Goal: Task Accomplishment & Management: Use online tool/utility

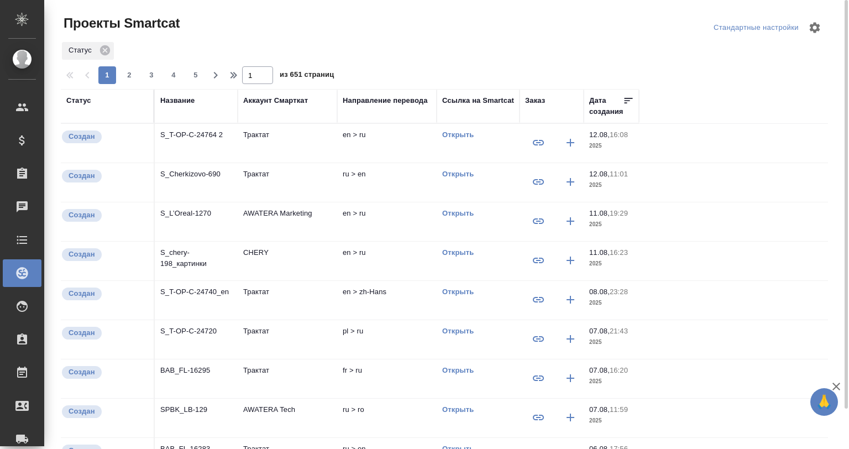
click at [239, 140] on td "Трактат" at bounding box center [288, 143] width 100 height 39
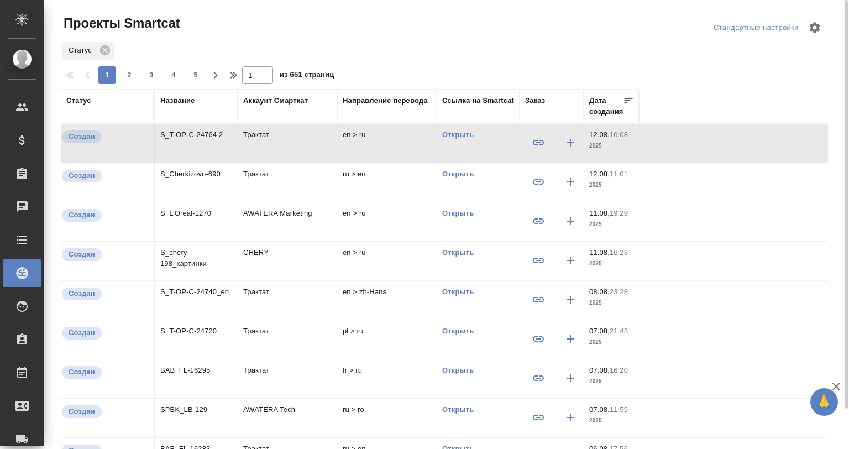
click at [239, 140] on td "Трактат" at bounding box center [288, 143] width 100 height 39
click at [187, 217] on p "S_L’Oreal-1270" at bounding box center [196, 213] width 72 height 11
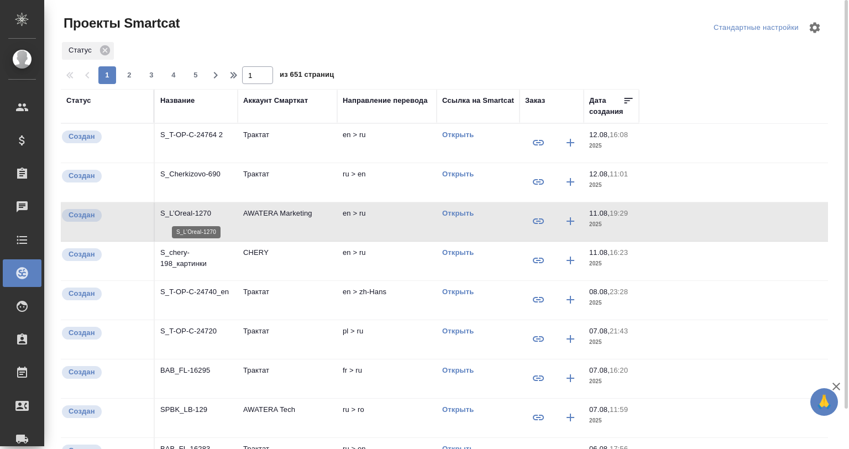
click at [187, 217] on p "S_L’Oreal-1270" at bounding box center [196, 213] width 72 height 11
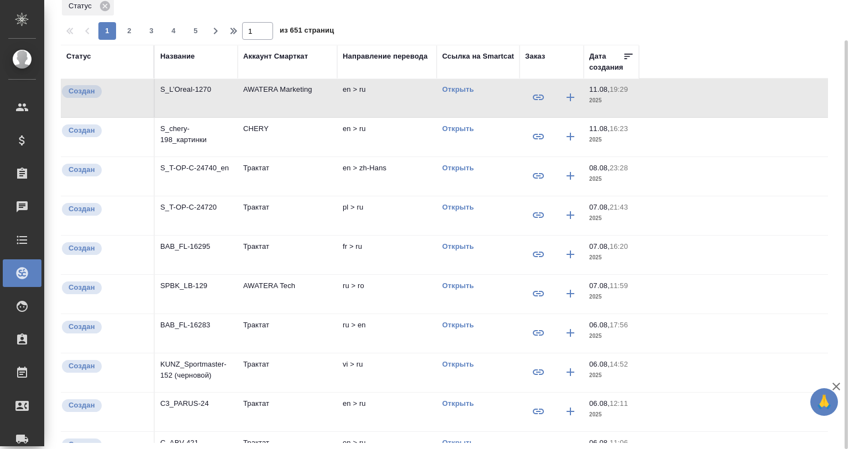
scroll to position [147, 0]
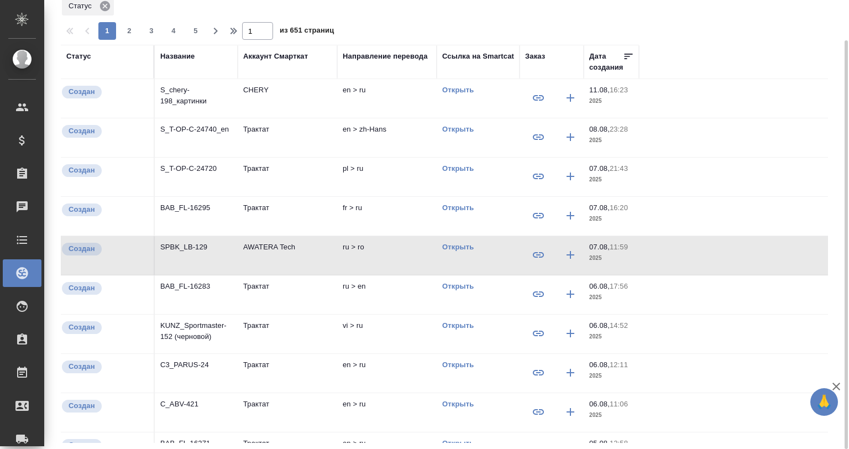
scroll to position [0, 0]
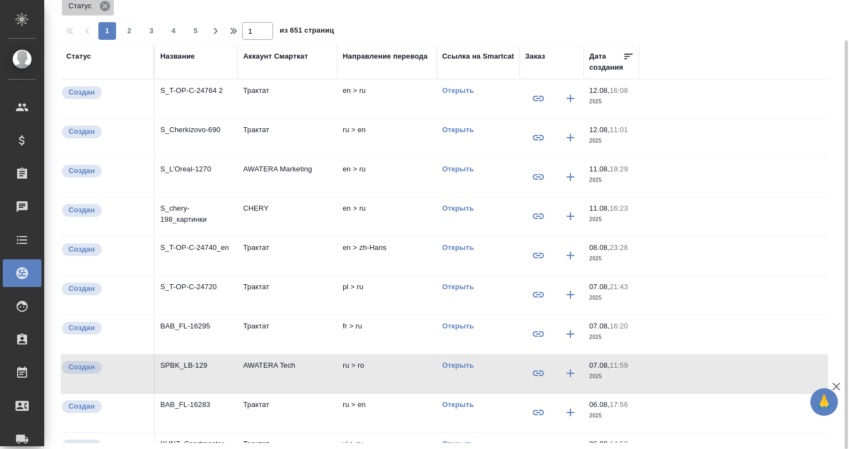
click at [103, 5] on icon at bounding box center [105, 6] width 10 height 10
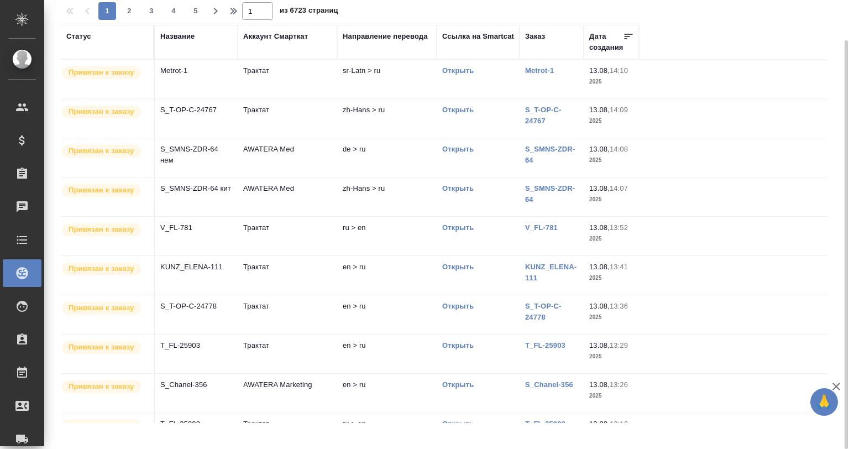
click at [184, 98] on td "V_FL-781" at bounding box center [196, 79] width 83 height 39
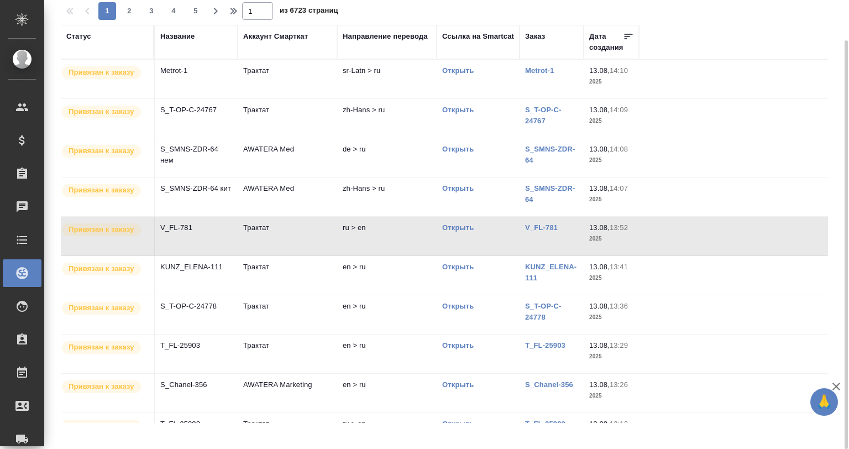
click at [184, 98] on td "V_FL-781" at bounding box center [196, 79] width 83 height 39
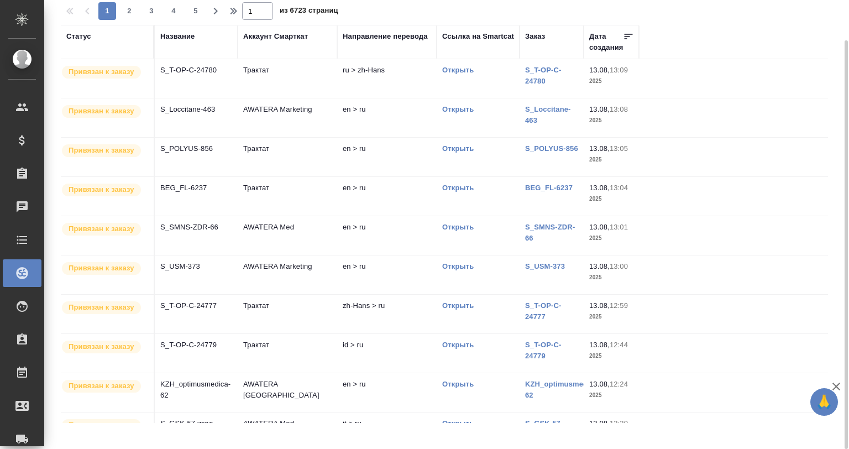
scroll to position [419, 0]
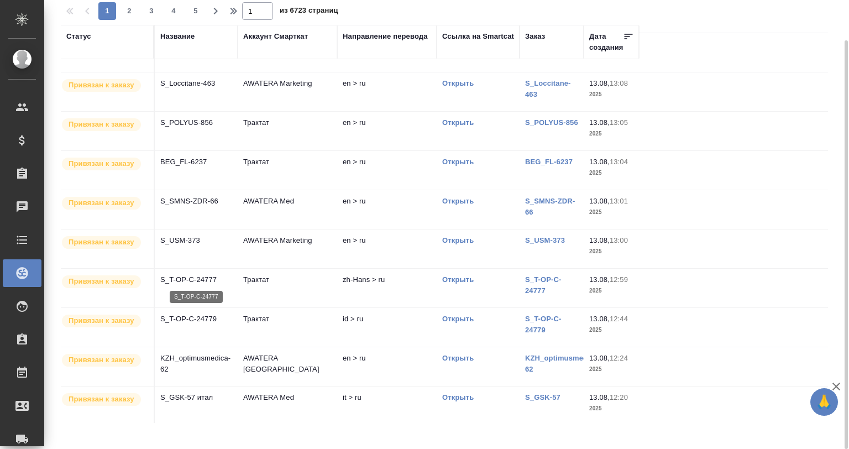
click at [196, 281] on p "S_T-OP-C-24777" at bounding box center [196, 279] width 72 height 11
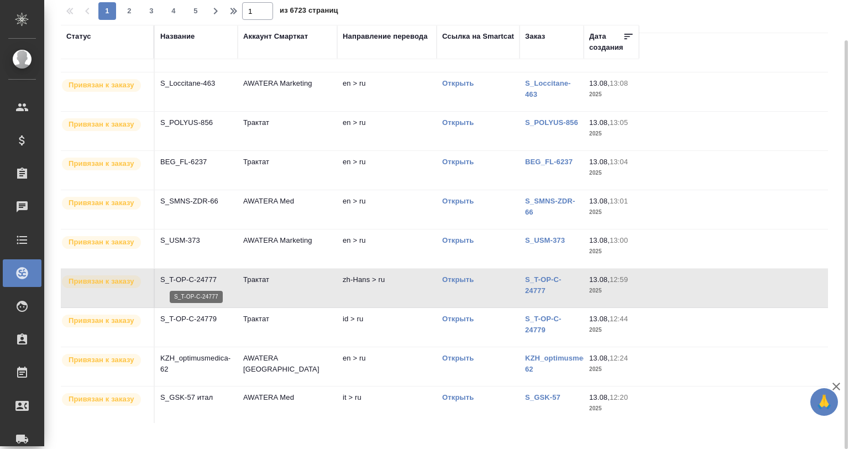
click at [196, 281] on p "S_T-OP-C-24777" at bounding box center [196, 279] width 72 height 11
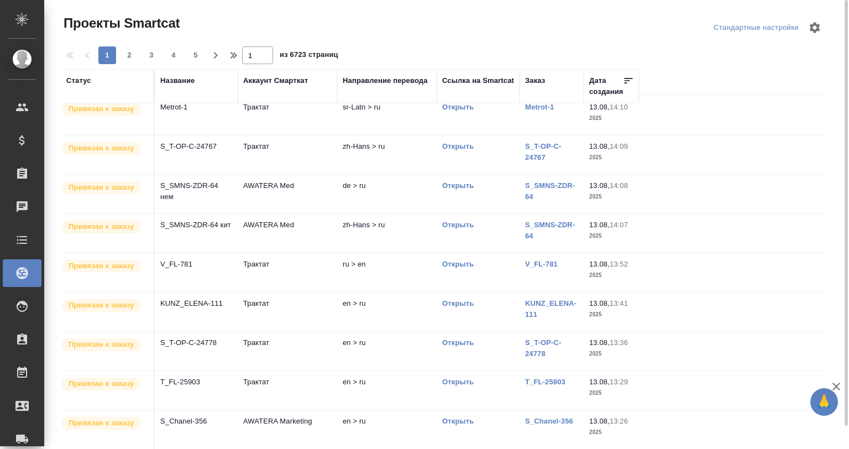
scroll to position [0, 0]
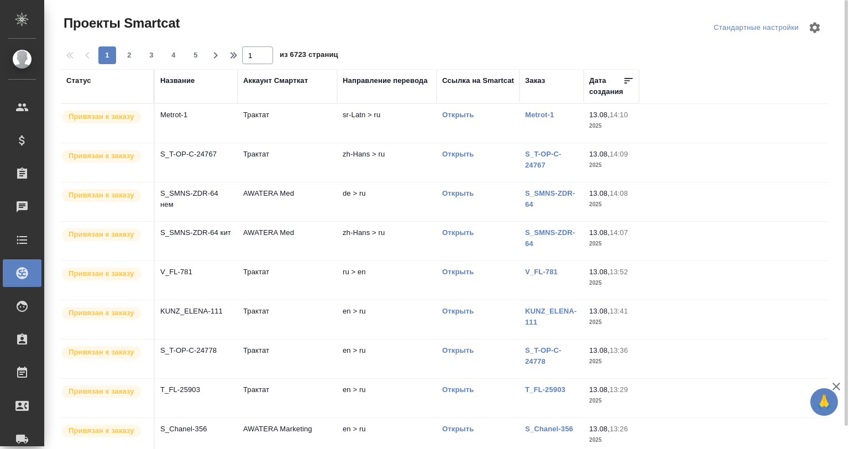
click at [179, 72] on th "Название" at bounding box center [196, 86] width 83 height 34
click at [181, 76] on div "Название" at bounding box center [177, 80] width 34 height 11
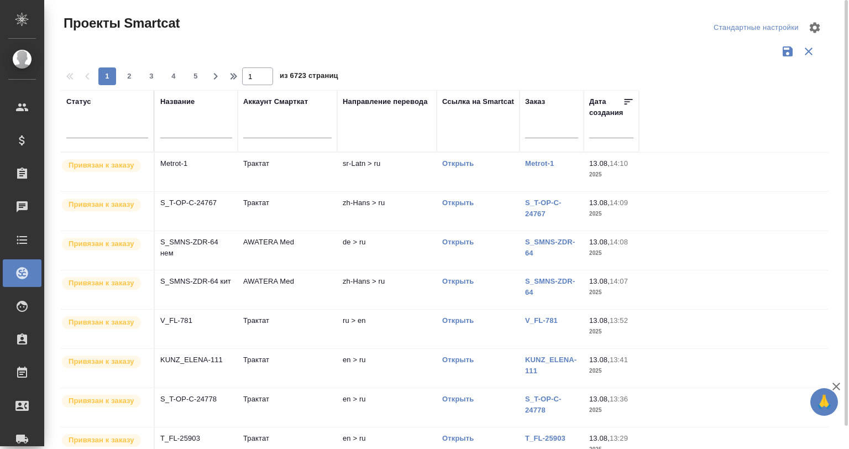
click at [182, 132] on input "text" at bounding box center [196, 131] width 72 height 14
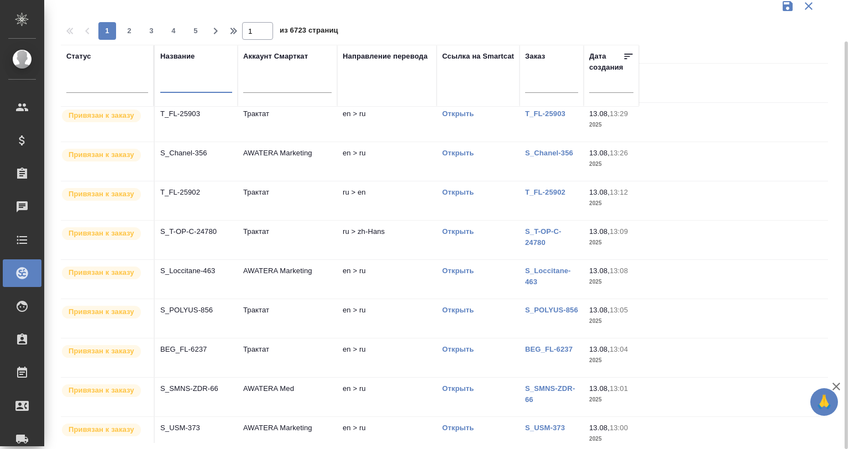
scroll to position [295, 0]
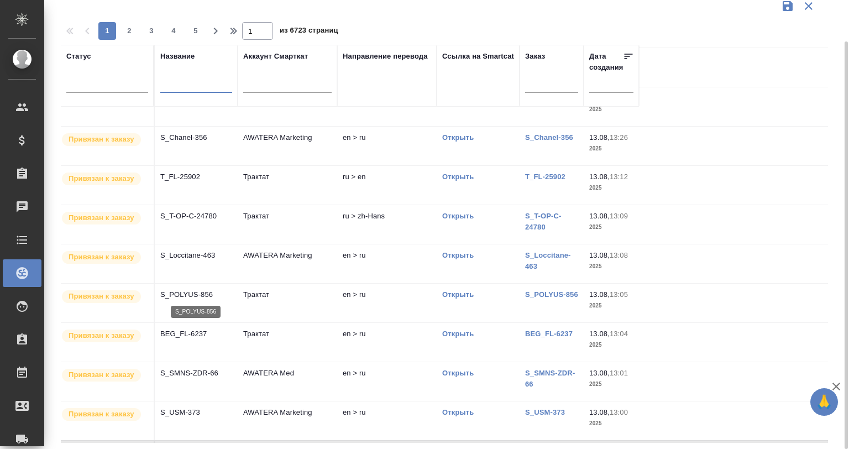
click at [208, 295] on p "S_POLYUS-856" at bounding box center [196, 294] width 72 height 11
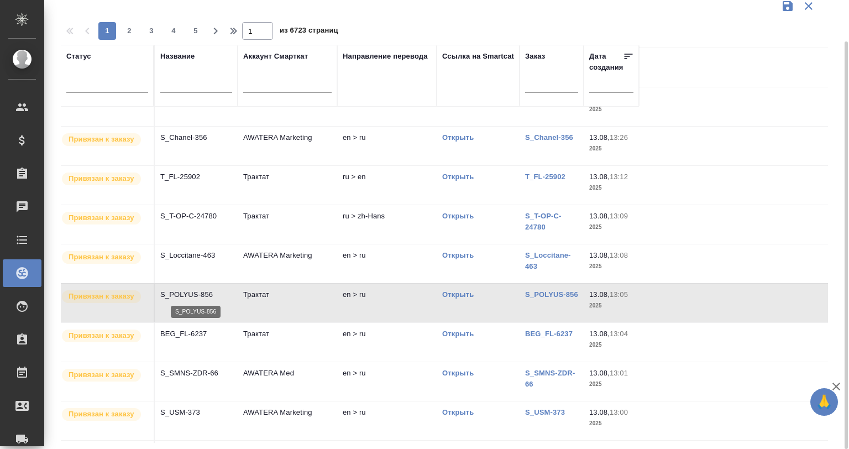
click at [208, 295] on p "S_POLYUS-856" at bounding box center [196, 294] width 72 height 11
click at [179, 73] on div at bounding box center [196, 86] width 72 height 27
click at [207, 82] on input "text" at bounding box center [196, 85] width 72 height 14
type input "з"
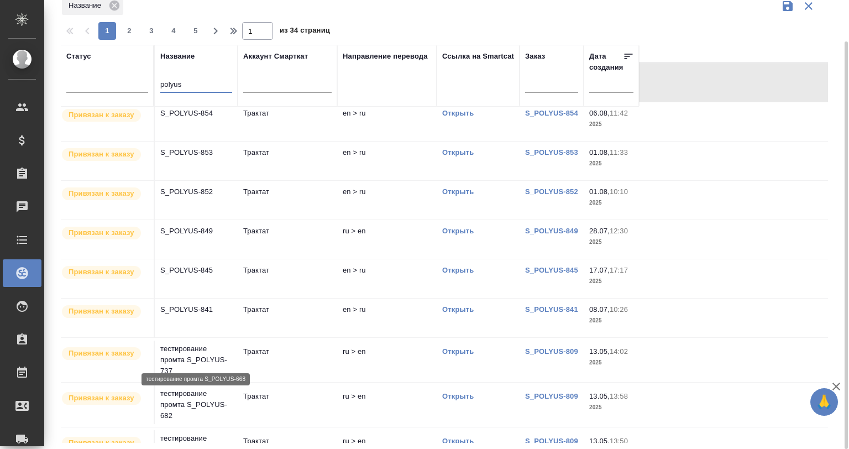
scroll to position [36, 0]
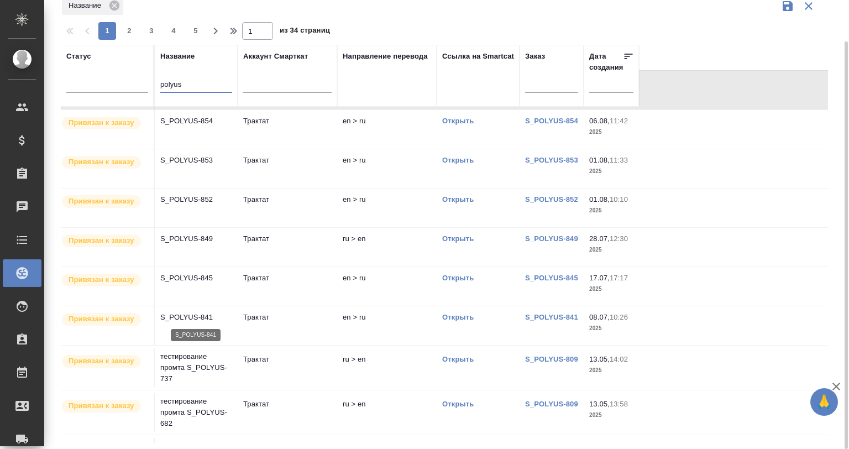
type input "polyus"
click at [199, 321] on p "S_POLYUS-841" at bounding box center [196, 317] width 72 height 11
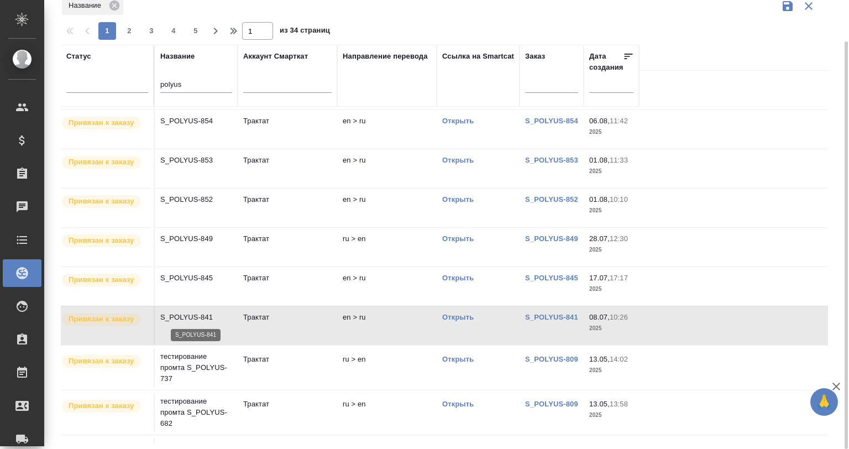
click at [199, 321] on p "S_POLYUS-841" at bounding box center [196, 317] width 72 height 11
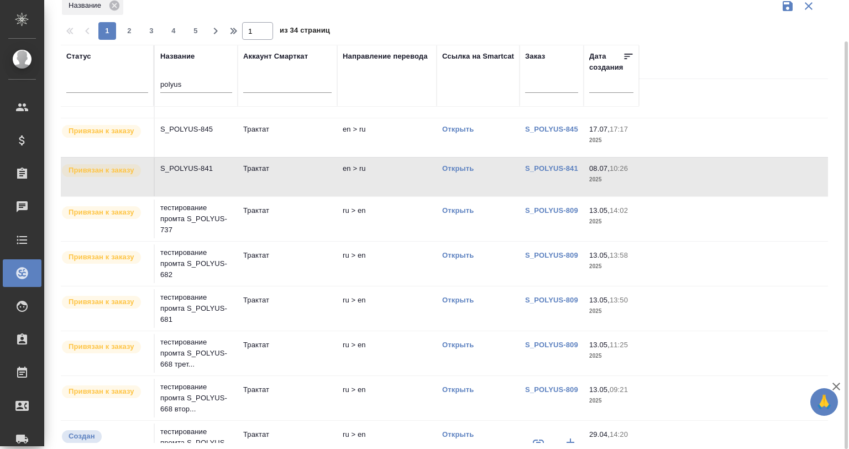
scroll to position [184, 0]
drag, startPoint x: 188, startPoint y: 71, endPoint x: 191, endPoint y: 86, distance: 15.2
click at [188, 77] on div "Название polyus" at bounding box center [196, 76] width 72 height 50
click at [191, 86] on input "polyus" at bounding box center [196, 85] width 72 height 14
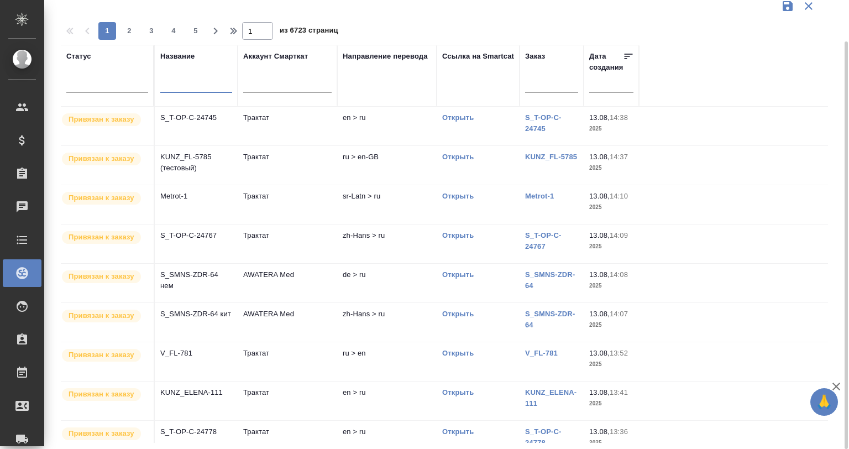
scroll to position [0, 0]
click at [191, 122] on p "S_T-OP-C-24745" at bounding box center [196, 118] width 72 height 11
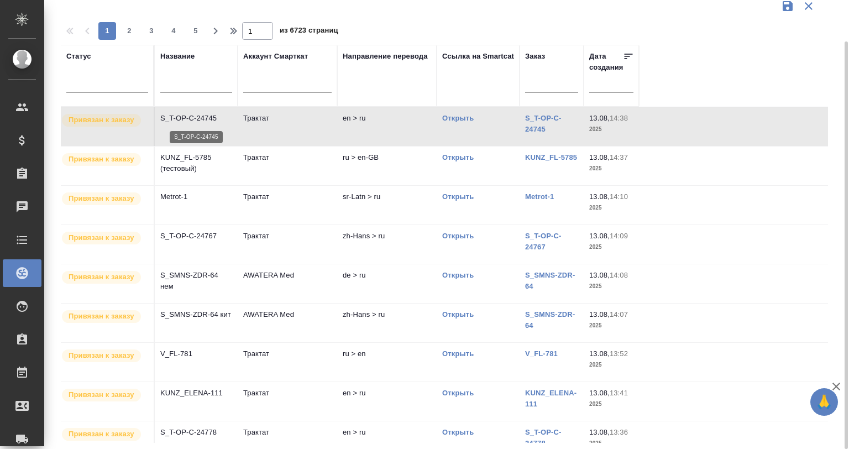
click at [191, 122] on p "S_T-OP-C-24745" at bounding box center [196, 118] width 72 height 11
click at [194, 285] on p "S_SMNS-ZDR-64 нем" at bounding box center [196, 281] width 72 height 22
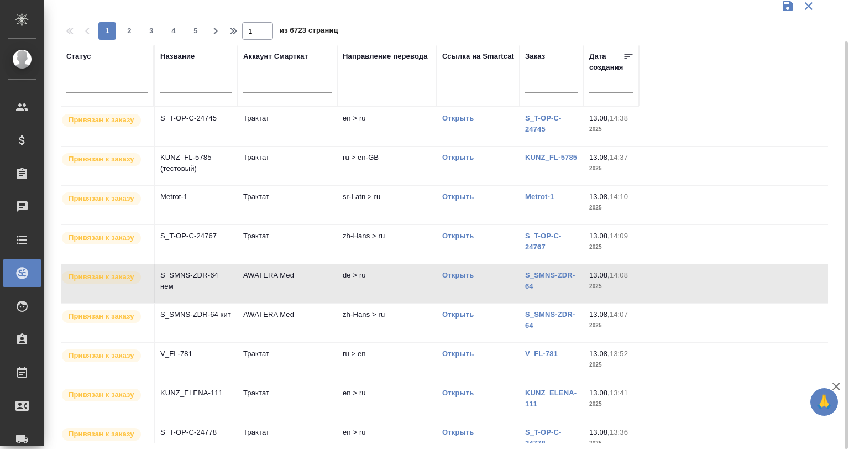
click at [207, 146] on td "S_T-OP-C-24767" at bounding box center [196, 126] width 83 height 39
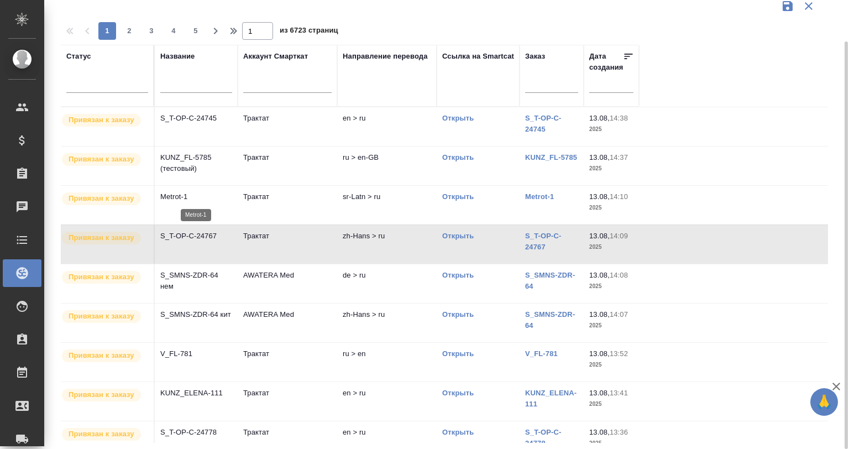
click at [201, 198] on p "Metrot-1" at bounding box center [196, 196] width 72 height 11
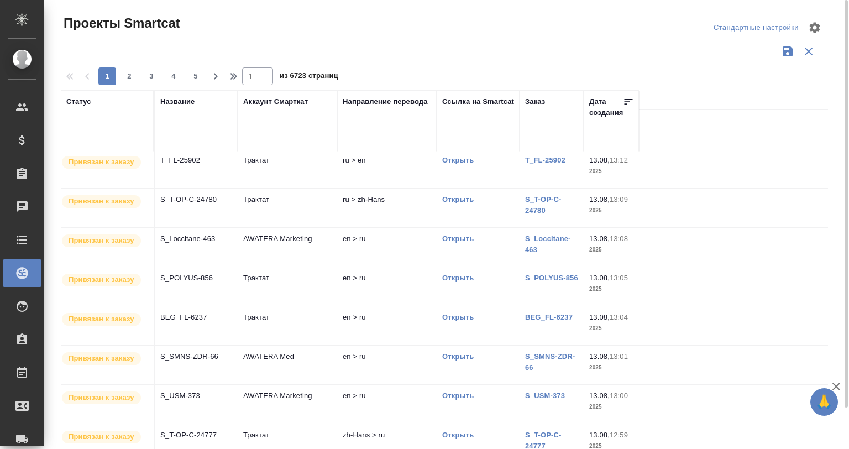
scroll to position [447, 0]
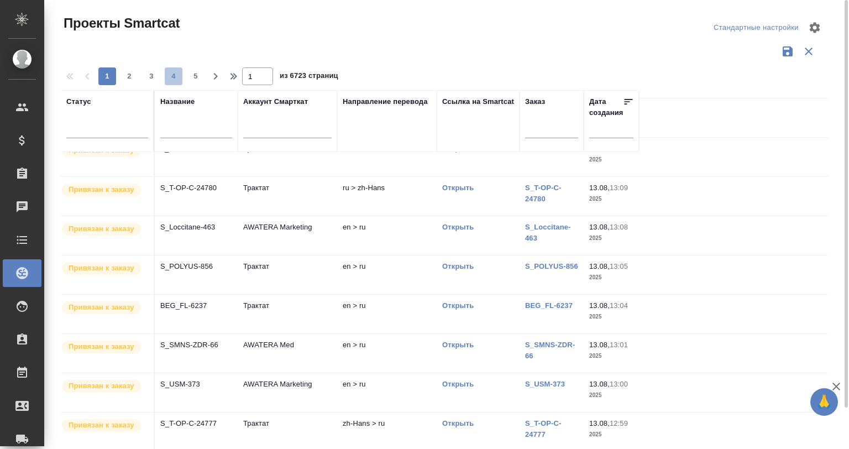
click at [166, 69] on button "4" at bounding box center [174, 76] width 18 height 18
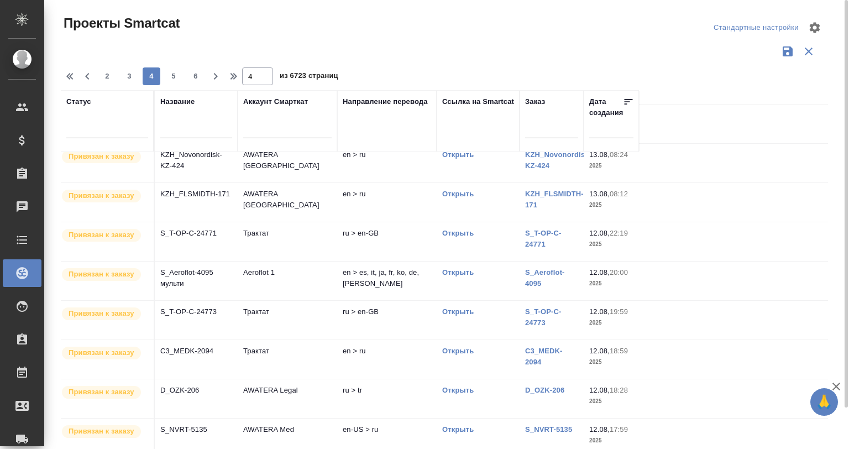
scroll to position [188, 0]
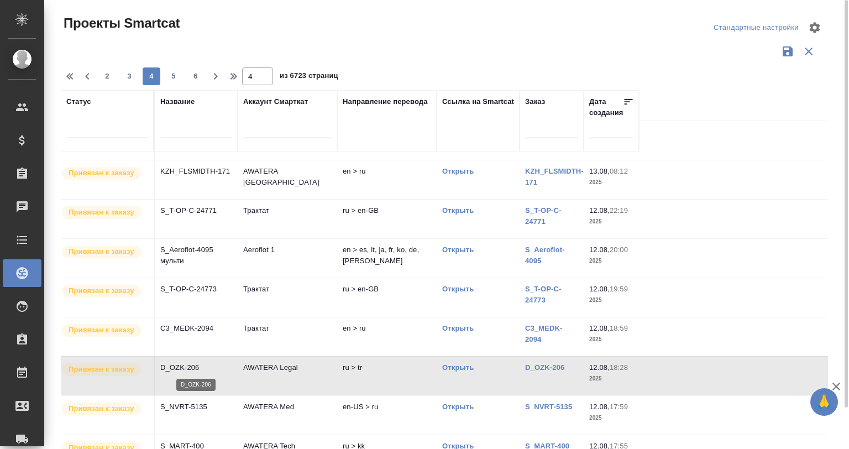
click at [212, 363] on p "D_OZK-206" at bounding box center [196, 367] width 72 height 11
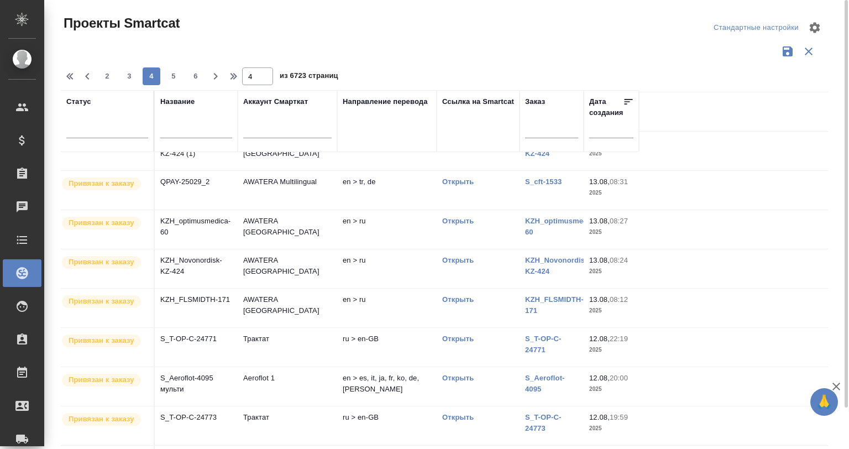
scroll to position [0, 0]
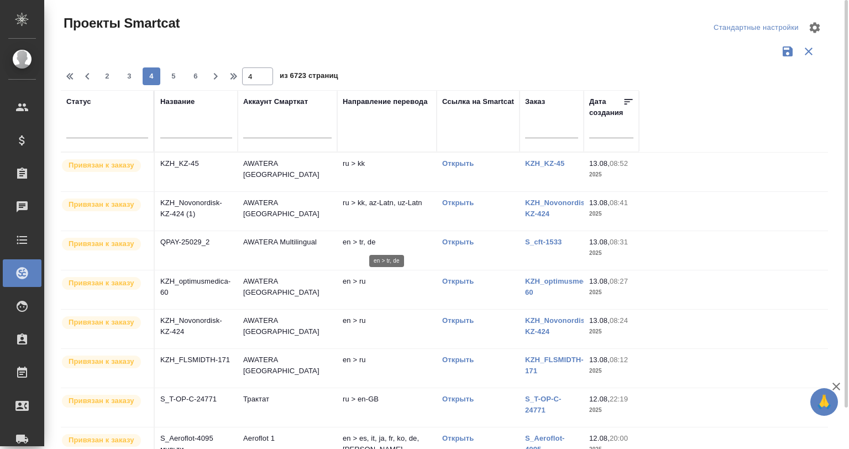
click at [381, 245] on p "en > tr, de" at bounding box center [387, 242] width 88 height 11
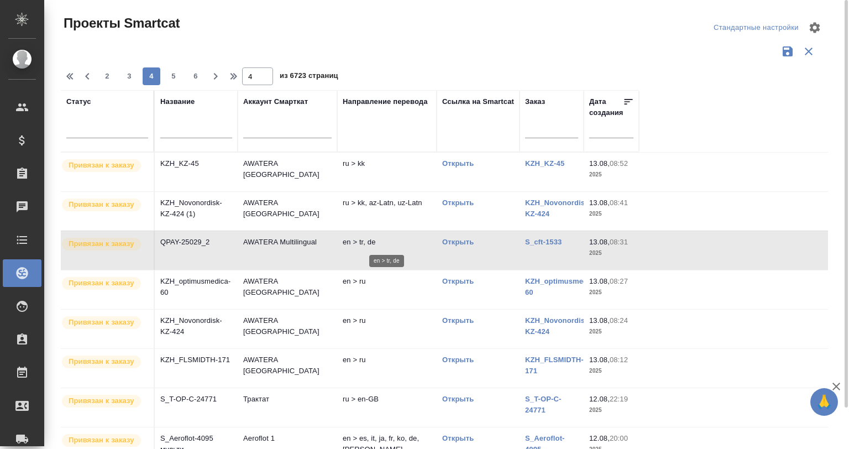
click at [381, 245] on p "en > tr, de" at bounding box center [387, 242] width 88 height 11
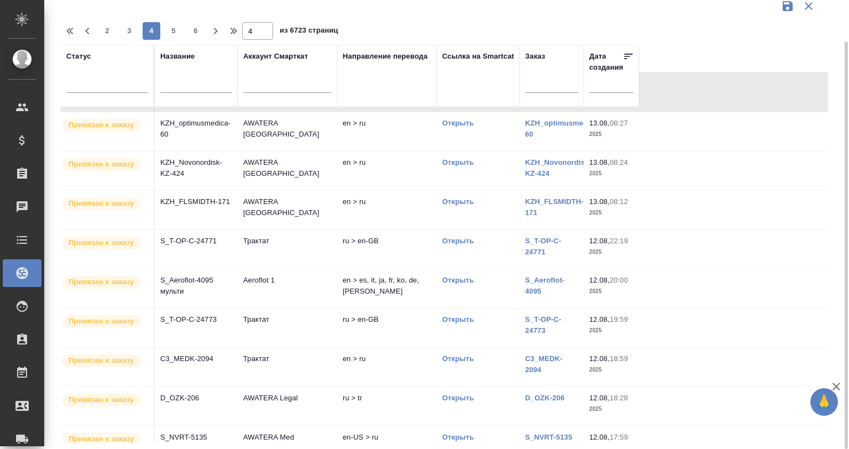
scroll to position [111, 0]
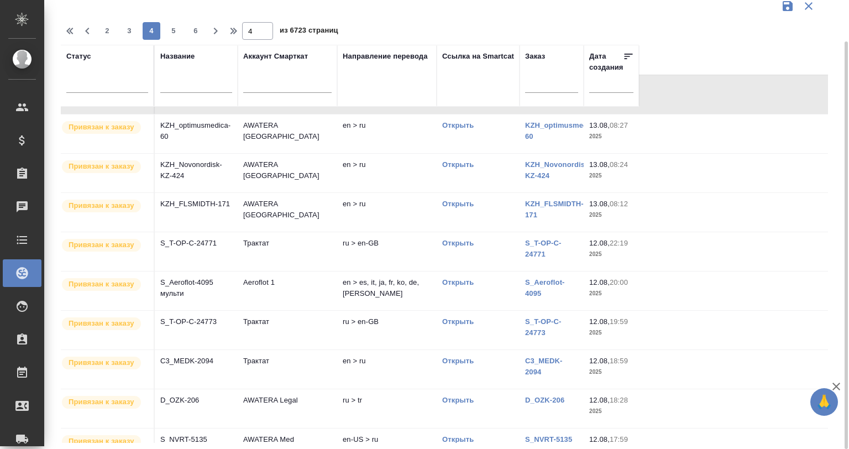
click at [260, 35] on td "Aeroflot 1" at bounding box center [288, 16] width 100 height 39
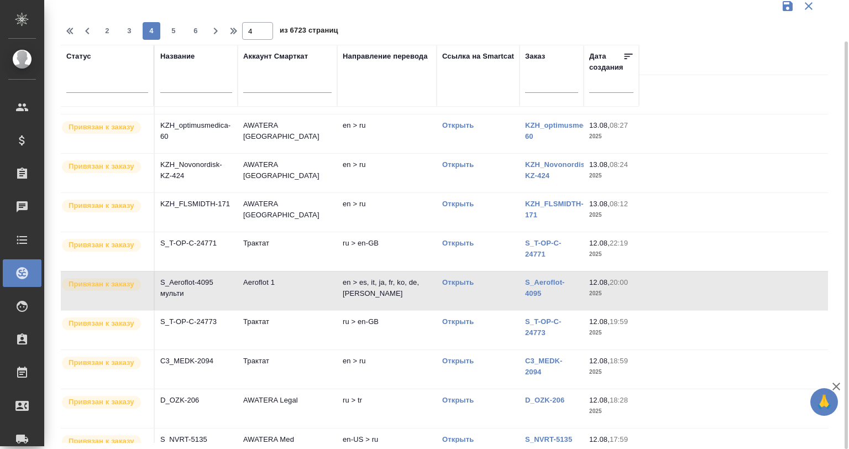
click at [261, 35] on td "Aeroflot 1" at bounding box center [288, 16] width 100 height 39
click at [291, 35] on td "Aeroflot 1" at bounding box center [288, 16] width 100 height 39
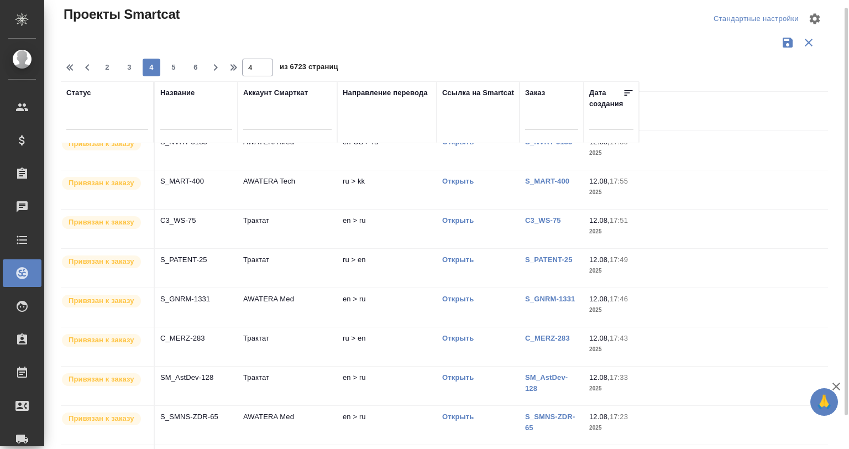
scroll to position [447, 0]
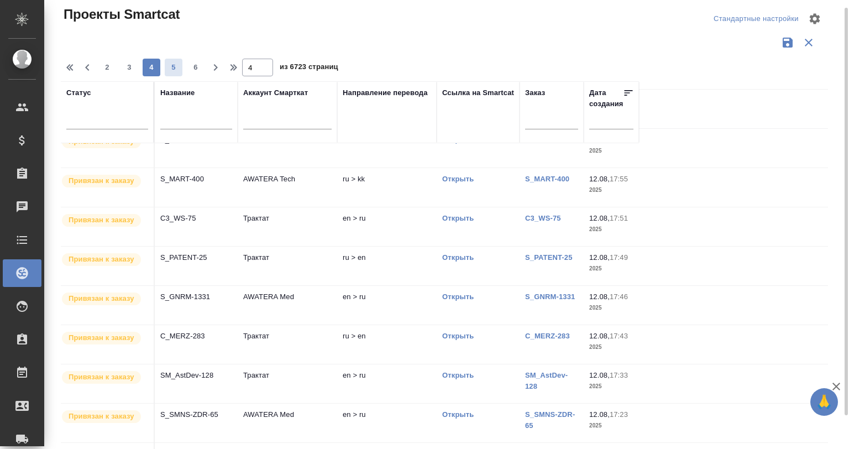
click at [174, 67] on span "5" at bounding box center [174, 67] width 18 height 11
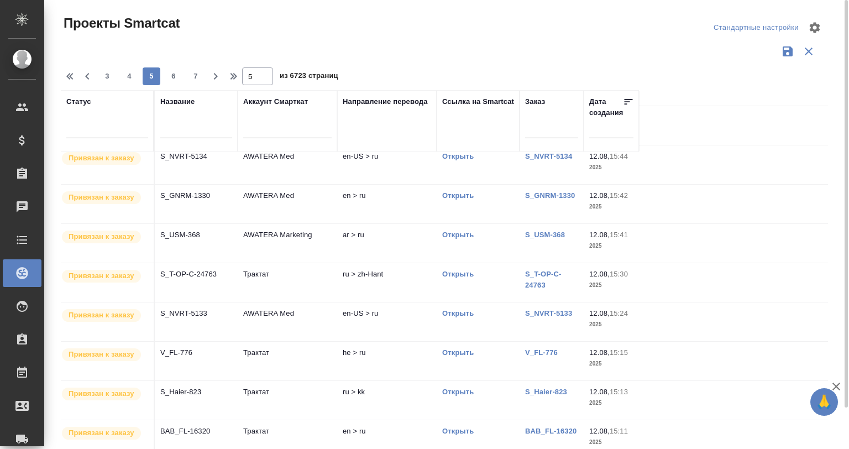
scroll to position [410, 0]
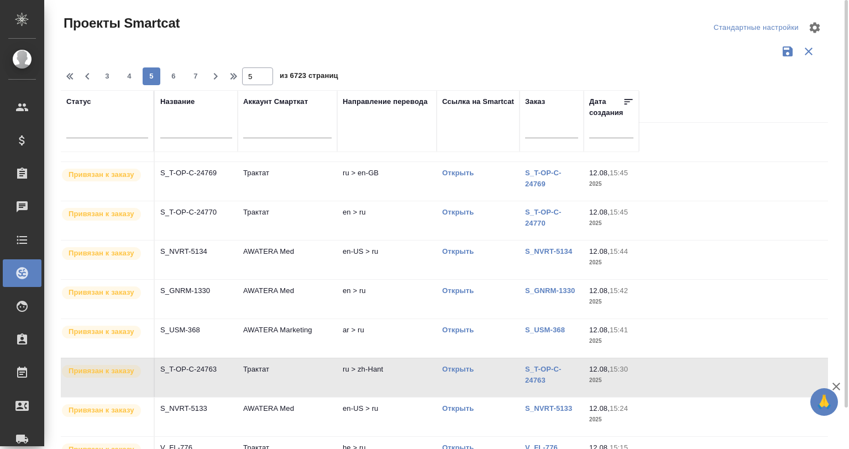
scroll to position [299, 0]
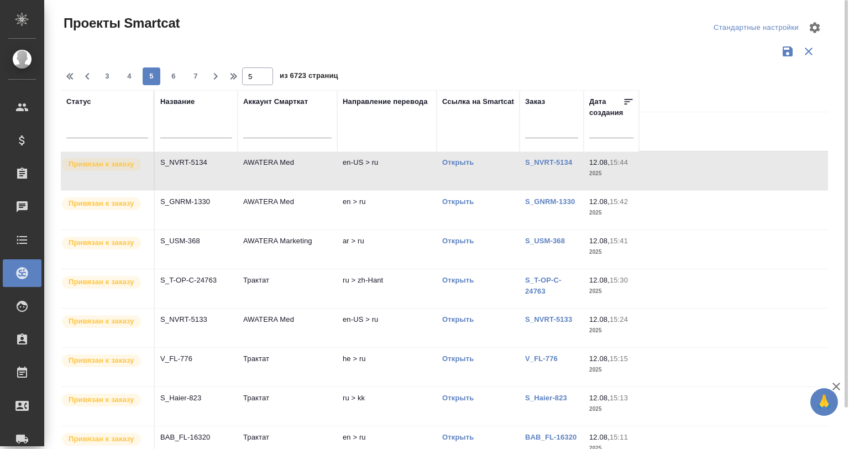
scroll to position [410, 0]
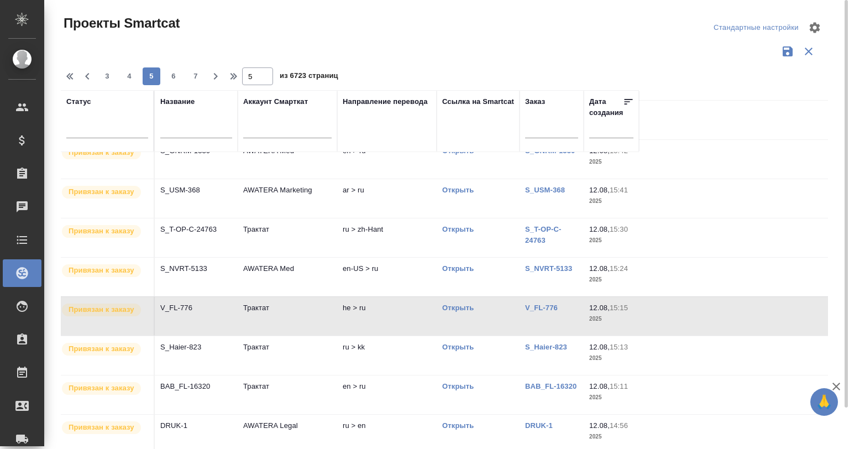
scroll to position [447, 0]
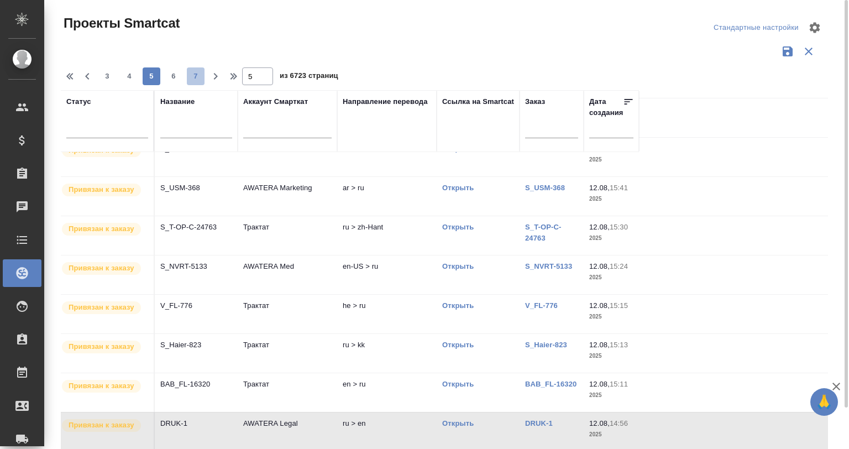
click at [195, 80] on span "7" at bounding box center [196, 76] width 18 height 11
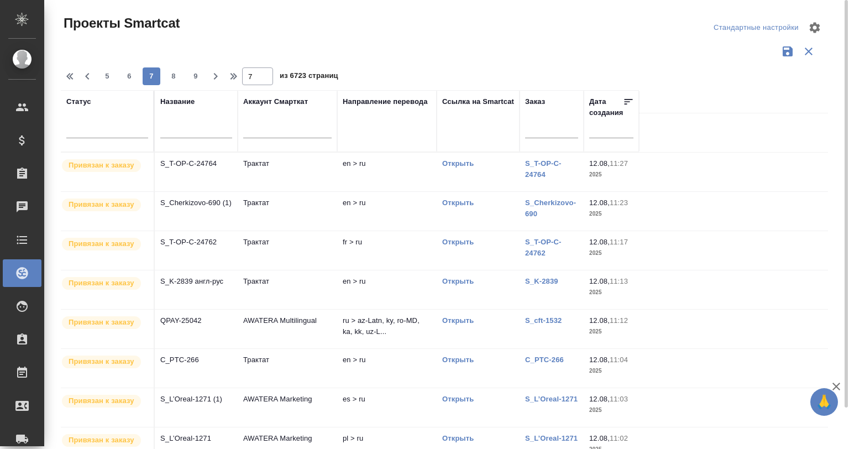
scroll to position [78, 0]
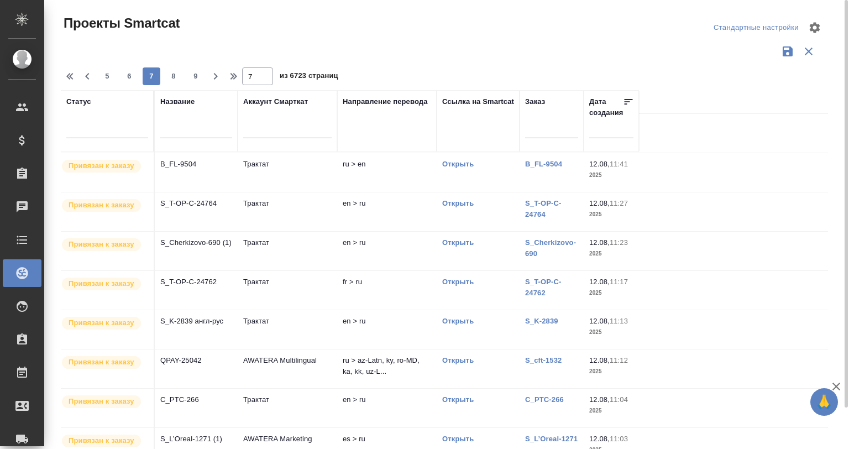
click at [236, 113] on td "QPAY-25042" at bounding box center [196, 94] width 83 height 39
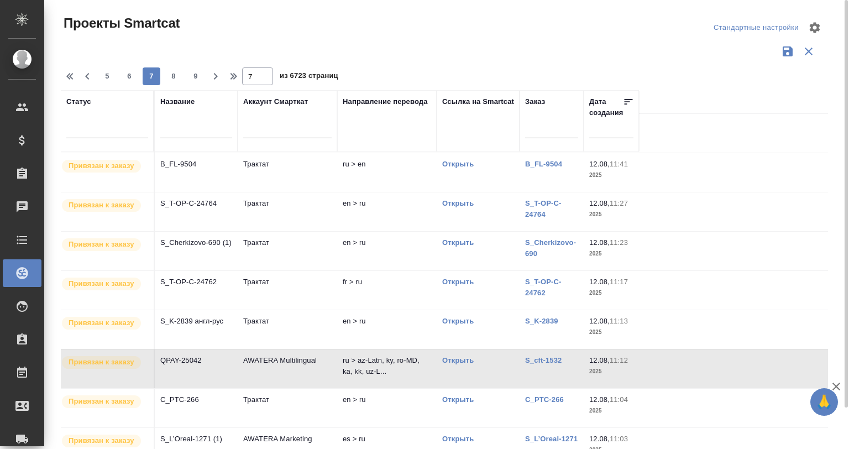
click at [236, 113] on td "QPAY-25042" at bounding box center [196, 94] width 83 height 39
click at [82, 71] on icon "button" at bounding box center [87, 76] width 13 height 13
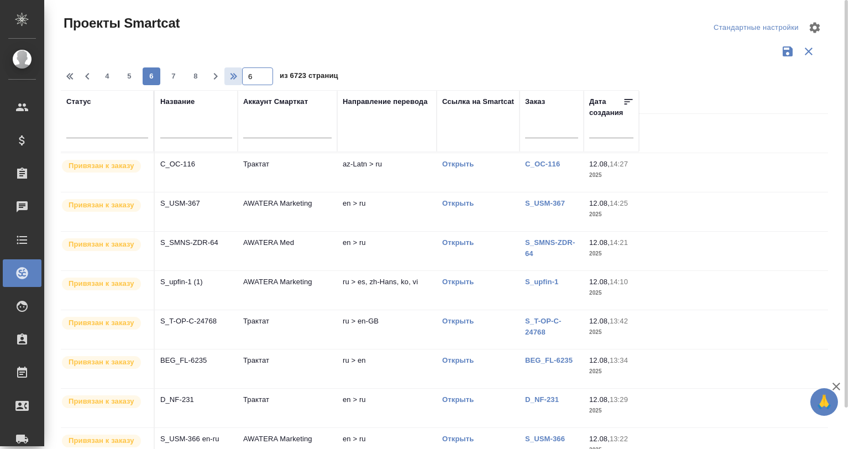
click at [240, 76] on div "4 5 6 7 8 6 из 6723 страниц" at bounding box center [449, 76] width 776 height 18
type input "1"
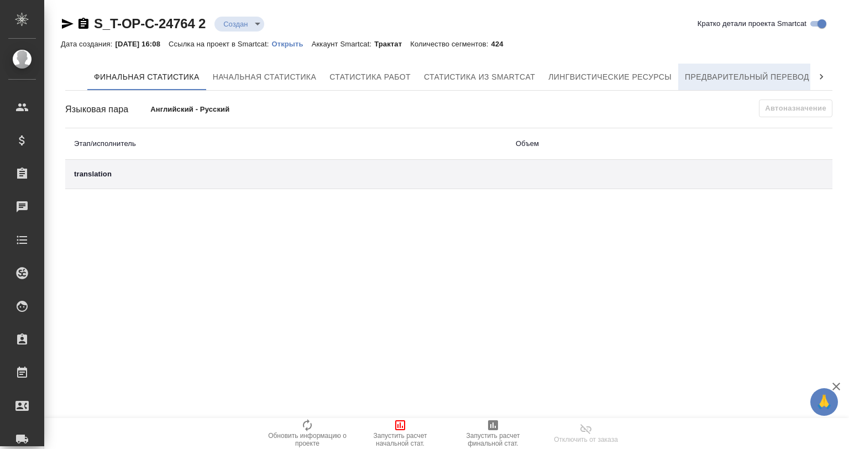
click at [774, 77] on span "Предварительный перевод" at bounding box center [747, 77] width 124 height 14
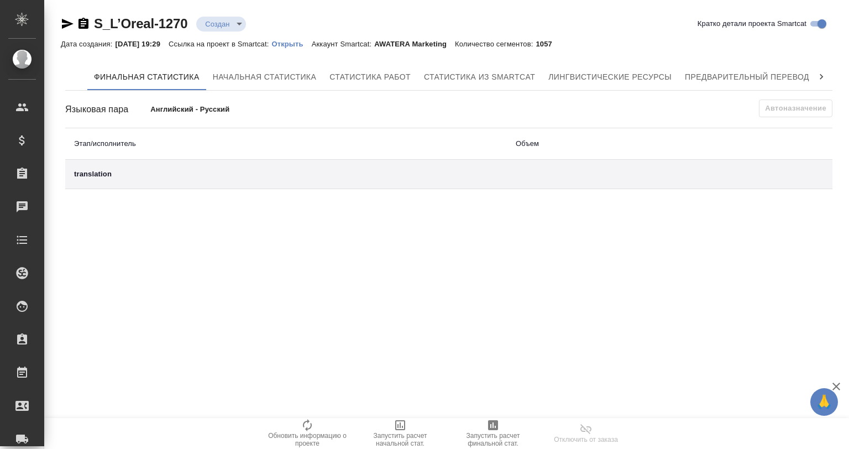
click at [771, 66] on button "Предварительный перевод" at bounding box center [747, 77] width 138 height 27
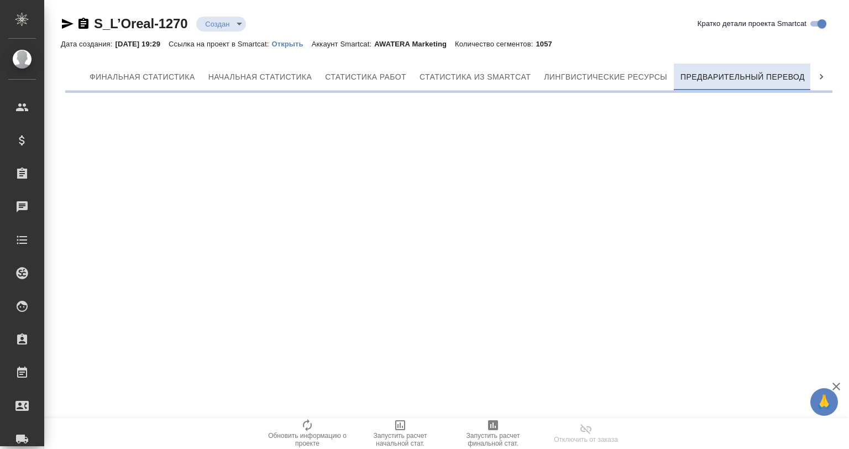
scroll to position [0, 5]
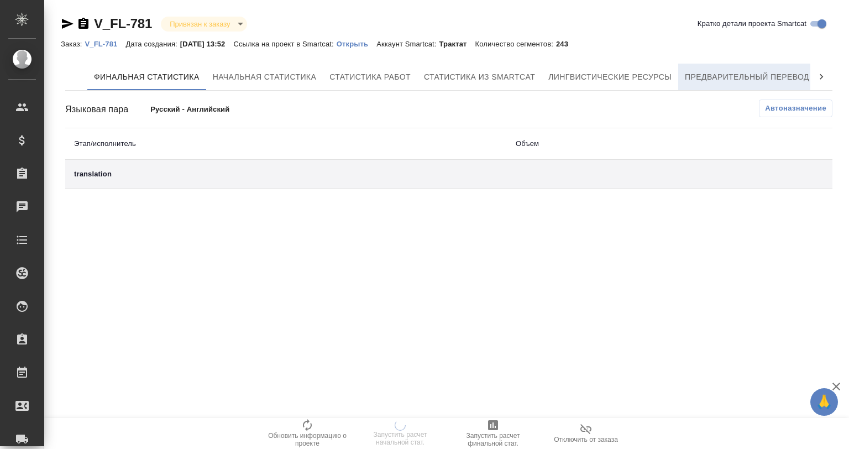
click at [726, 74] on span "Предварительный перевод" at bounding box center [747, 77] width 124 height 14
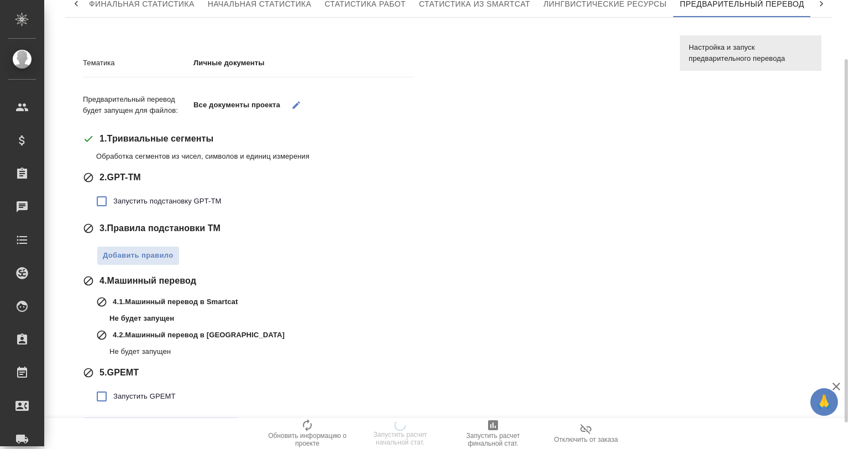
scroll to position [105, 0]
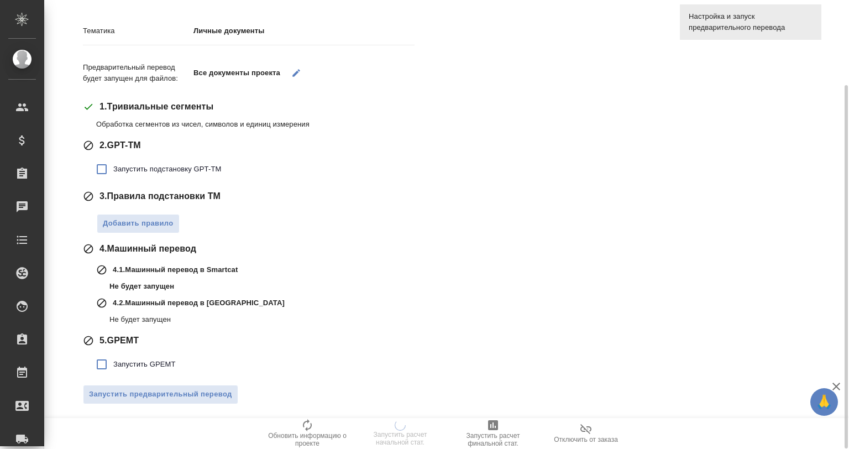
click at [142, 363] on span "Запустить GPEMT" at bounding box center [144, 364] width 62 height 11
click at [113, 363] on input "Запустить GPEMT" at bounding box center [101, 364] width 23 height 23
checkbox input "true"
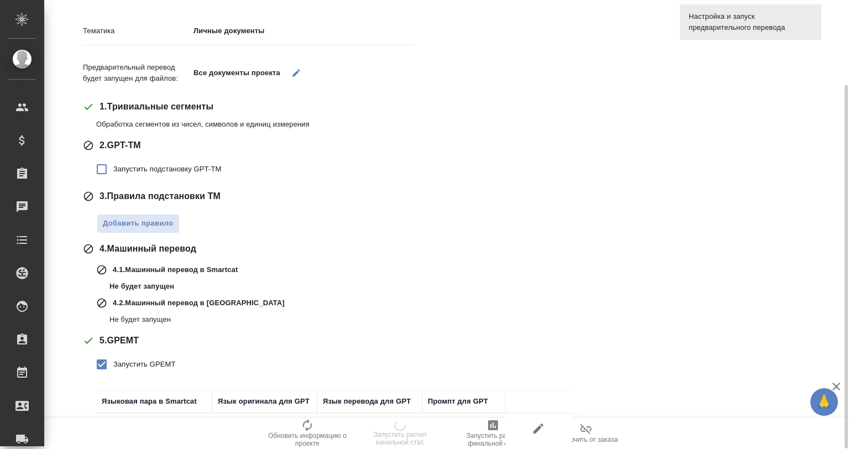
scroll to position [181, 0]
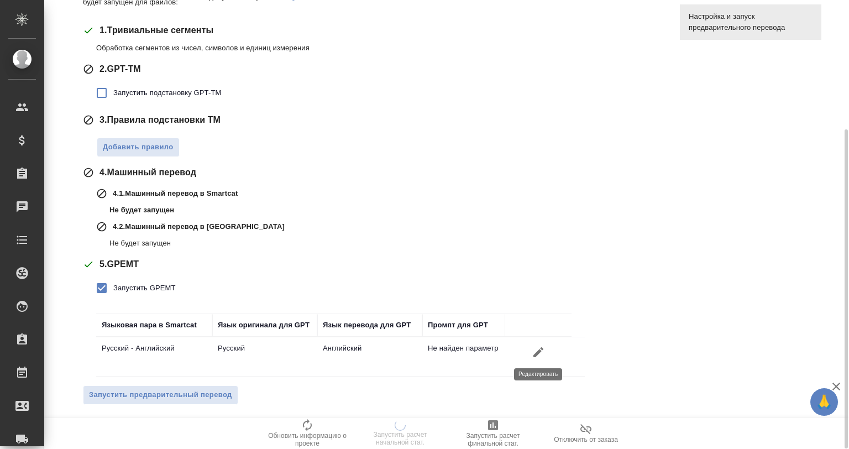
click at [534, 350] on icon "button" at bounding box center [538, 351] width 13 height 13
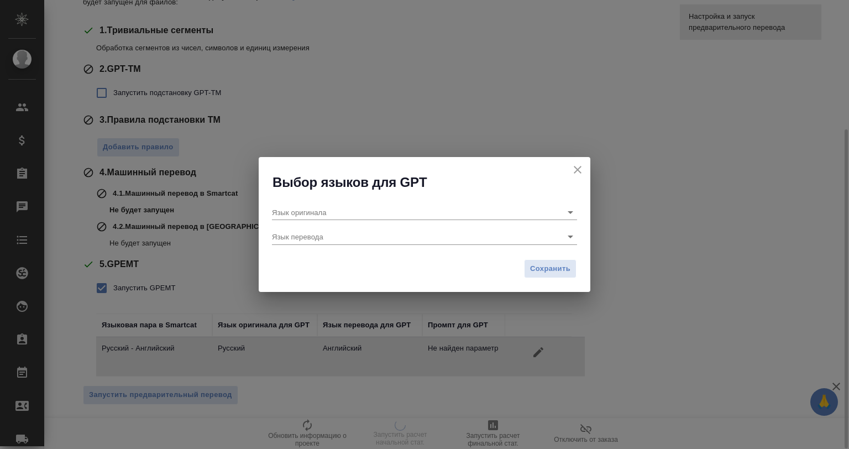
type input "Русский"
type input "Английский"
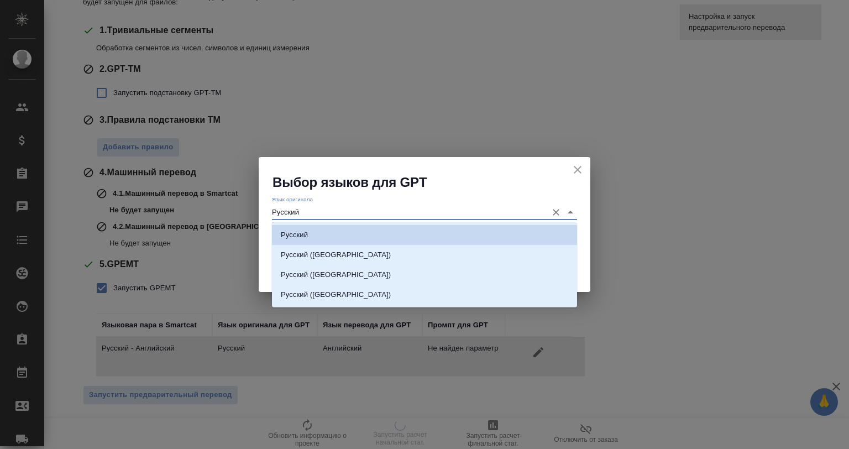
click at [312, 208] on input "Русский" at bounding box center [407, 212] width 270 height 15
click at [395, 215] on input "Русский" at bounding box center [407, 212] width 270 height 15
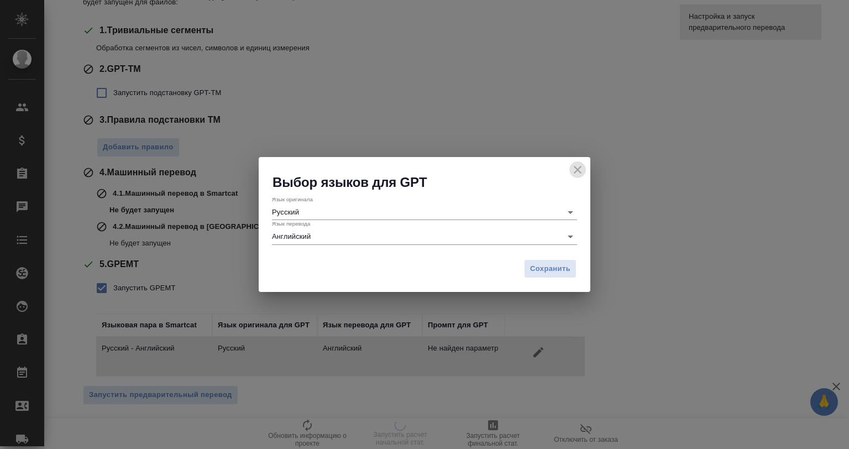
click at [575, 172] on icon "close" at bounding box center [577, 169] width 13 height 13
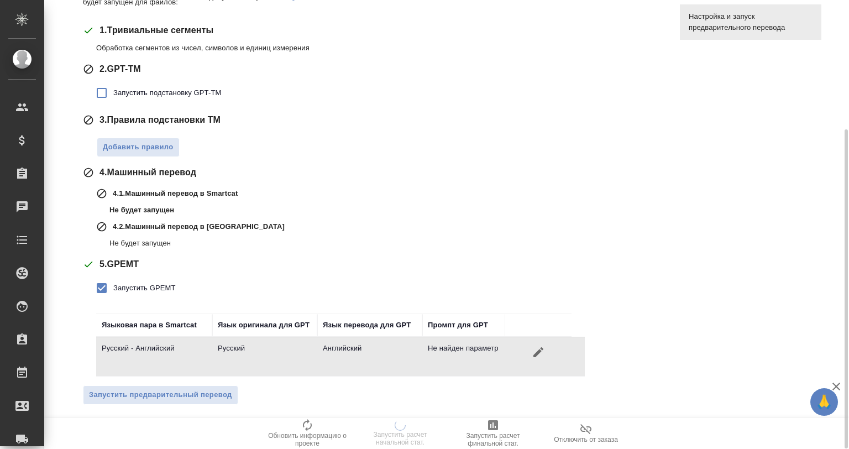
click at [133, 290] on span "Запустить GPEMT" at bounding box center [144, 287] width 62 height 11
click at [113, 290] on input "Запустить GPEMT" at bounding box center [101, 287] width 23 height 23
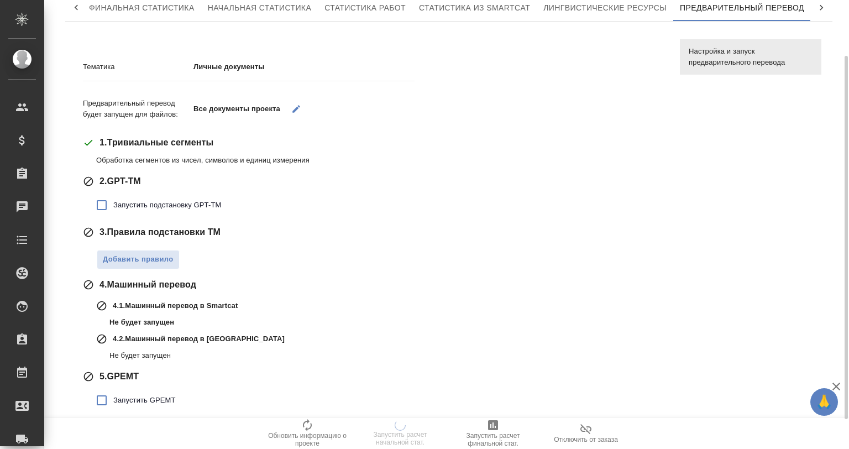
scroll to position [33, 0]
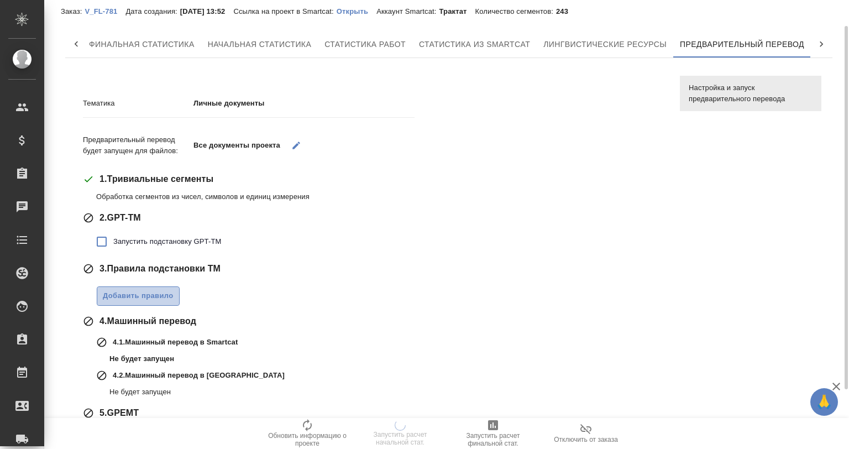
click at [144, 300] on span "Добавить правило" at bounding box center [138, 296] width 71 height 13
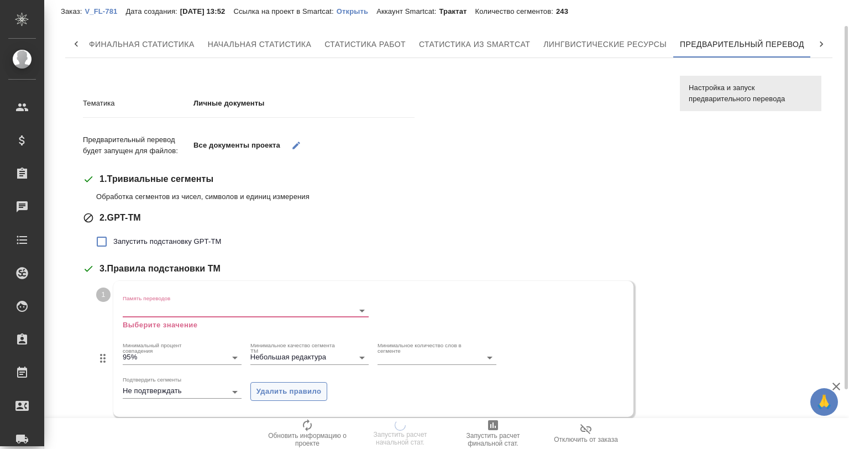
click at [303, 394] on span "Удалить правило" at bounding box center [288, 391] width 65 height 13
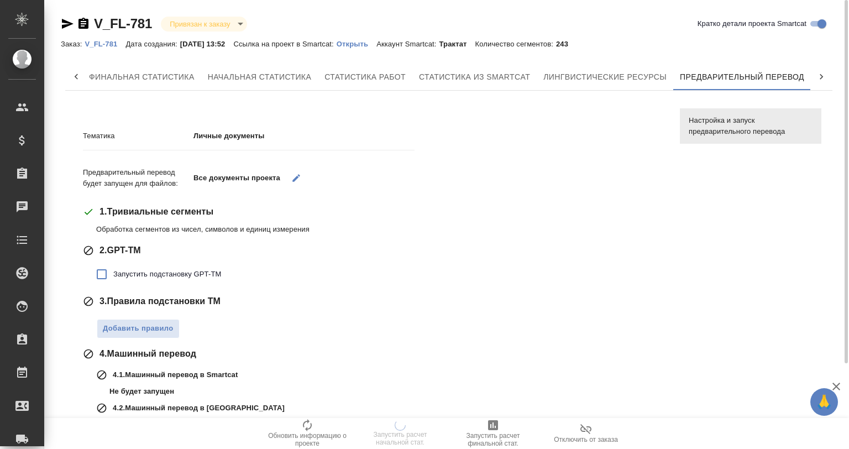
scroll to position [105, 0]
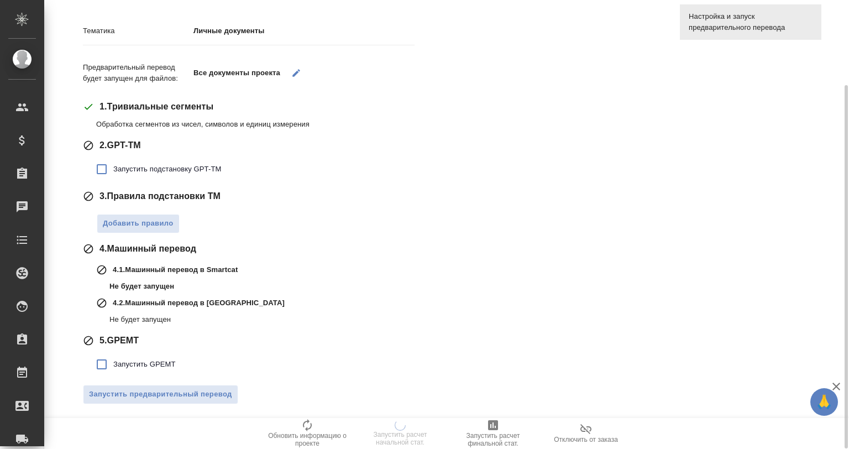
click at [142, 360] on span "Запустить GPEMT" at bounding box center [144, 364] width 62 height 11
click at [113, 360] on input "Запустить GPEMT" at bounding box center [101, 364] width 23 height 23
checkbox input "true"
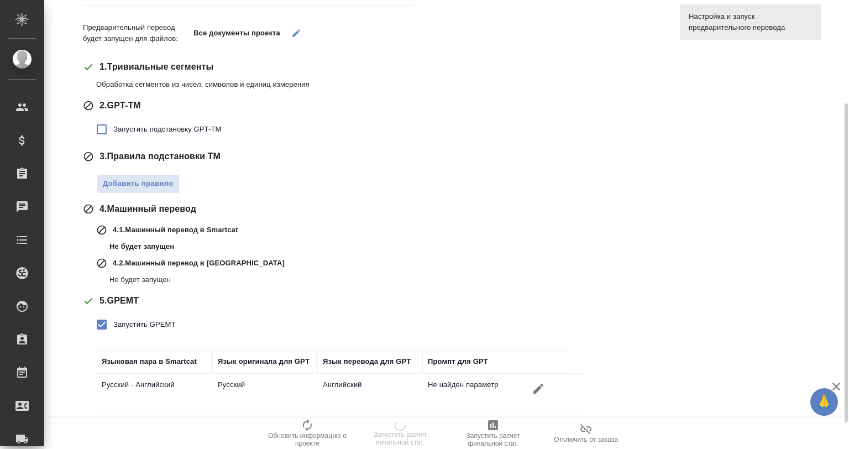
scroll to position [108, 0]
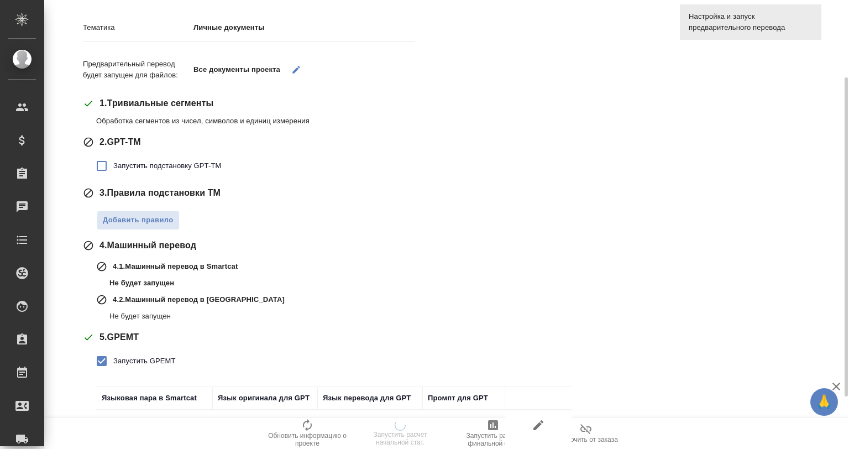
click at [147, 165] on span "Запустить подстановку GPT-TM" at bounding box center [167, 165] width 108 height 11
click at [113, 165] on input "Запустить подстановку GPT-TM" at bounding box center [101, 165] width 23 height 23
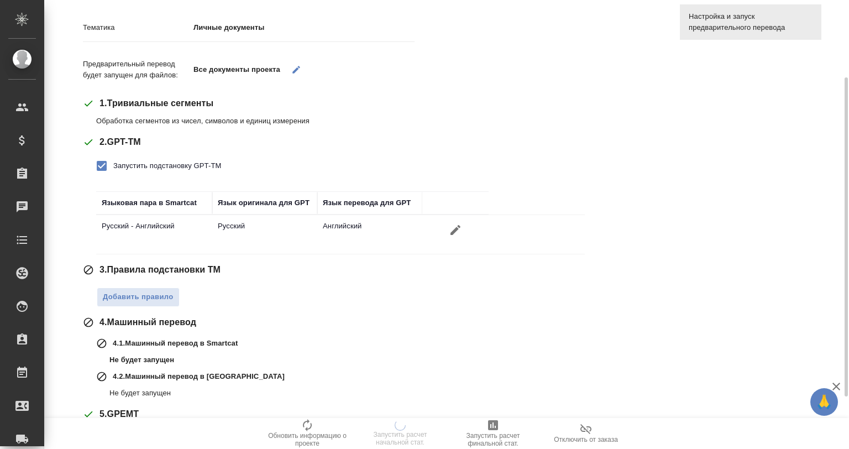
click at [147, 165] on span "Запустить подстановку GPT-TM" at bounding box center [167, 165] width 108 height 11
click at [113, 165] on input "Запустить подстановку GPT-TM" at bounding box center [101, 165] width 23 height 23
checkbox input "false"
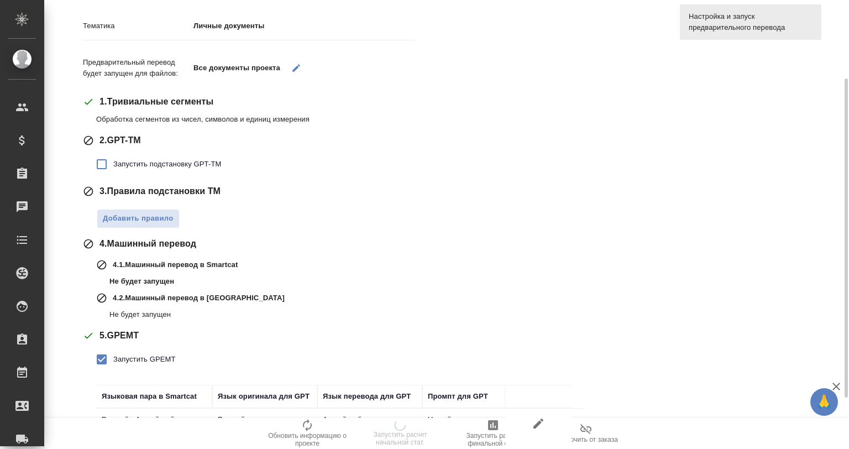
scroll to position [181, 0]
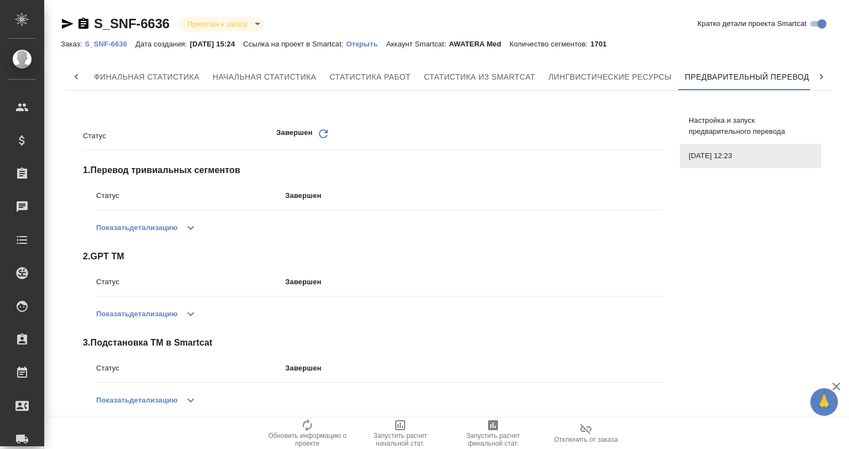
scroll to position [0, 5]
click at [182, 307] on button "button" at bounding box center [190, 314] width 27 height 27
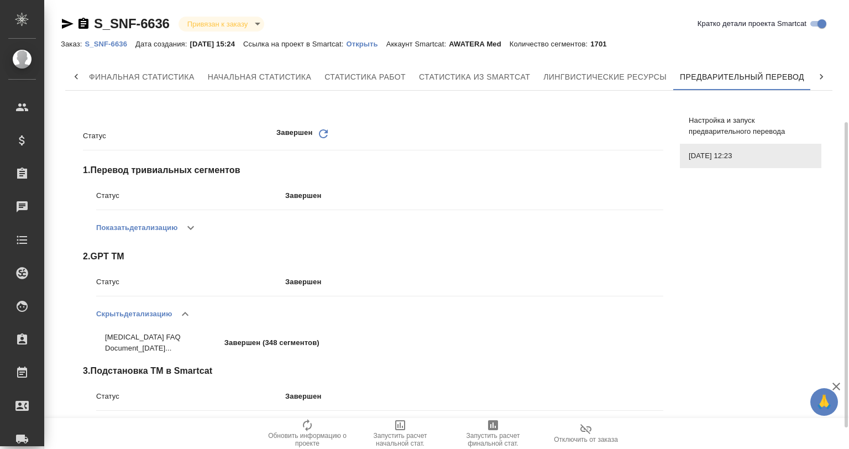
scroll to position [73, 0]
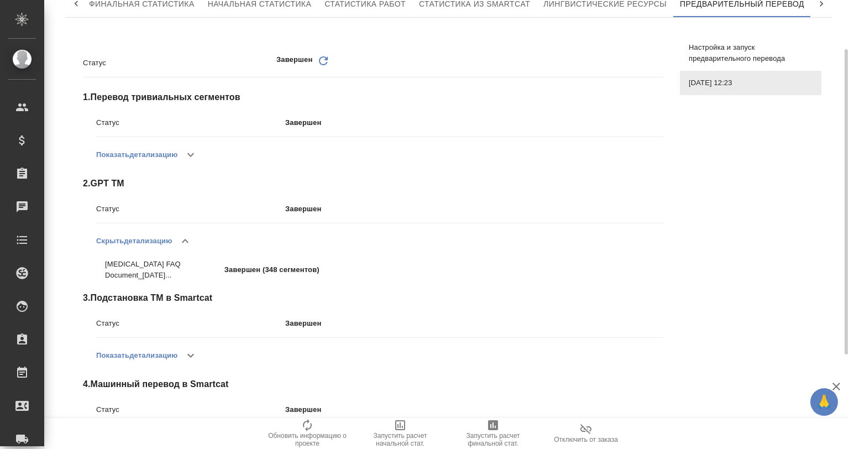
click at [182, 243] on icon "button" at bounding box center [185, 240] width 13 height 13
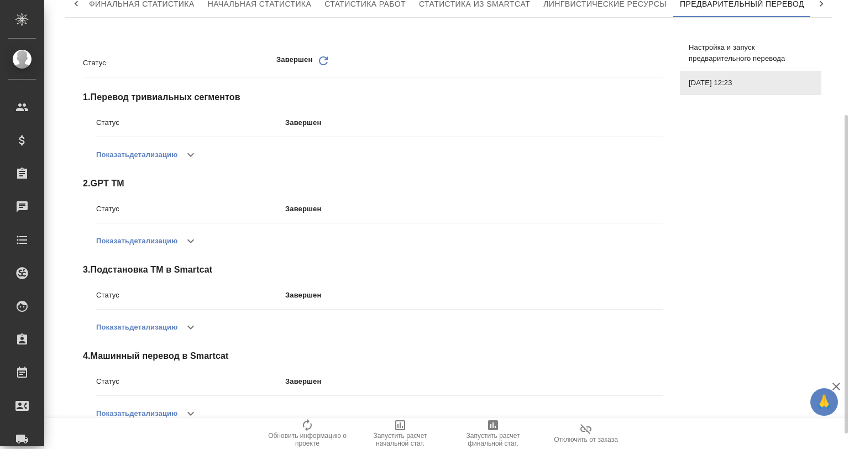
scroll to position [183, 0]
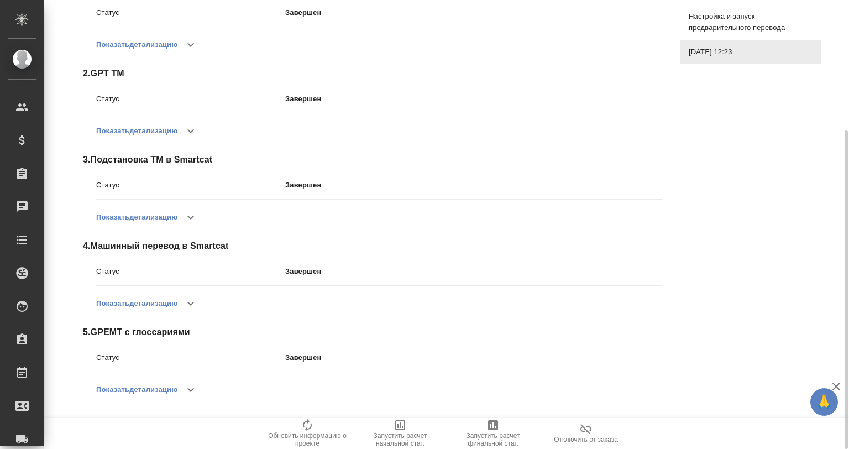
click at [193, 383] on button "button" at bounding box center [190, 389] width 27 height 27
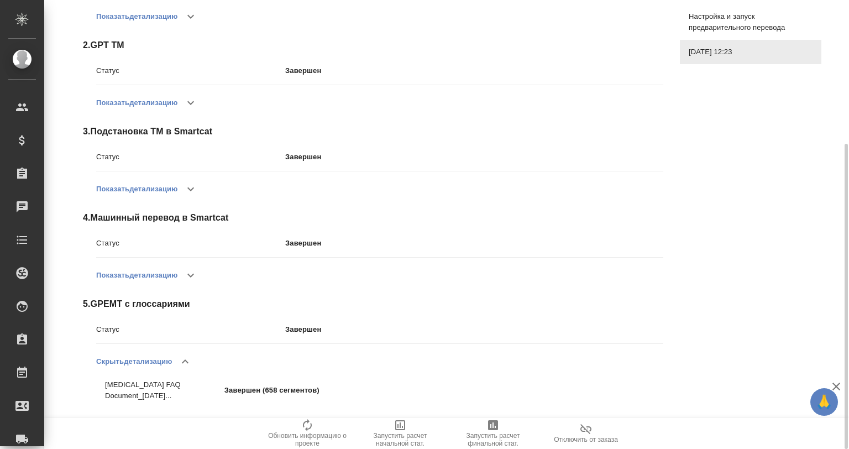
click at [159, 302] on span "5 . GPEMT с глоссариями" at bounding box center [373, 303] width 580 height 13
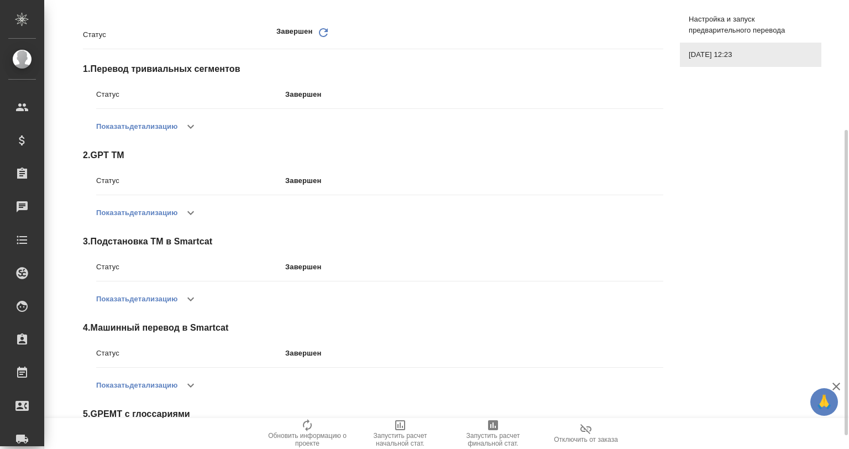
scroll to position [175, 0]
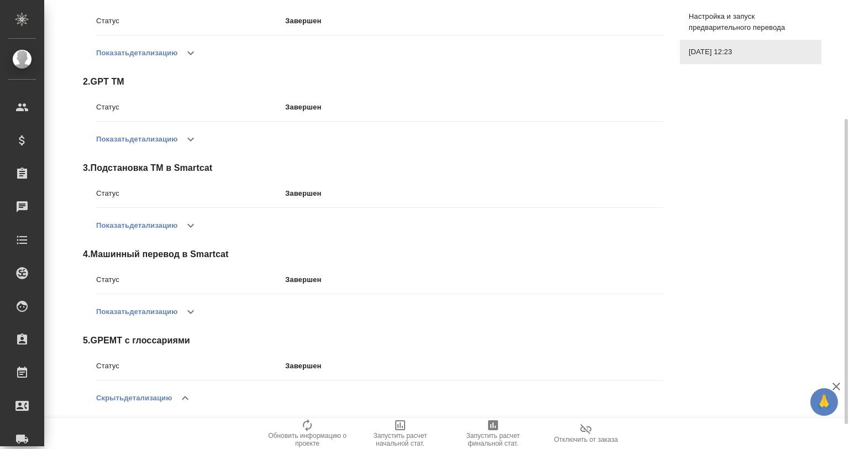
click at [186, 391] on icon "button" at bounding box center [185, 397] width 13 height 13
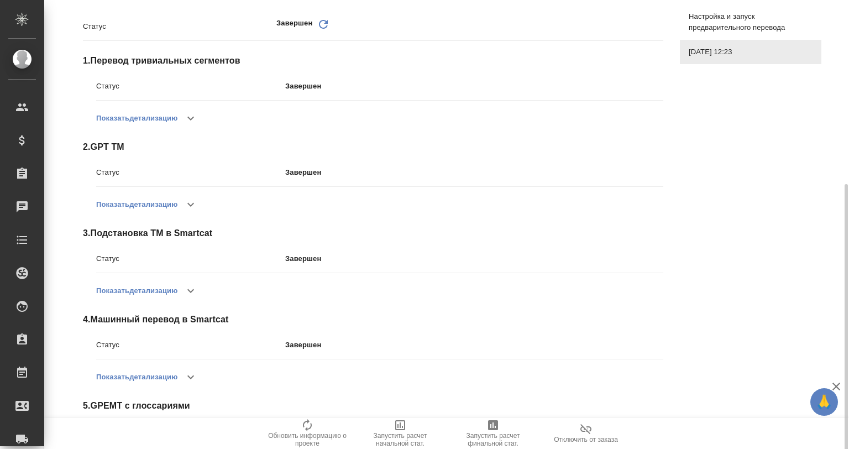
scroll to position [0, 0]
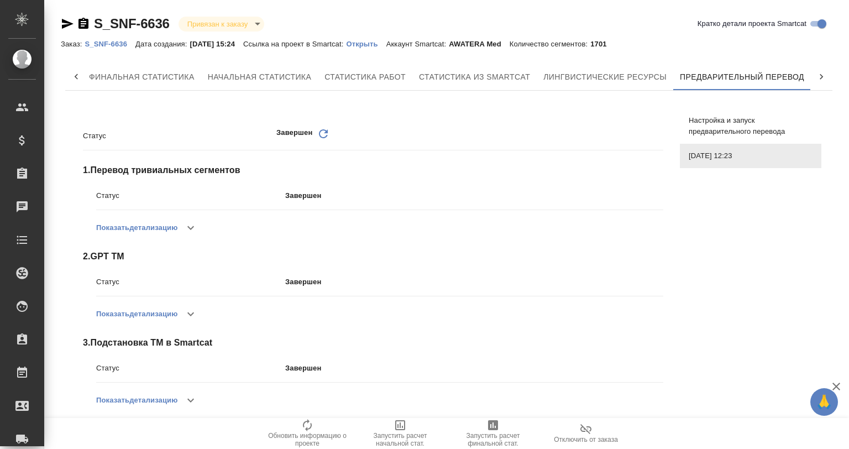
click at [111, 253] on span "2 . GPT TM" at bounding box center [373, 256] width 580 height 13
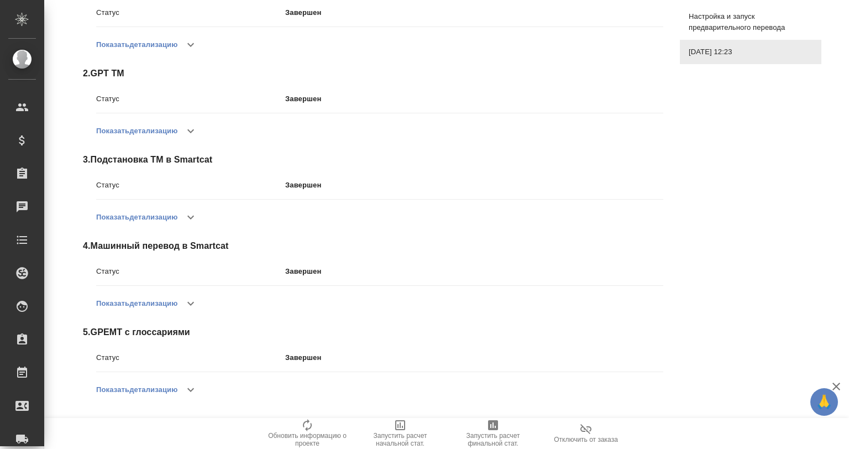
scroll to position [37, 0]
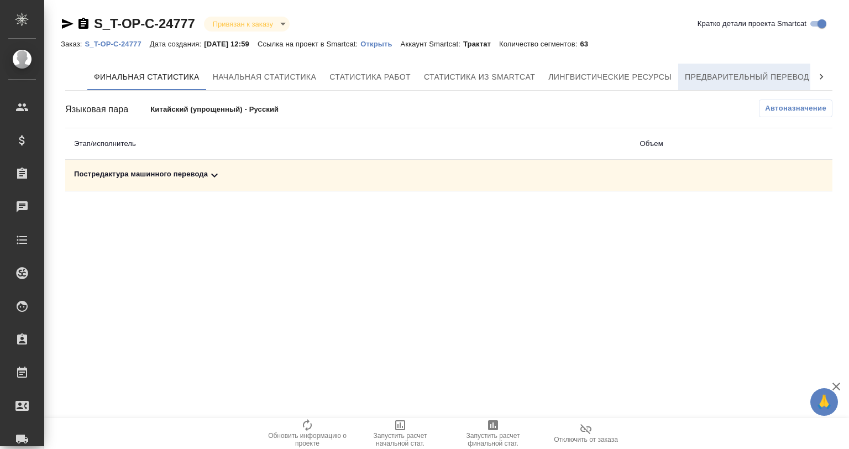
click at [780, 75] on span "Предварительный перевод" at bounding box center [747, 77] width 124 height 14
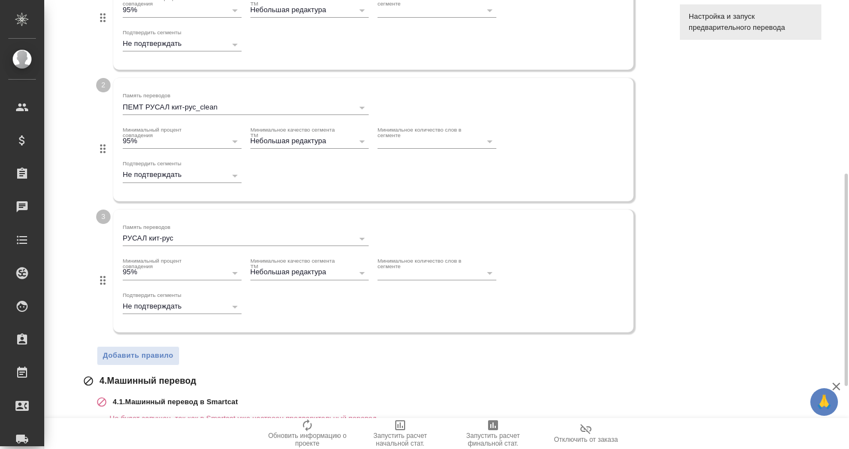
scroll to position [498, 0]
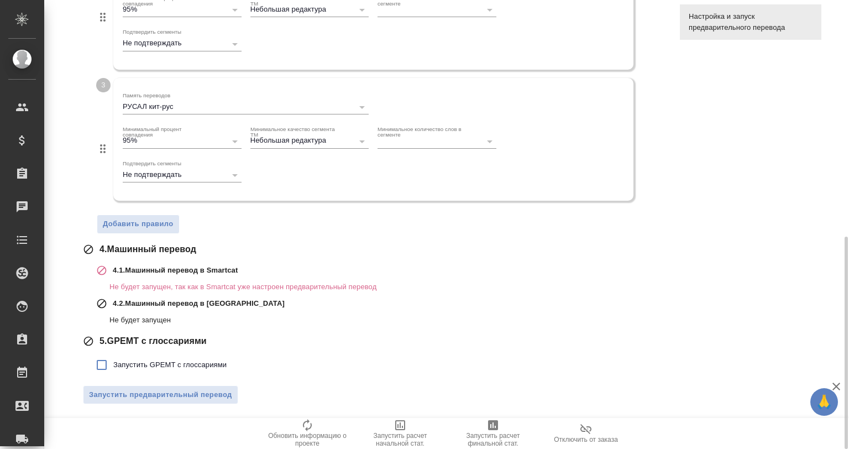
click at [172, 359] on span "Запустить GPEMT с глоссариями" at bounding box center [169, 364] width 113 height 11
click at [113, 359] on input "Запустить GPEMT с глоссариями" at bounding box center [101, 364] width 23 height 23
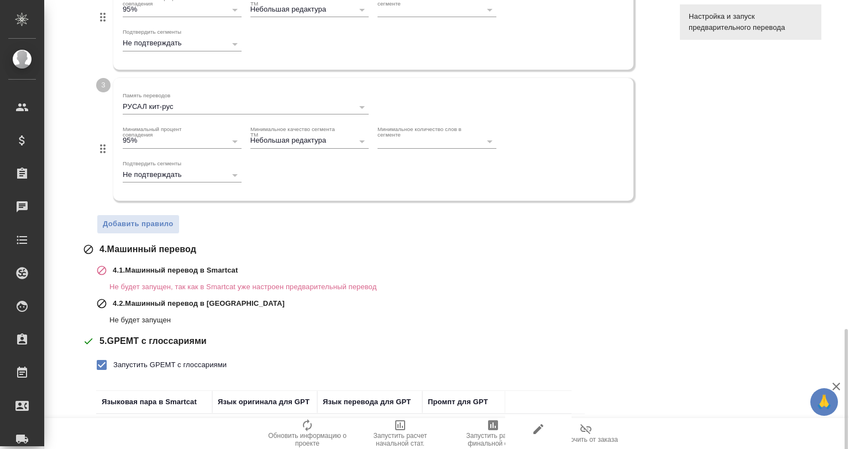
scroll to position [575, 0]
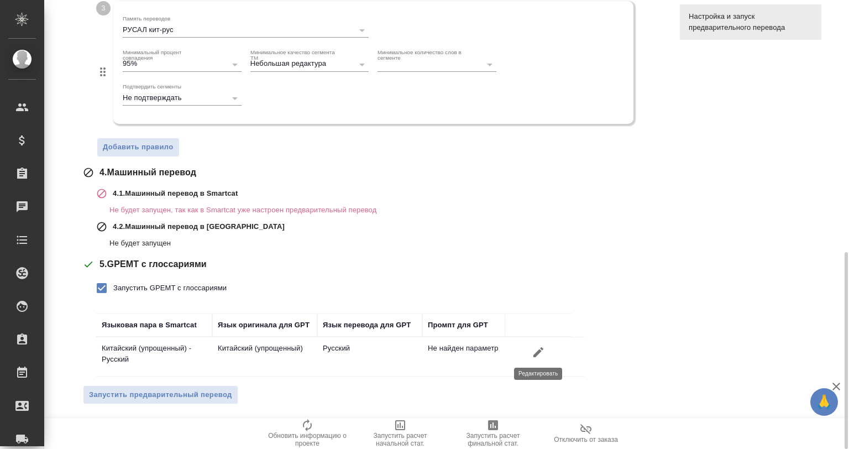
click at [541, 347] on icon "button" at bounding box center [538, 352] width 10 height 10
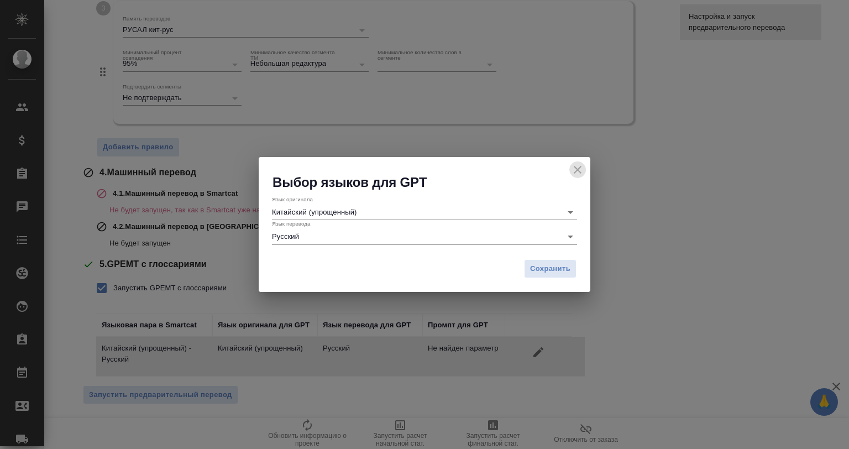
click at [574, 167] on icon "close" at bounding box center [577, 169] width 13 height 13
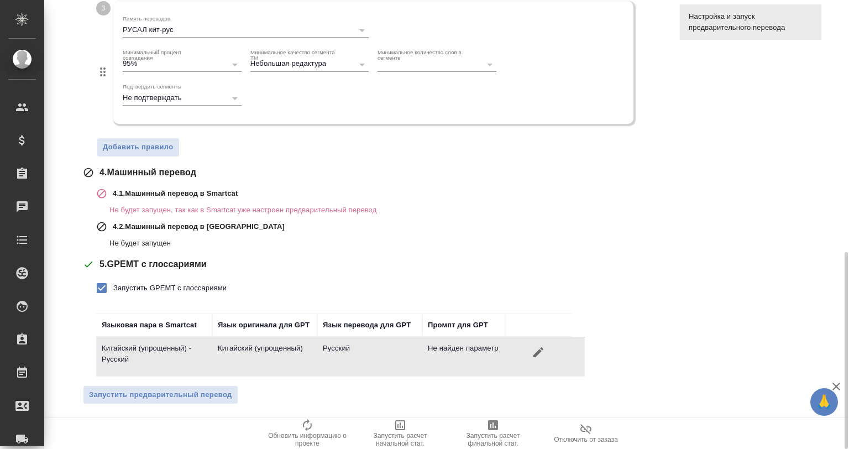
click at [492, 346] on td "Не найден параметр" at bounding box center [463, 356] width 83 height 39
click at [95, 281] on input "Запустить GPEMT с глоссариями" at bounding box center [101, 287] width 23 height 23
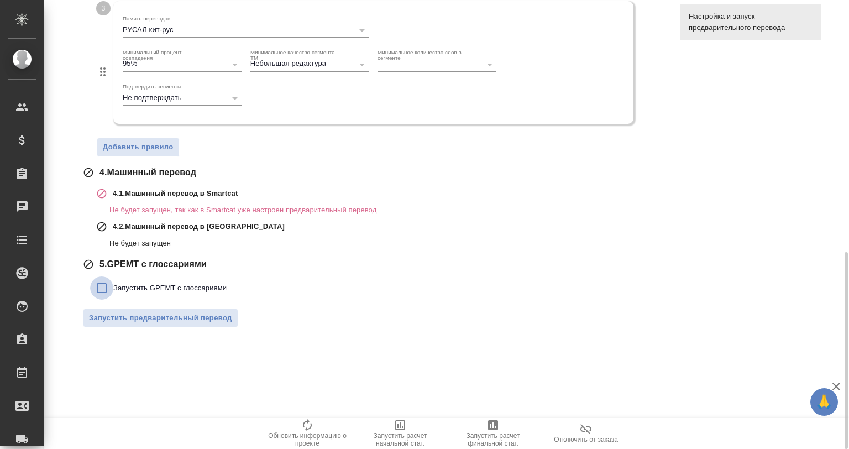
click at [102, 281] on input "Запустить GPEMT с глоссариями" at bounding box center [101, 287] width 23 height 23
checkbox input "true"
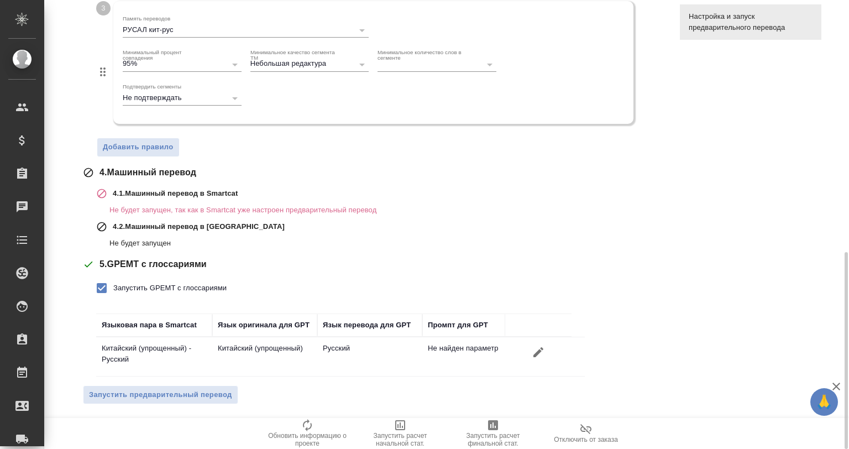
click at [542, 348] on icon "button" at bounding box center [538, 352] width 10 height 10
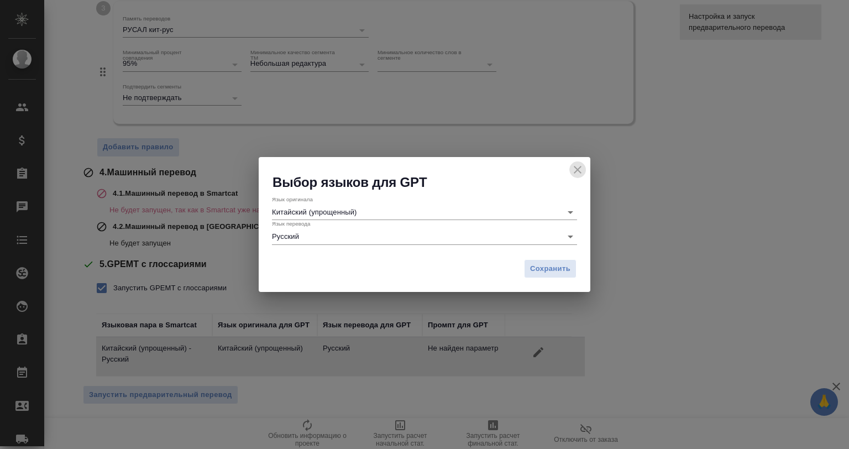
click at [576, 161] on button "close" at bounding box center [577, 169] width 17 height 17
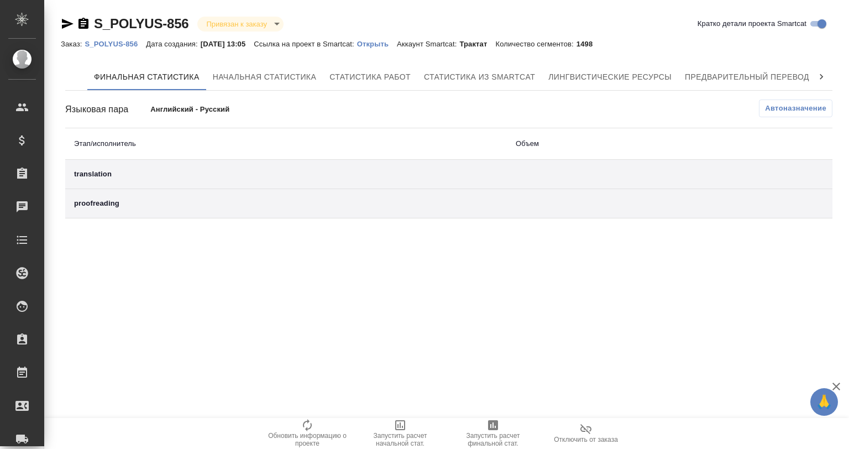
click at [818, 77] on icon at bounding box center [821, 76] width 11 height 11
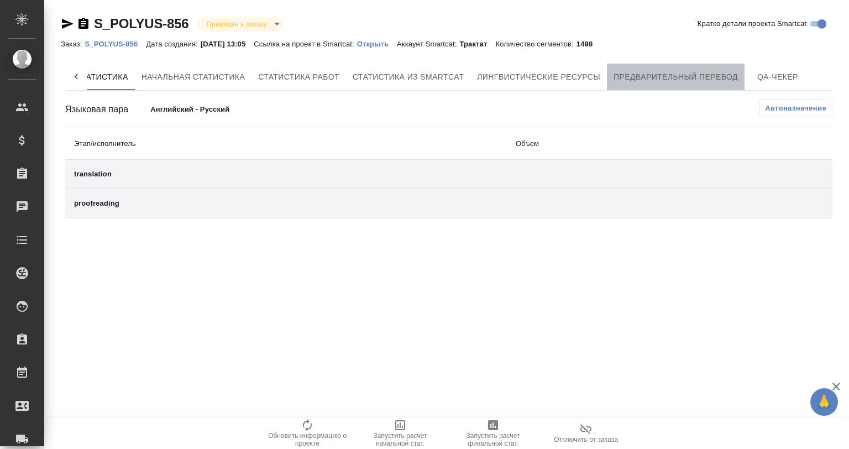
click at [673, 77] on span "Предварительный перевод" at bounding box center [676, 77] width 124 height 14
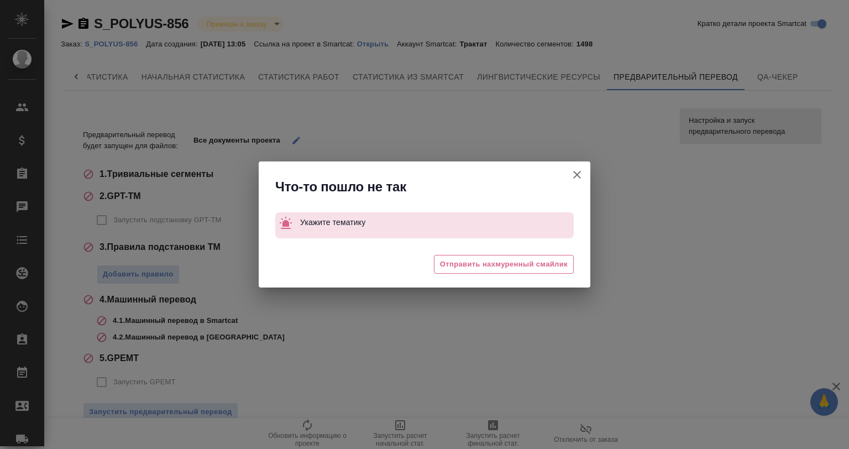
click at [574, 166] on button "Кратко детали проекта Smartcat" at bounding box center [577, 174] width 27 height 27
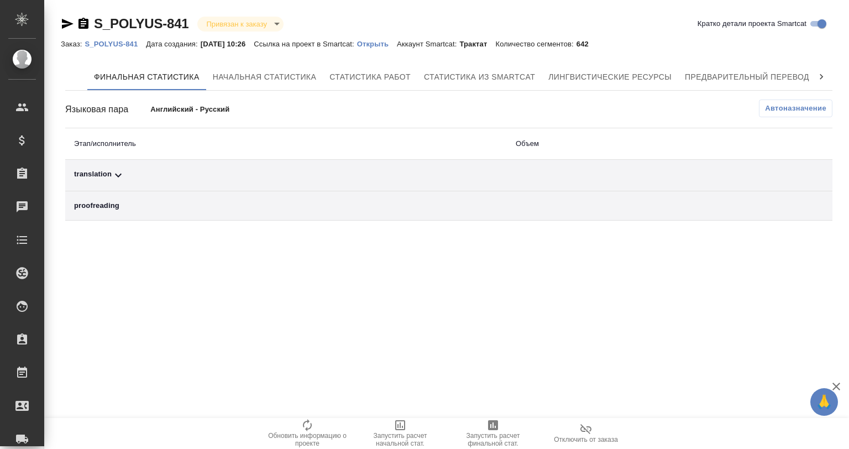
click at [818, 71] on div at bounding box center [821, 77] width 22 height 27
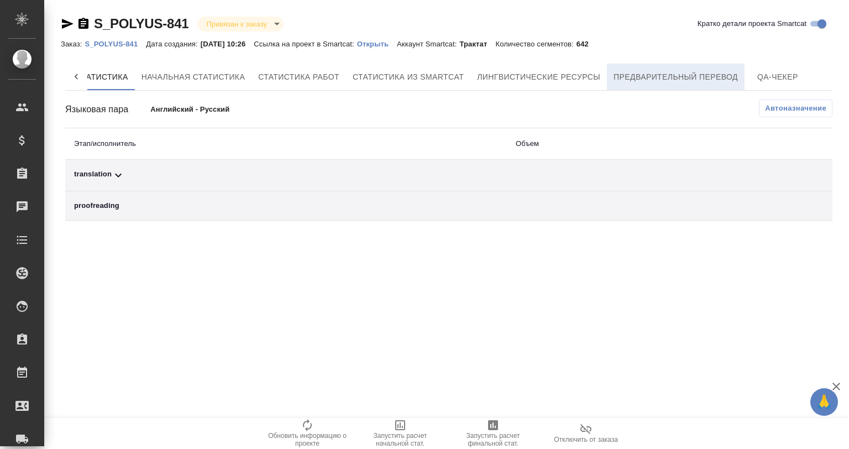
click at [682, 74] on span "Предварительный перевод" at bounding box center [676, 77] width 124 height 14
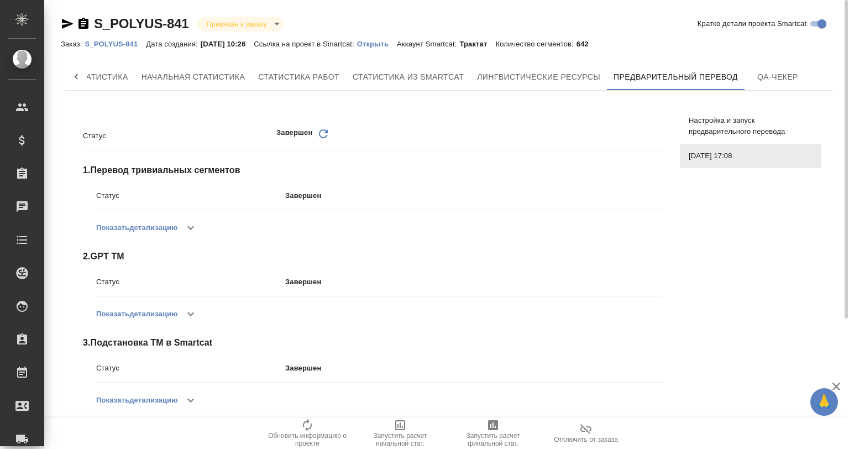
click at [711, 122] on span "Настройка и запуск предварительного перевода" at bounding box center [751, 126] width 124 height 22
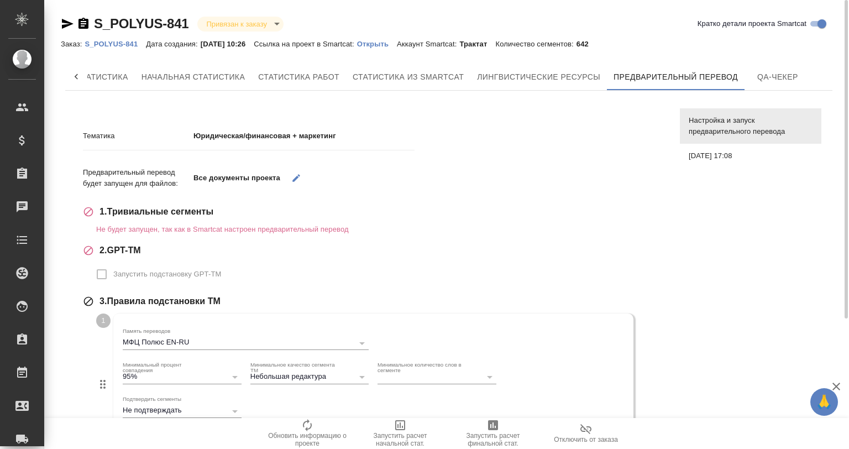
click at [725, 148] on div "08.07.2025, 17:08" at bounding box center [751, 156] width 142 height 24
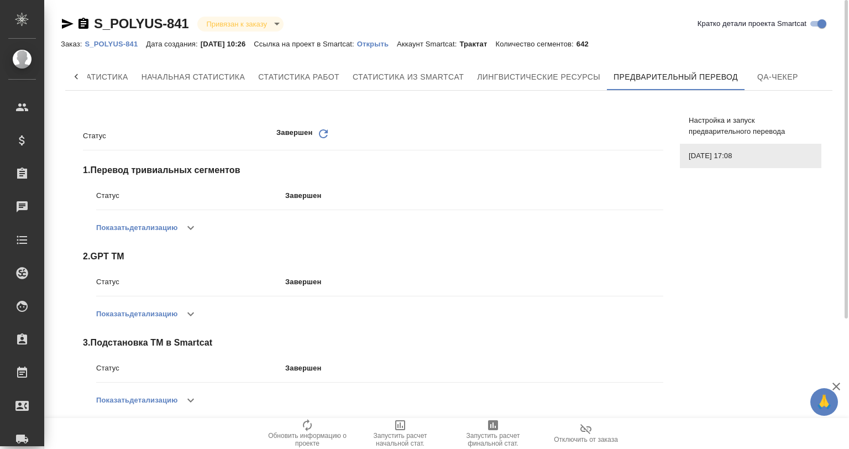
click at [726, 125] on span "Настройка и запуск предварительного перевода" at bounding box center [751, 126] width 124 height 22
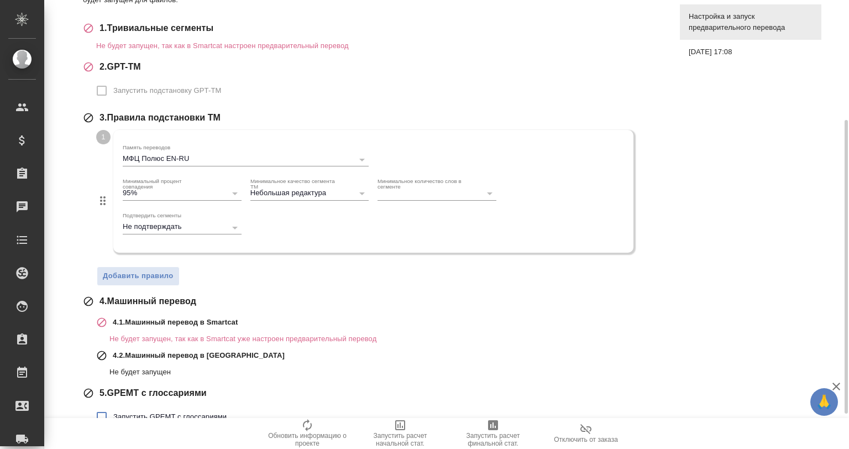
scroll to position [237, 0]
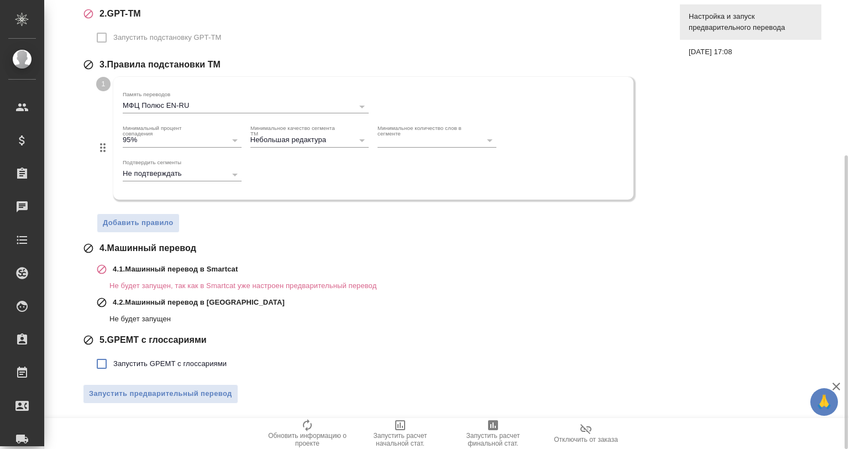
click at [189, 360] on span "Запустить GPEMT с глоссариями" at bounding box center [169, 363] width 113 height 11
click at [113, 360] on input "Запустить GPEMT с глоссариями" at bounding box center [101, 363] width 23 height 23
checkbox input "true"
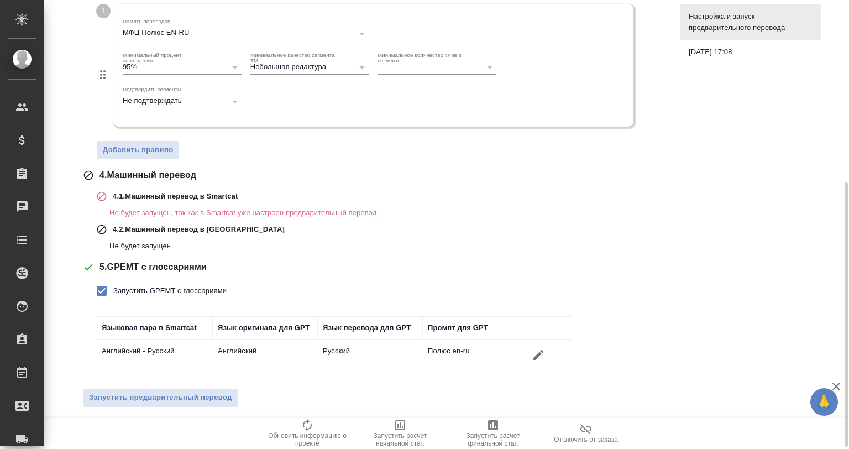
scroll to position [312, 0]
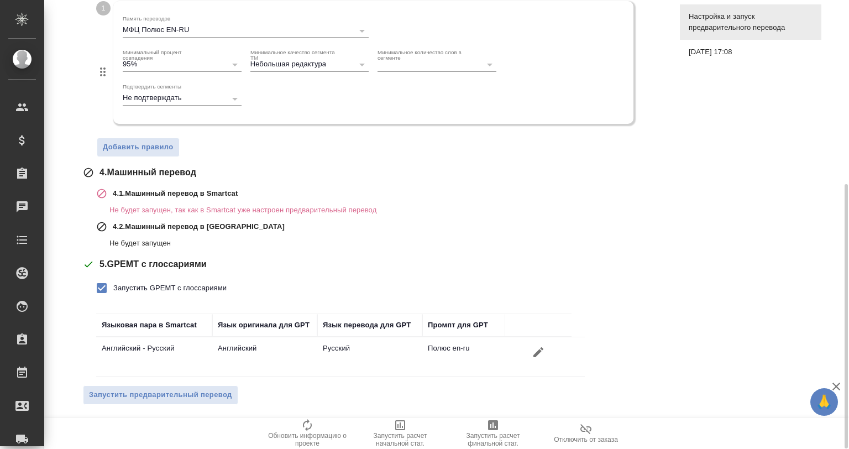
click at [451, 345] on td "Полюс en-ru" at bounding box center [463, 356] width 83 height 39
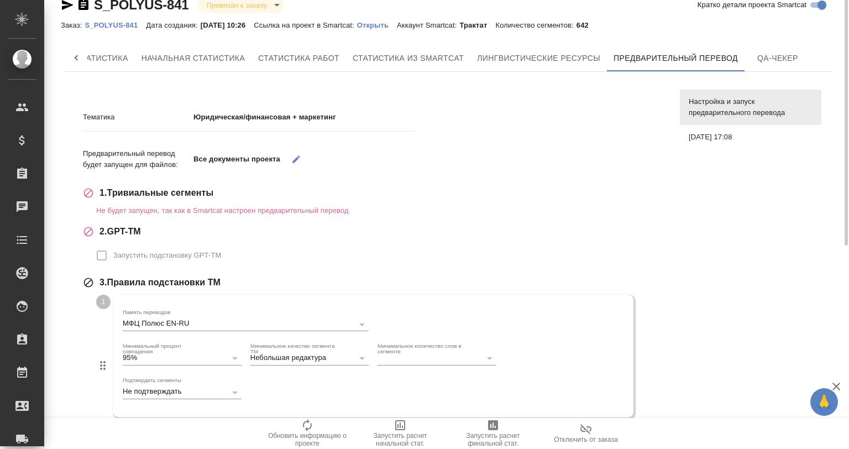
scroll to position [0, 0]
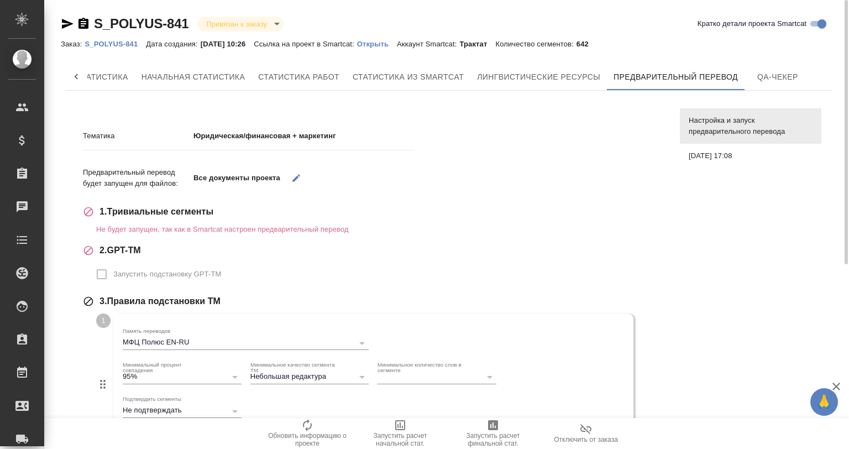
click at [294, 139] on p "Юридическая/финансовая + маркетинг" at bounding box center [303, 135] width 221 height 11
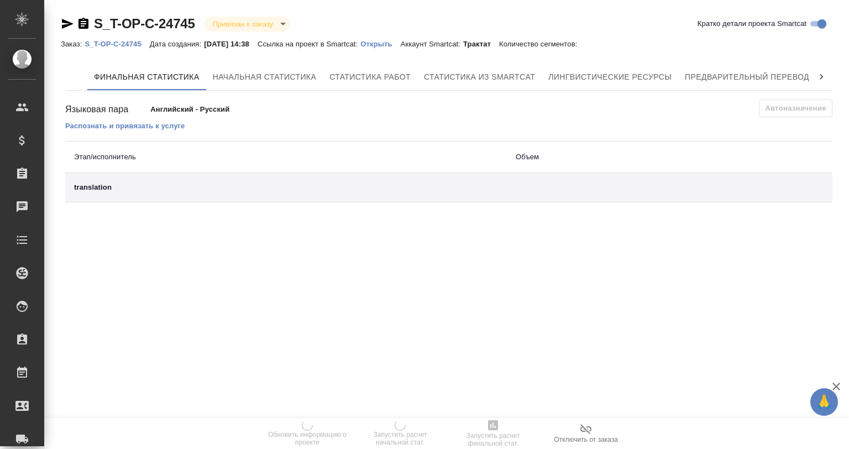
click at [815, 76] on div at bounding box center [821, 77] width 22 height 27
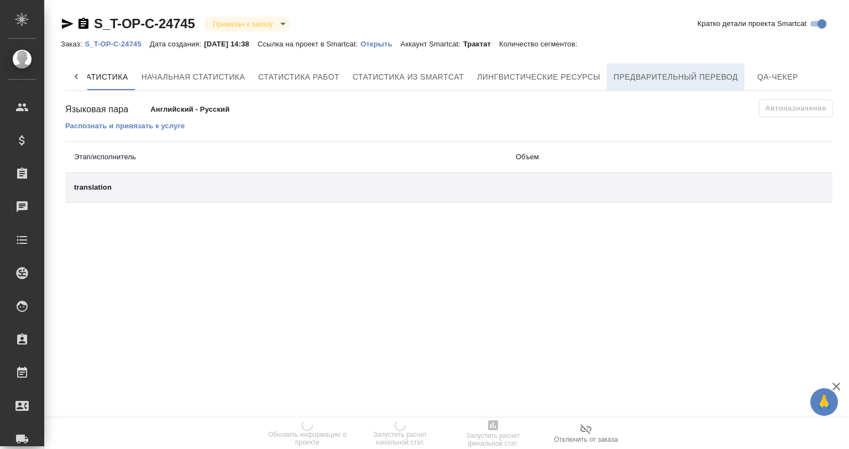
click at [713, 76] on span "Предварительный перевод" at bounding box center [676, 77] width 124 height 14
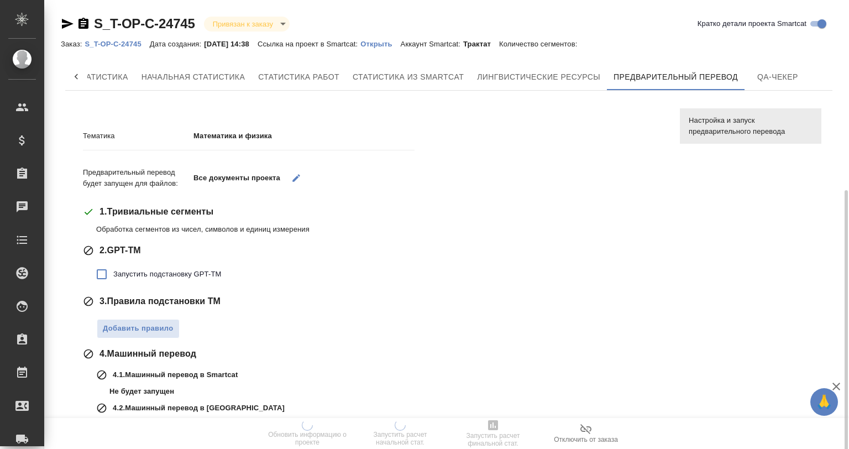
scroll to position [105, 0]
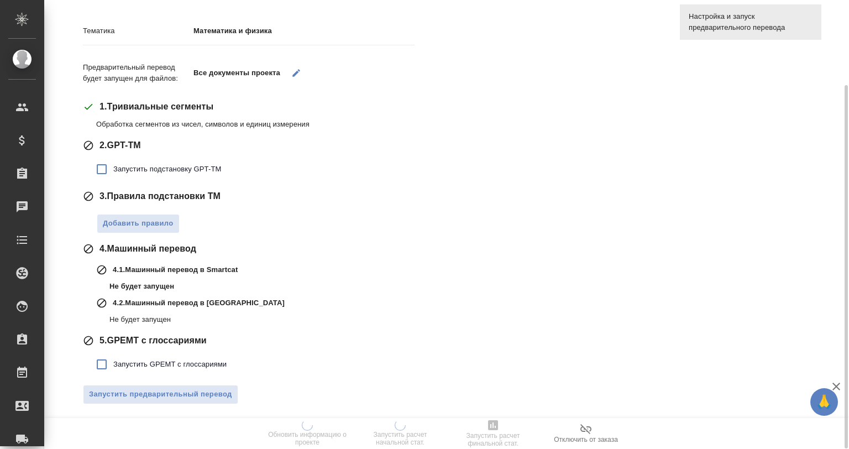
click at [186, 355] on label "Запустить GPEMT с глоссариями" at bounding box center [158, 364] width 137 height 23
click at [113, 355] on input "Запустить GPEMT с глоссариями" at bounding box center [101, 364] width 23 height 23
checkbox input "true"
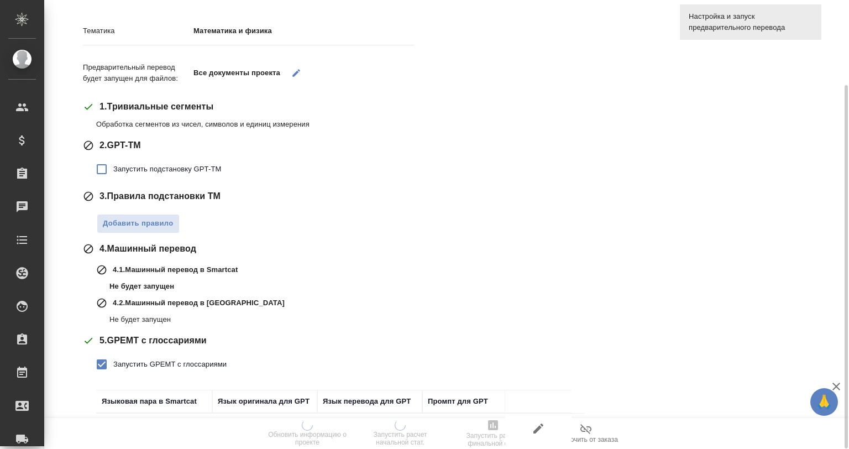
scroll to position [181, 0]
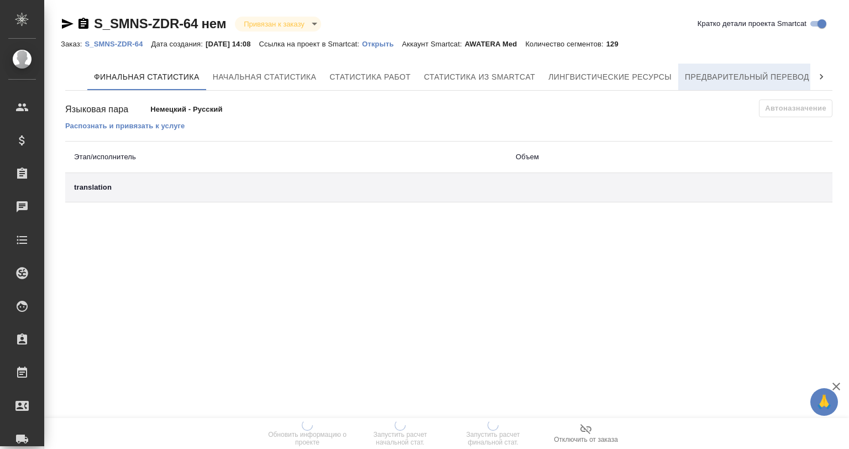
click at [783, 71] on span "Предварительный перевод" at bounding box center [747, 77] width 124 height 14
click at [725, 87] on button "Предварительный перевод" at bounding box center [747, 77] width 138 height 27
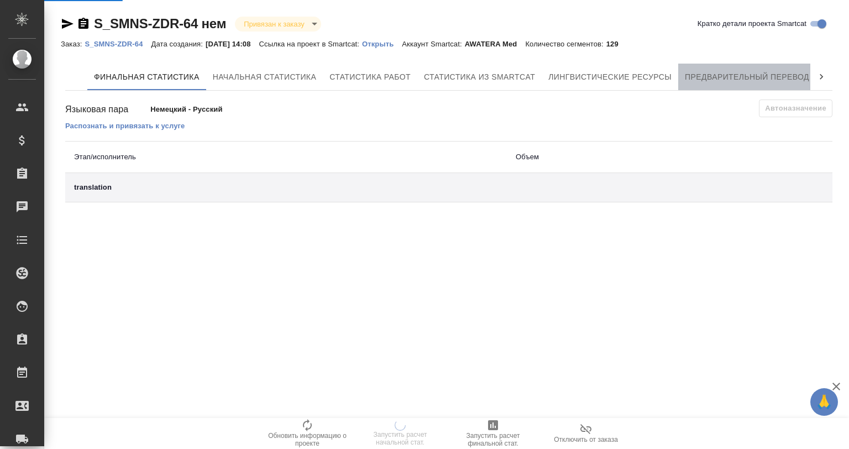
click at [722, 71] on span "Предварительный перевод" at bounding box center [747, 77] width 124 height 14
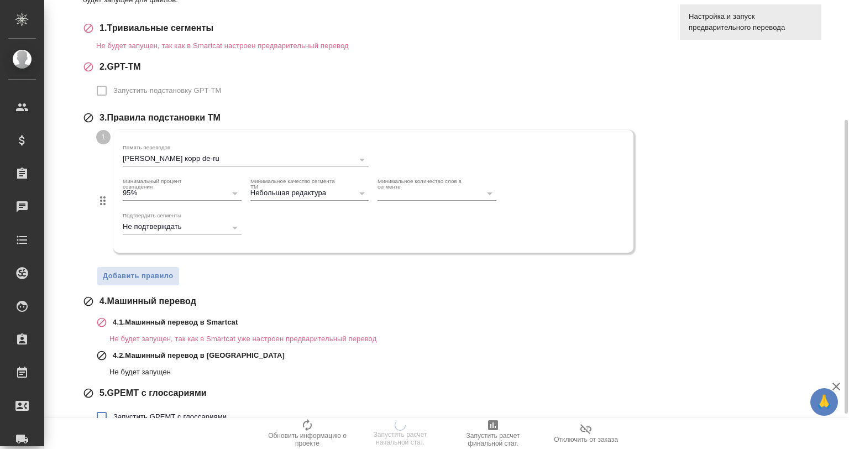
scroll to position [237, 0]
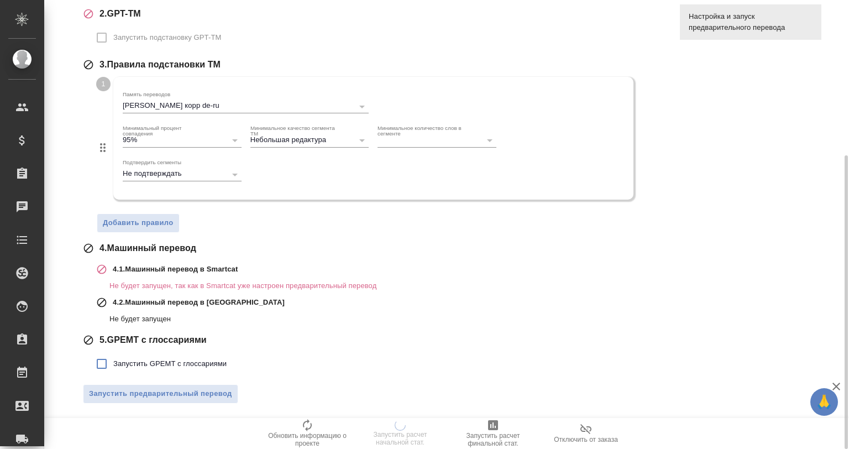
click at [195, 363] on span "Запустить GPEMT с глоссариями" at bounding box center [169, 363] width 113 height 11
click at [113, 363] on input "Запустить GPEMT с глоссариями" at bounding box center [101, 363] width 23 height 23
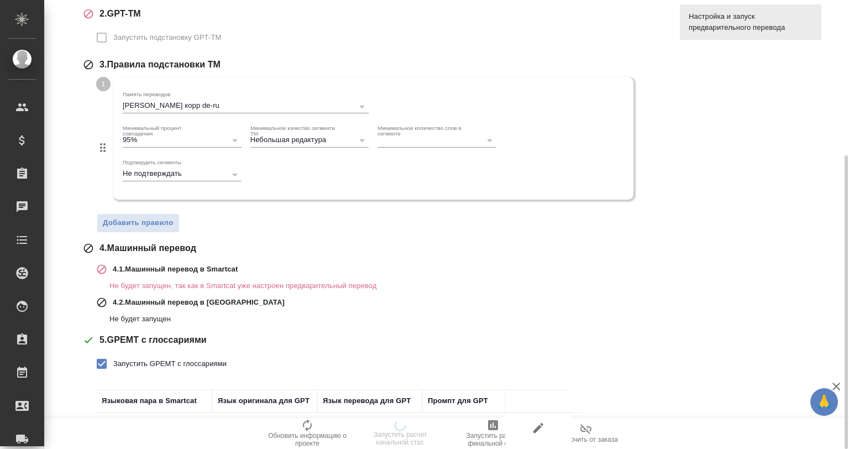
scroll to position [312, 0]
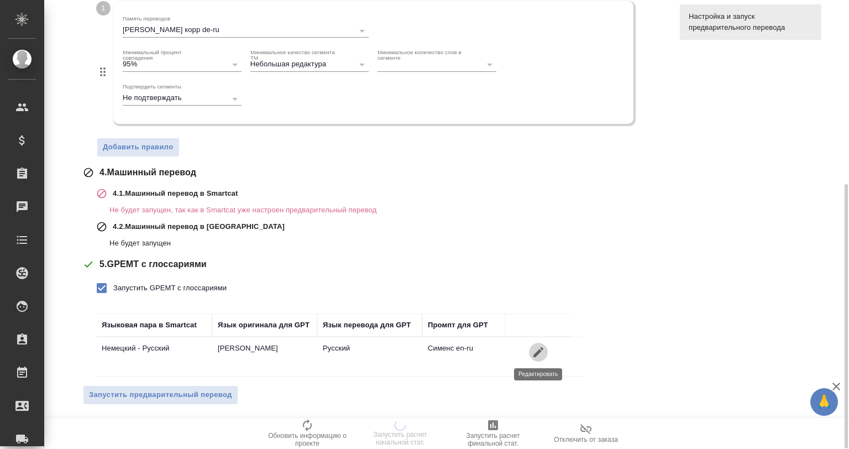
click at [542, 350] on icon "button" at bounding box center [538, 351] width 13 height 13
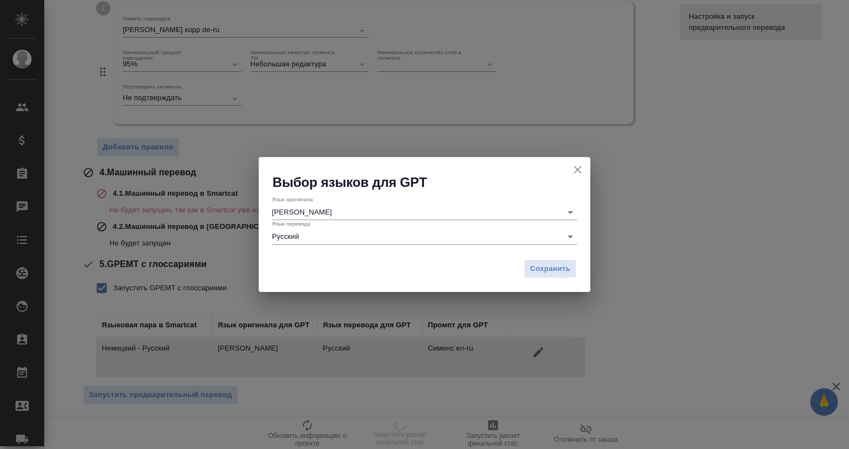
click at [578, 165] on icon "close" at bounding box center [577, 169] width 13 height 13
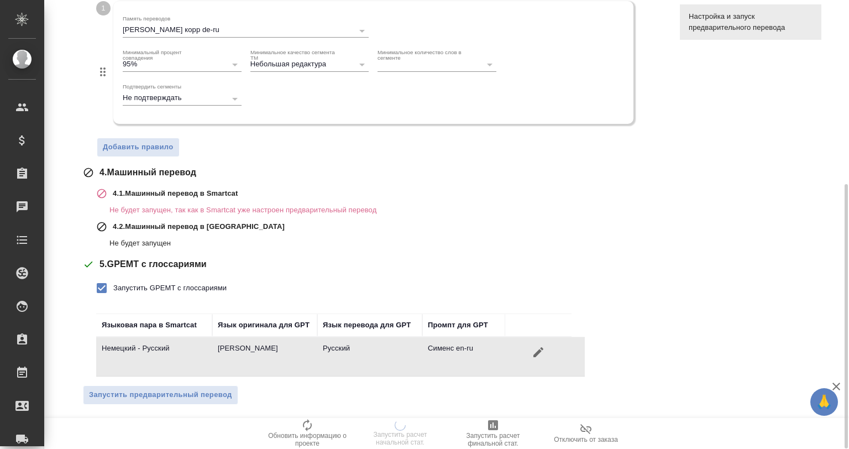
click at [80, 331] on div "Тематика Медицинские изделия Предварительный перевод будет запущен для файлов: …" at bounding box center [372, 108] width 589 height 617
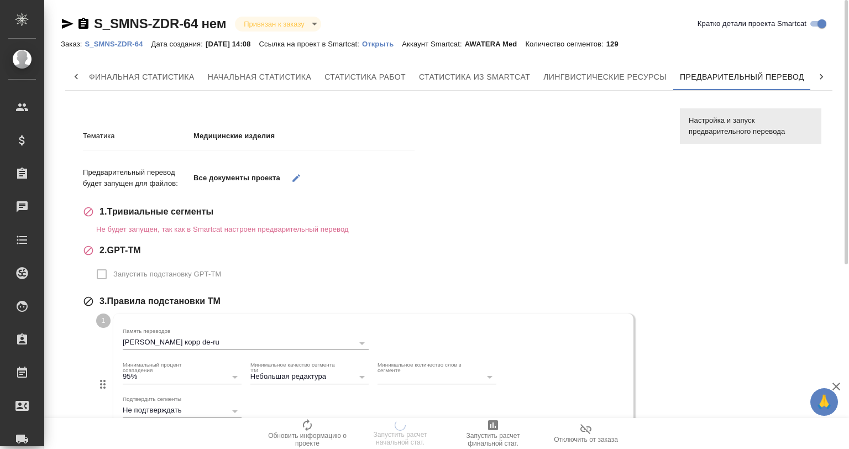
scroll to position [184, 0]
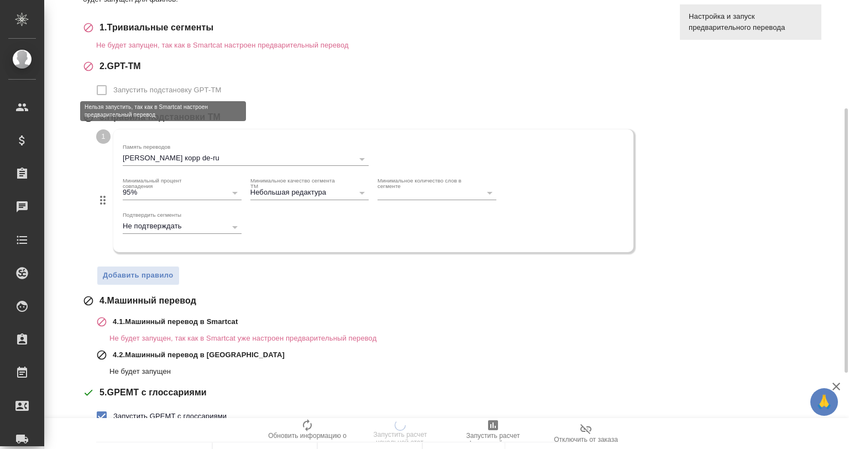
click at [114, 90] on span "Запустить подстановку GPT-TM" at bounding box center [167, 90] width 108 height 11
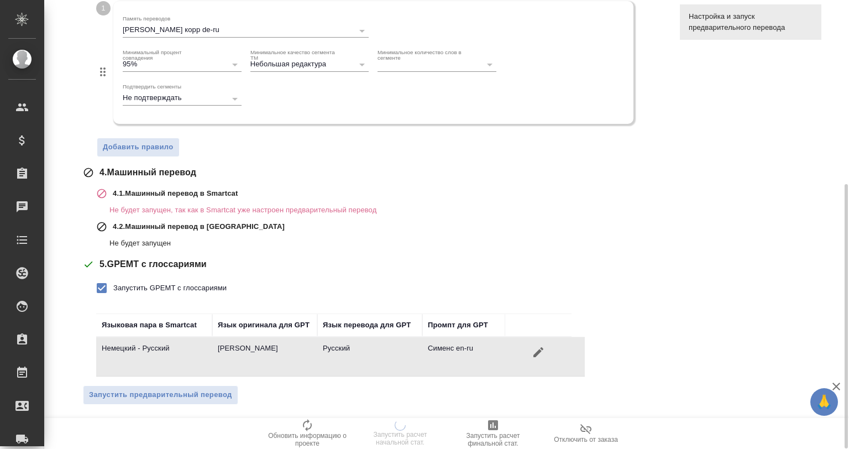
click at [186, 283] on span "Запустить GPEMT с глоссариями" at bounding box center [169, 287] width 113 height 11
click at [113, 283] on input "Запустить GPEMT с глоссариями" at bounding box center [101, 287] width 23 height 23
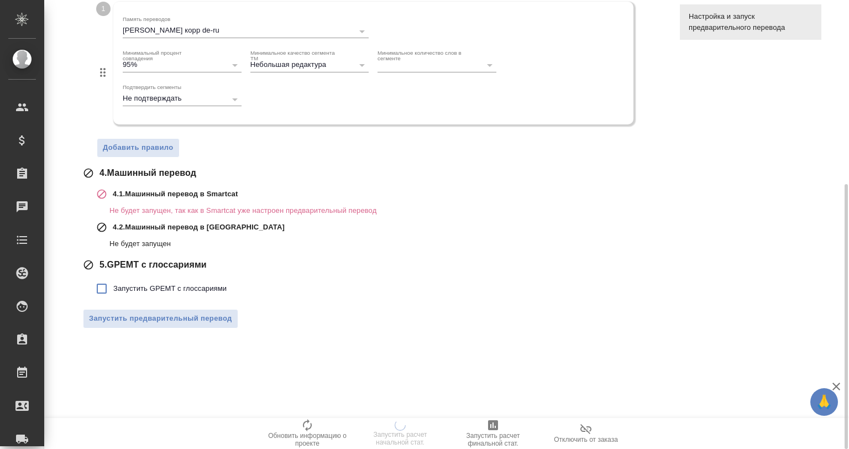
scroll to position [312, 0]
click at [170, 289] on span "Запустить GPEMT с глоссариями" at bounding box center [169, 288] width 113 height 11
click at [113, 289] on input "Запустить GPEMT с глоссариями" at bounding box center [101, 288] width 23 height 23
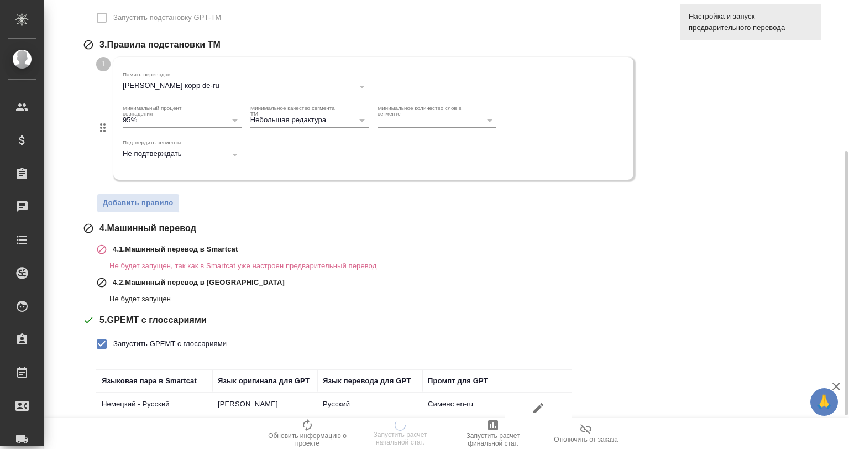
scroll to position [312, 0]
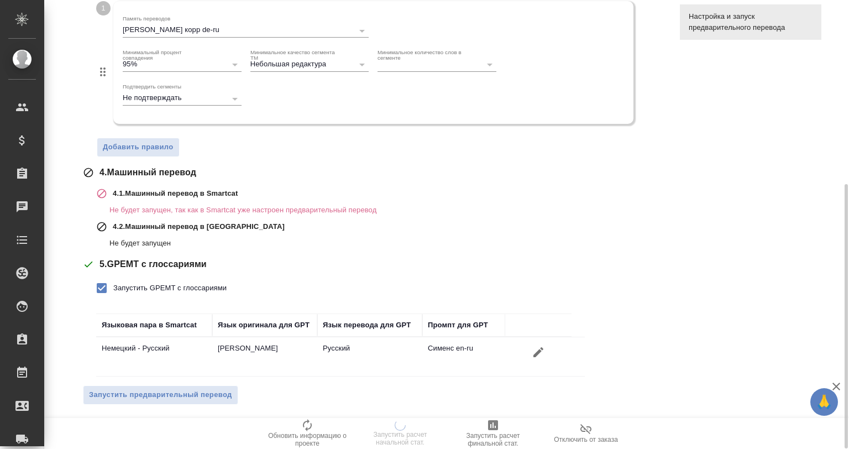
click at [163, 282] on span "Запустить GPEMT с глоссариями" at bounding box center [169, 287] width 113 height 11
click at [113, 282] on input "Запустить GPEMT с глоссариями" at bounding box center [101, 287] width 23 height 23
checkbox input "false"
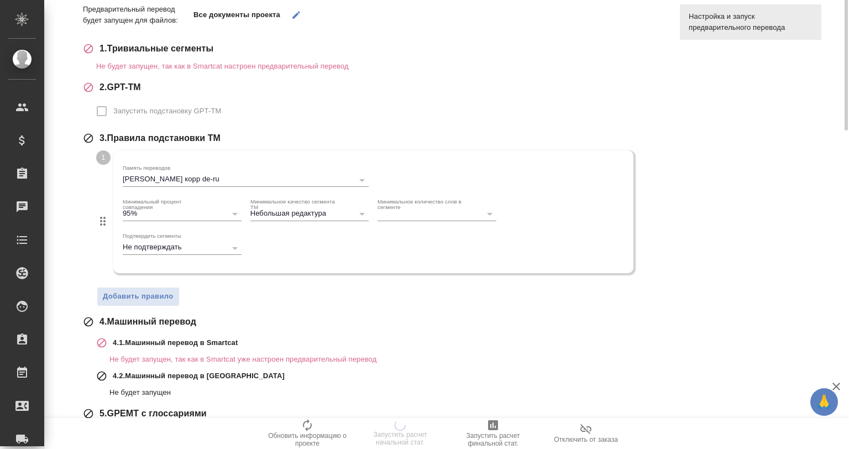
scroll to position [0, 0]
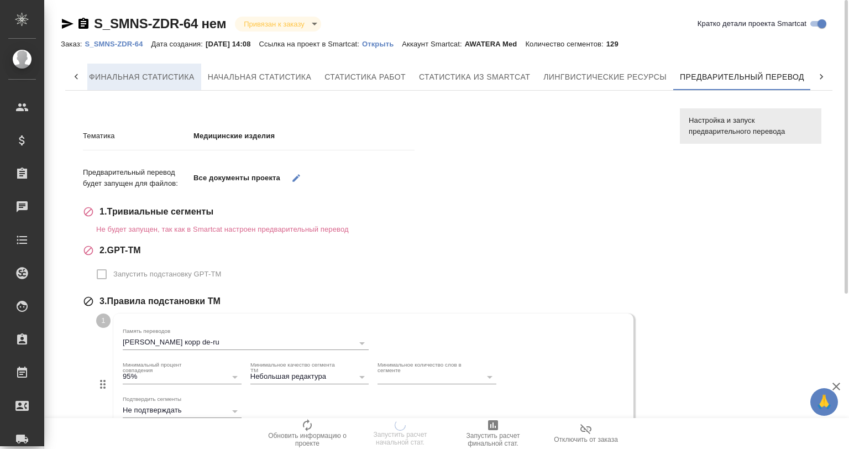
click at [148, 85] on button "Финальная статистика" at bounding box center [141, 77] width 119 height 27
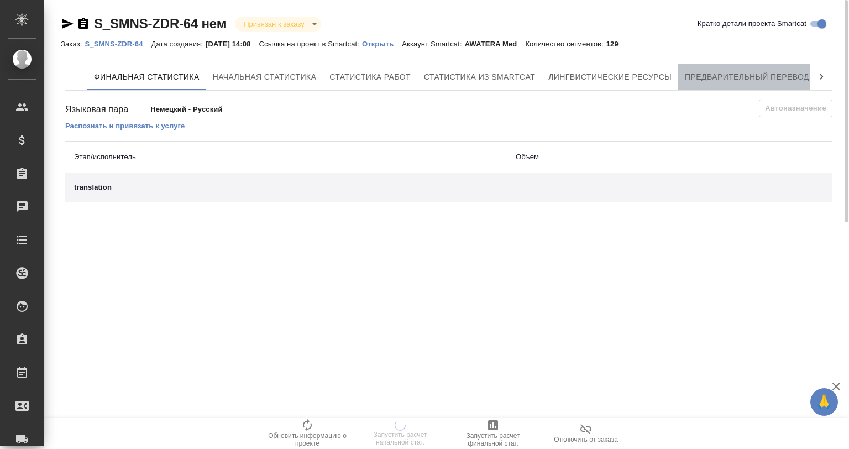
click at [760, 81] on span "Предварительный перевод" at bounding box center [747, 77] width 124 height 14
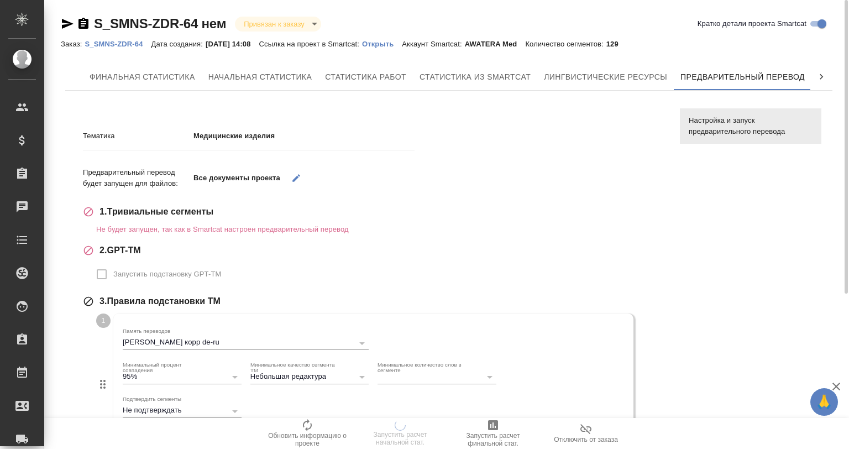
scroll to position [0, 5]
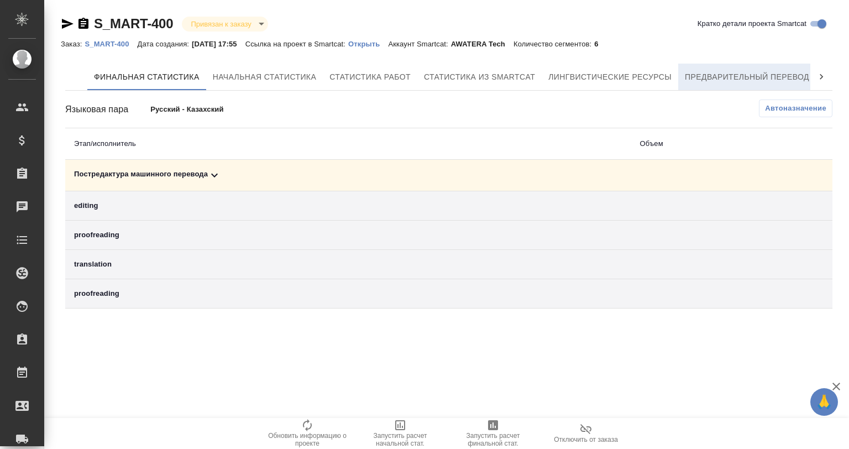
click at [746, 71] on span "Предварительный перевод" at bounding box center [747, 77] width 124 height 14
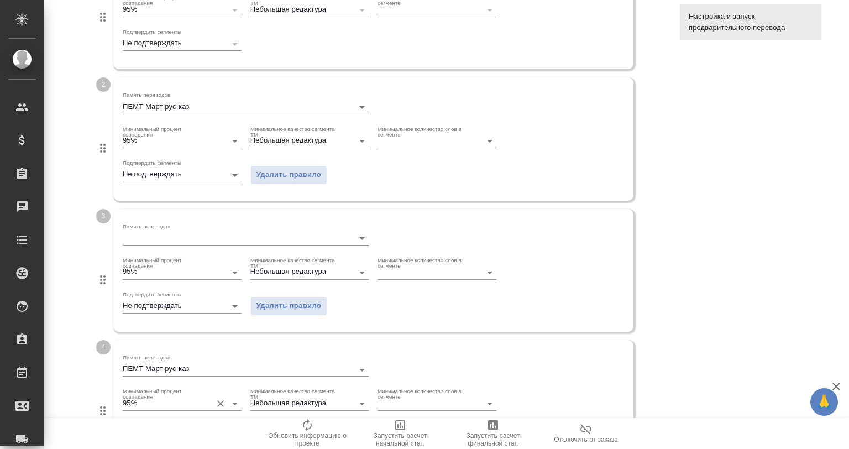
scroll to position [629, 0]
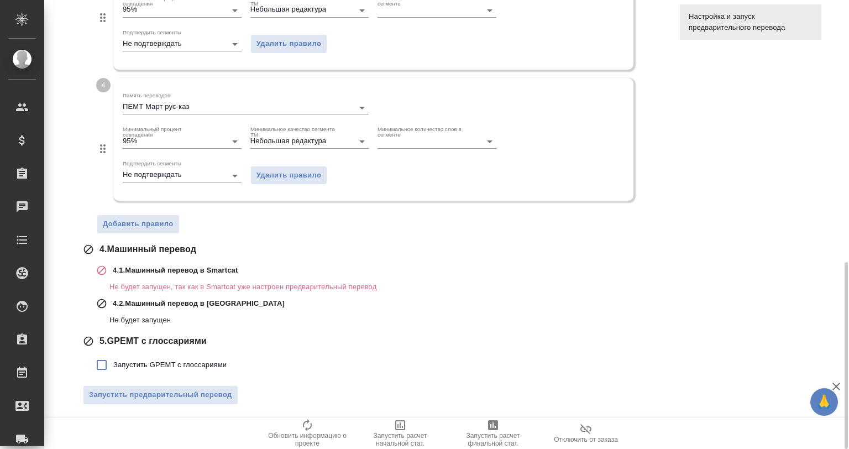
click at [184, 360] on span "Запустить GPEMT с глоссариями" at bounding box center [169, 364] width 113 height 11
click at [113, 360] on input "Запустить GPEMT с глоссариями" at bounding box center [101, 364] width 23 height 23
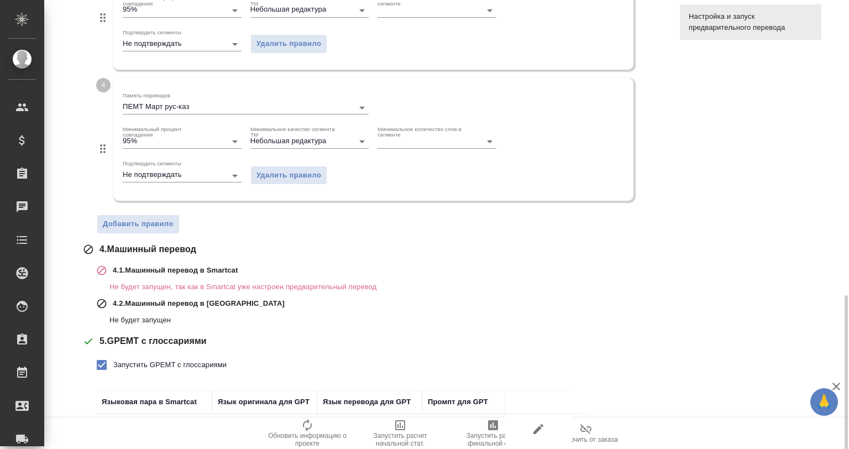
scroll to position [705, 0]
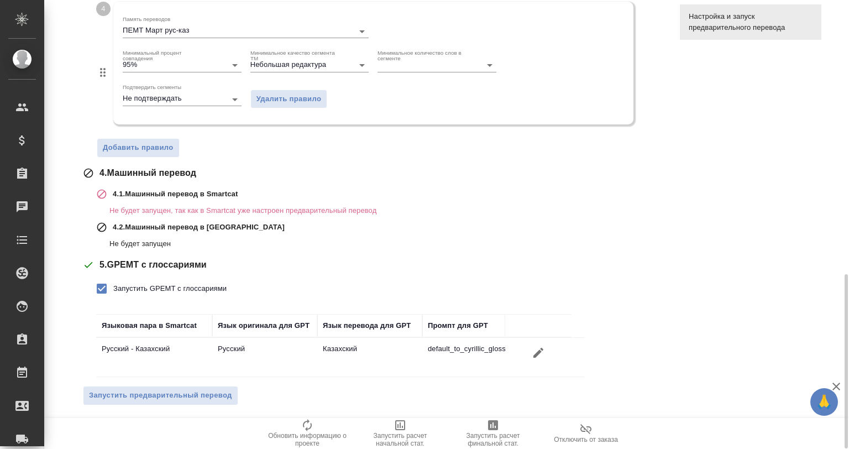
click at [502, 344] on td "default_to_cyrillic_glossary" at bounding box center [463, 357] width 83 height 39
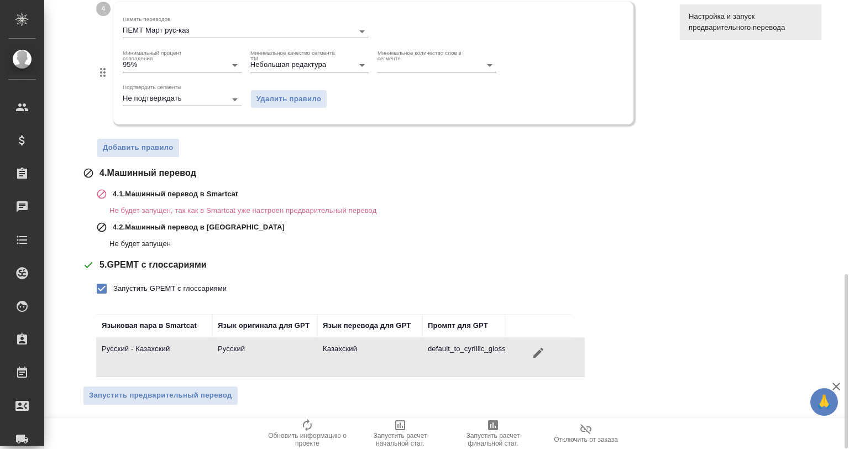
drag, startPoint x: 183, startPoint y: 282, endPoint x: 281, endPoint y: 246, distance: 104.7
click at [183, 283] on span "Запустить GPEMT с глоссариями" at bounding box center [169, 288] width 113 height 11
click at [113, 282] on input "Запустить GPEMT с глоссариями" at bounding box center [101, 288] width 23 height 23
checkbox input "false"
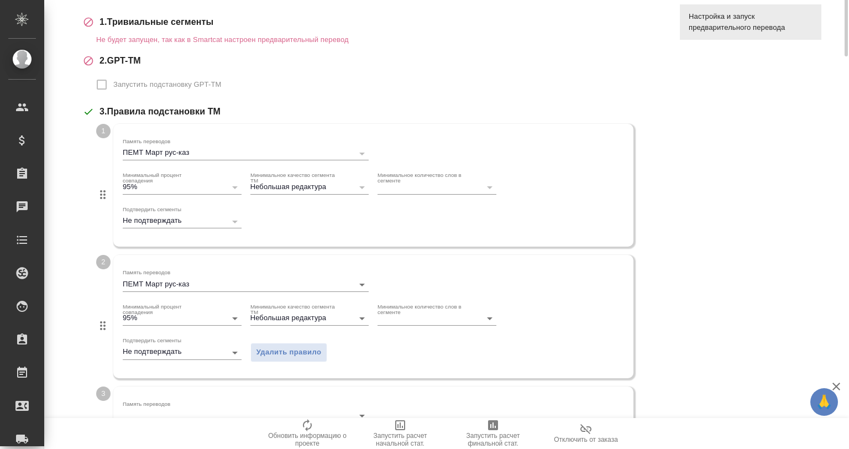
scroll to position [42, 0]
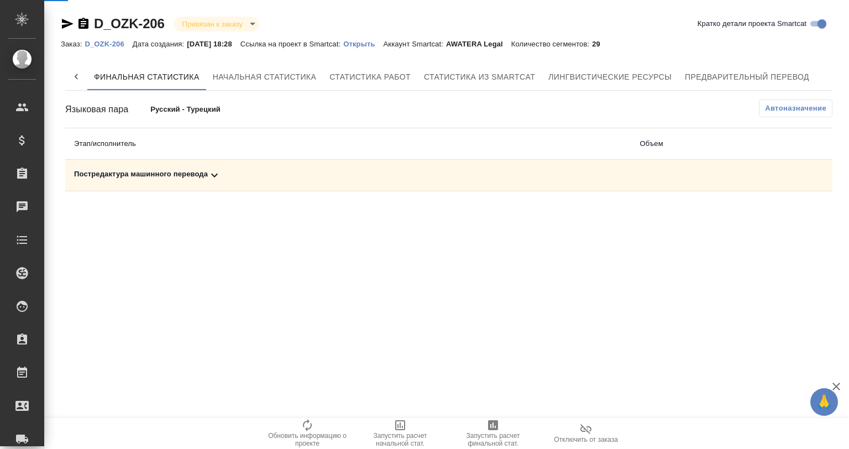
scroll to position [0, 71]
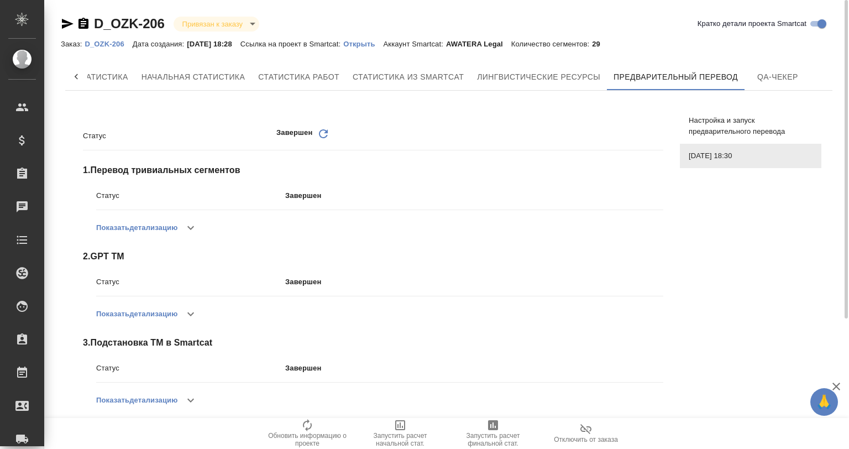
click at [694, 116] on span "Настройка и запуск предварительного перевода" at bounding box center [751, 126] width 124 height 22
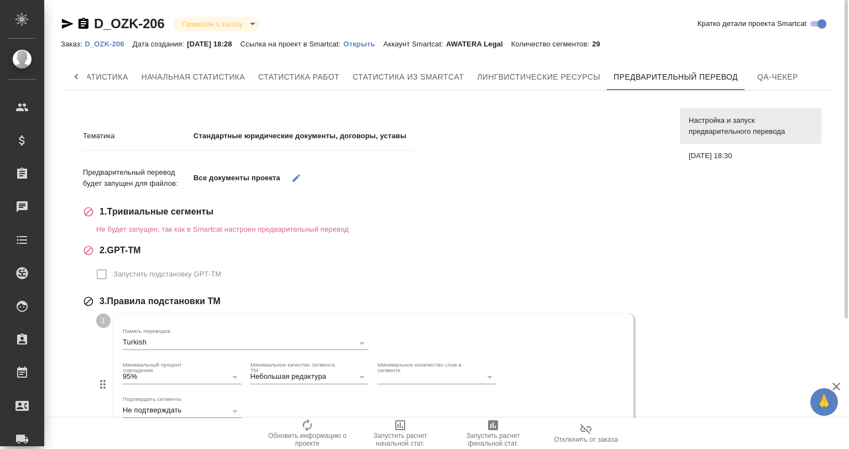
click at [718, 148] on div "[DATE] 18:30" at bounding box center [751, 156] width 142 height 24
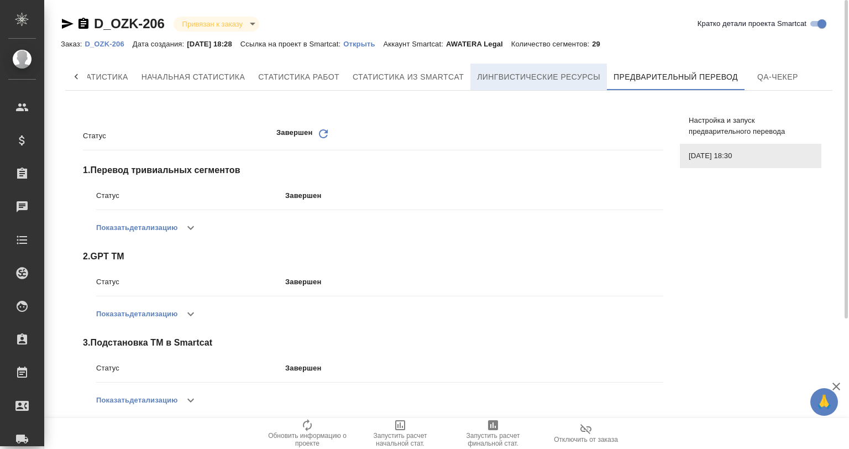
click at [554, 69] on button "Лингвистические ресурсы" at bounding box center [538, 77] width 137 height 27
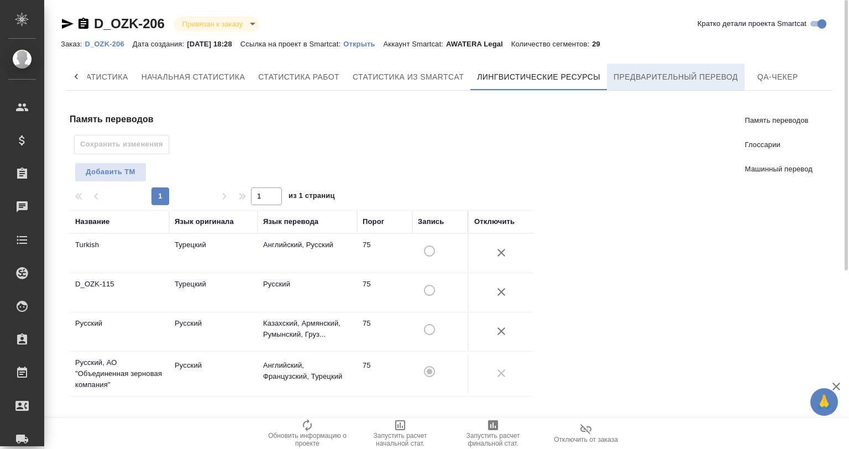
click at [632, 77] on span "Предварительный перевод" at bounding box center [676, 77] width 124 height 14
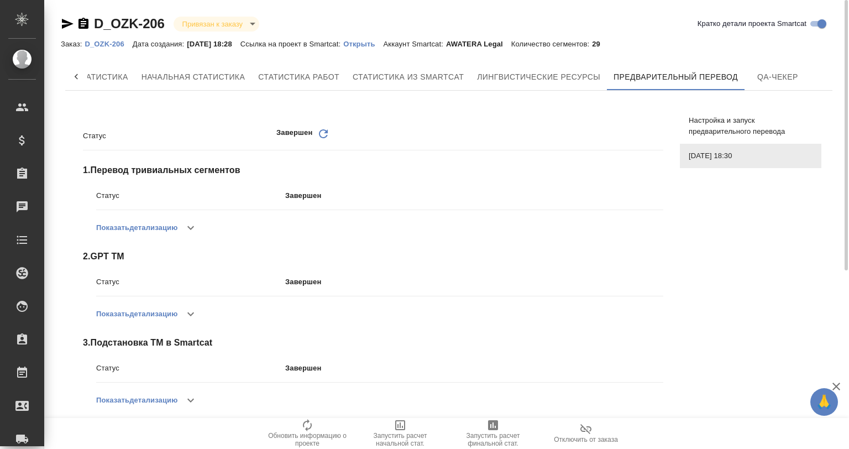
click at [733, 126] on span "Настройка и запуск предварительного перевода" at bounding box center [751, 126] width 124 height 22
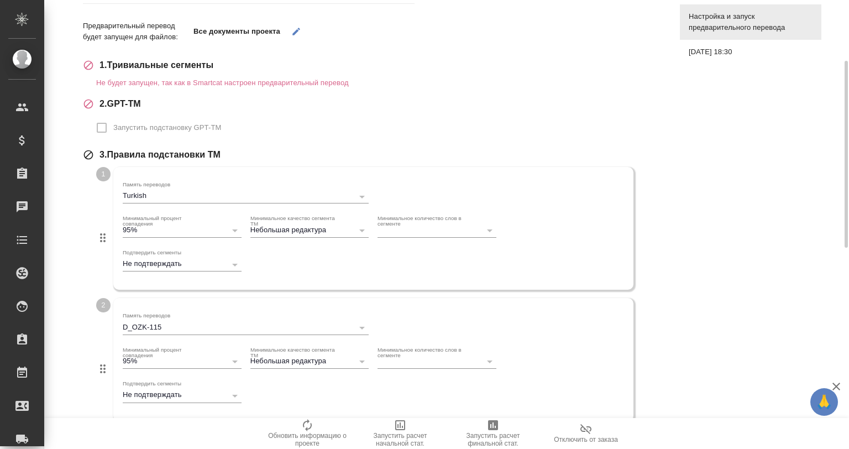
scroll to position [624, 0]
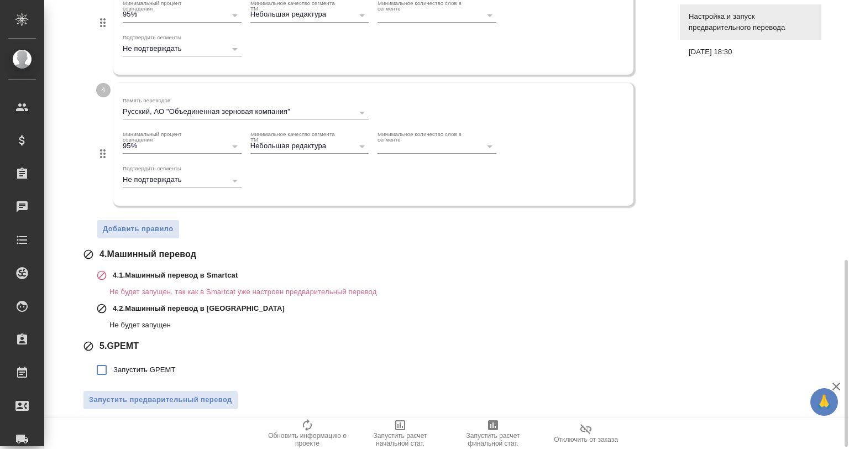
click at [175, 356] on div "5 . GPEMT Запустить GPEMT" at bounding box center [373, 360] width 580 height 42
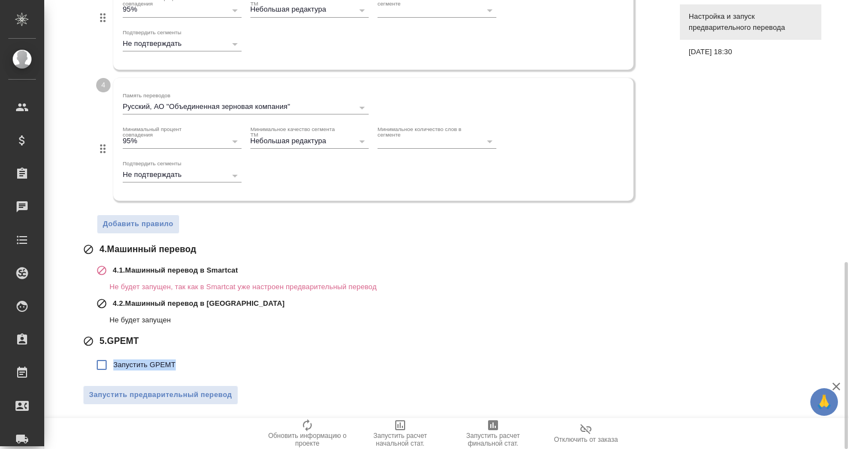
click at [133, 362] on span "Запустить GPEMT" at bounding box center [144, 364] width 62 height 11
click at [113, 362] on input "Запустить GPEMT" at bounding box center [101, 364] width 23 height 23
checkbox input "true"
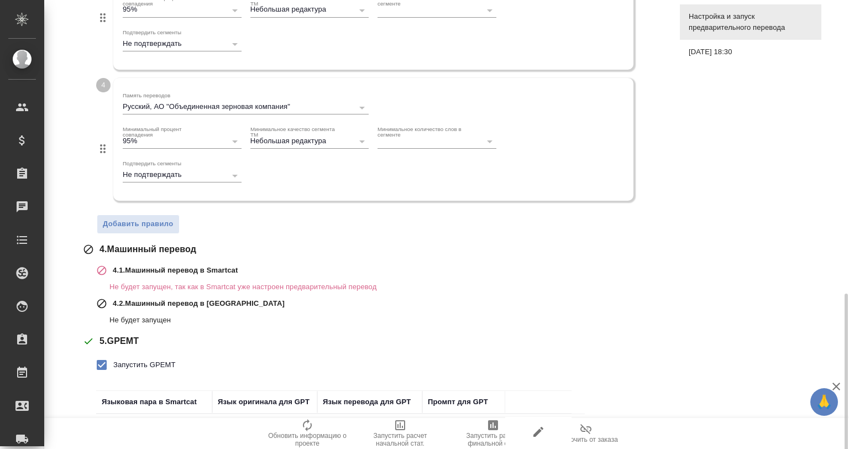
scroll to position [711, 0]
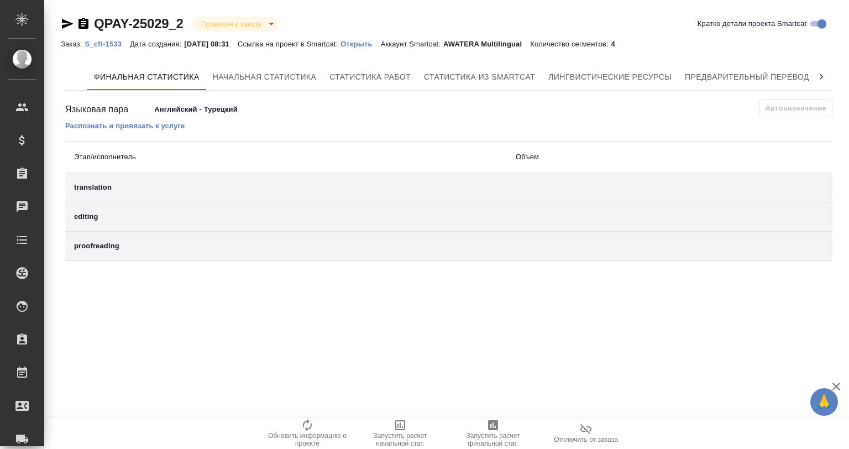
drag, startPoint x: 745, startPoint y: 52, endPoint x: 734, endPoint y: 66, distance: 18.1
click at [743, 55] on div "QPAY-25029_2 Привязан к заказу linkedToOrder Кратко детали проекта Smartcat Зак…" at bounding box center [449, 140] width 788 height 280
click at [723, 75] on span "Предварительный перевод" at bounding box center [747, 77] width 124 height 14
click at [758, 73] on span "Предварительный перевод" at bounding box center [747, 77] width 124 height 14
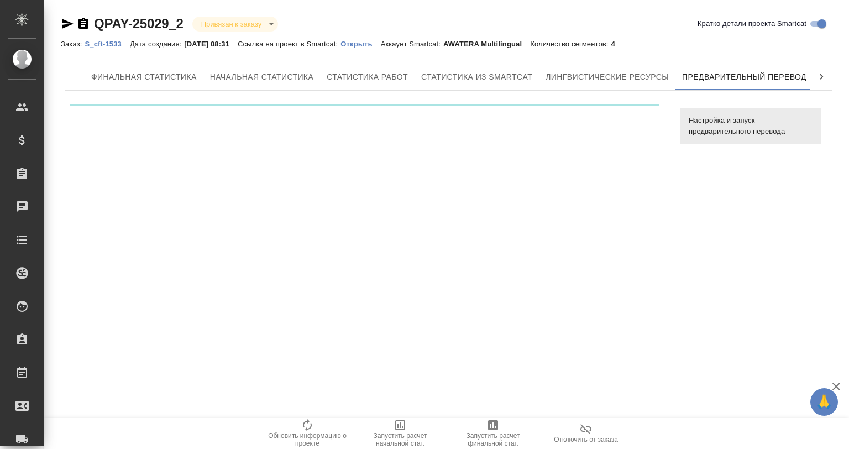
scroll to position [0, 5]
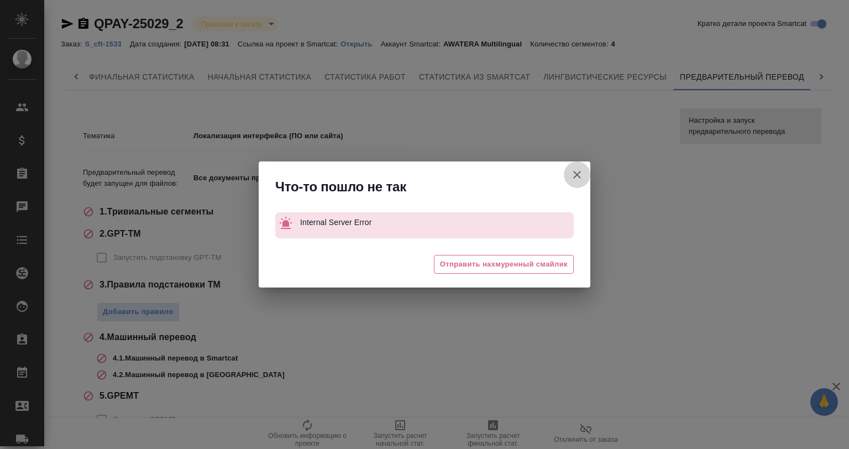
click at [575, 169] on button "Кратко детали проекта Smartcat" at bounding box center [577, 174] width 27 height 27
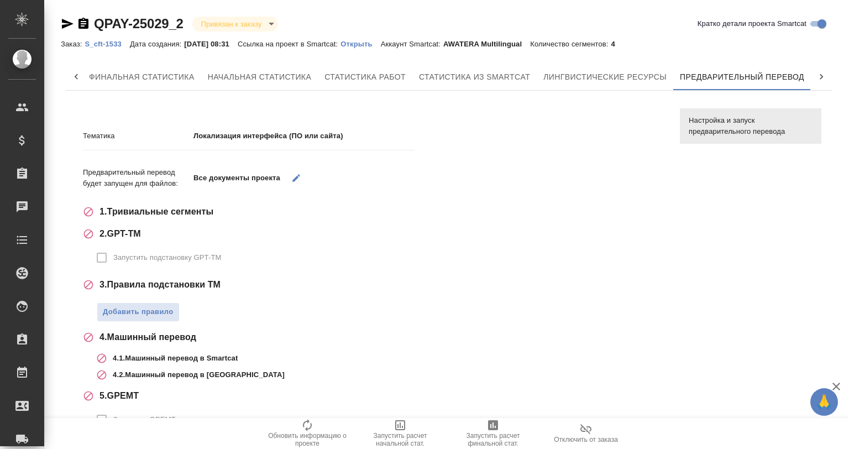
scroll to position [55, 0]
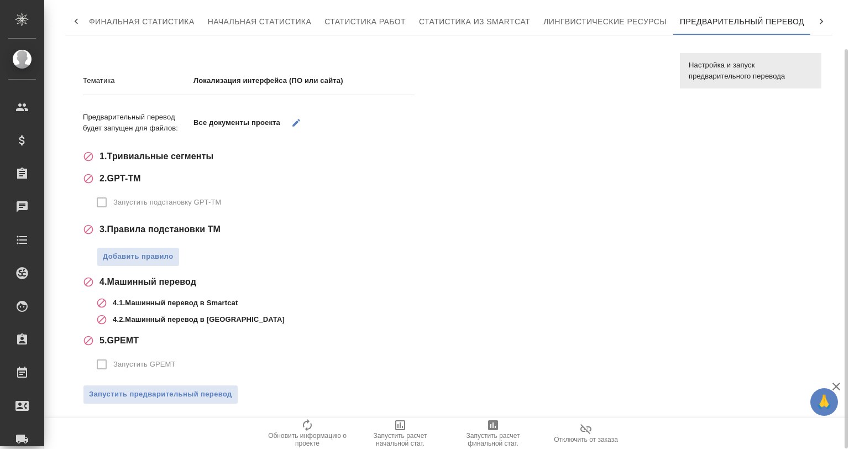
click at [145, 360] on span "Запустить GPEMT" at bounding box center [144, 364] width 62 height 11
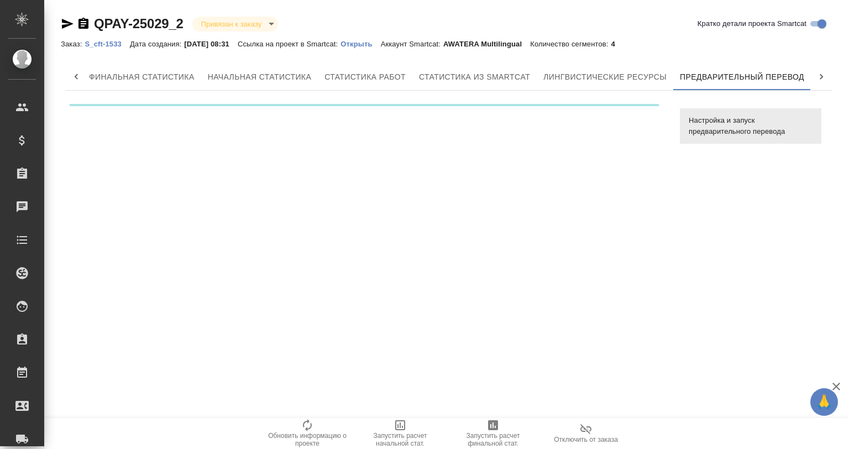
scroll to position [0, 5]
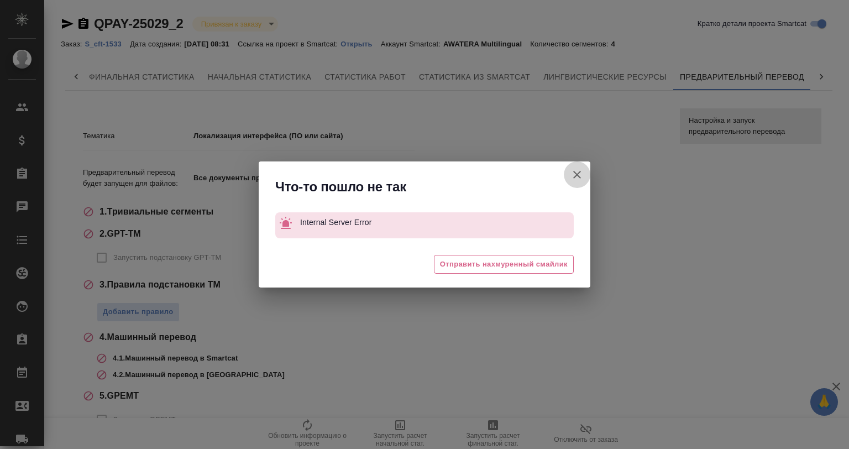
click at [570, 167] on button "Кратко детали проекта Smartcat" at bounding box center [577, 174] width 27 height 27
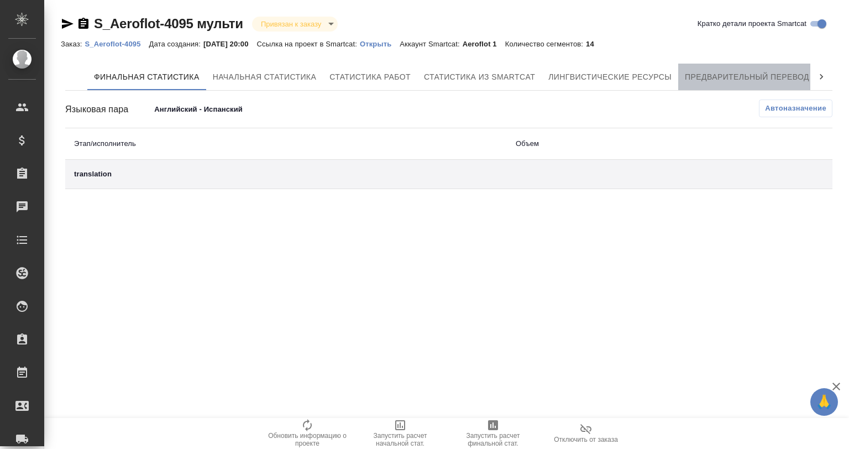
click at [760, 75] on span "Предварительный перевод" at bounding box center [747, 77] width 124 height 14
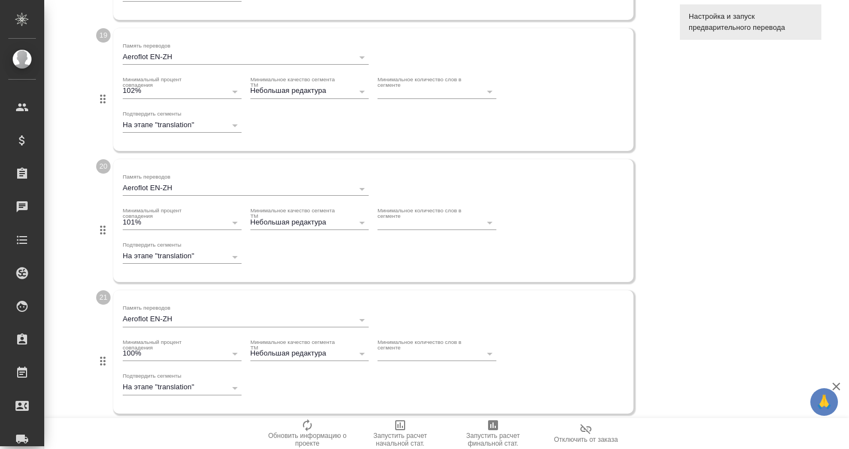
scroll to position [2855, 0]
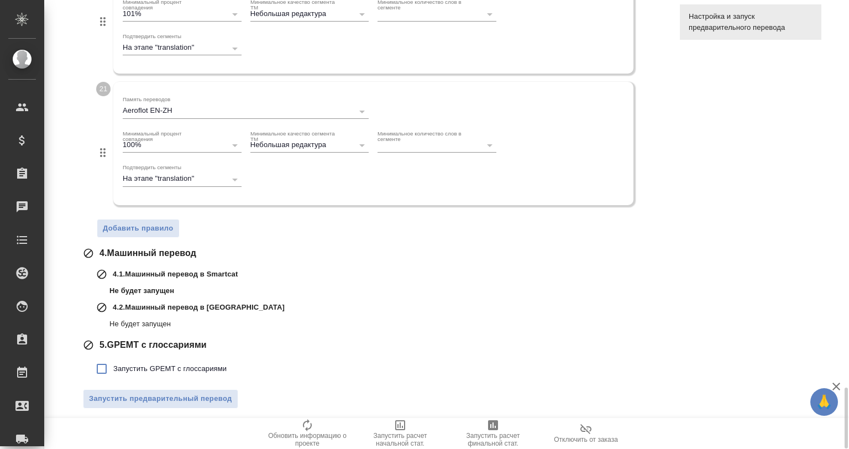
click at [194, 363] on span "Запустить GPEMT с глоссариями" at bounding box center [169, 368] width 113 height 11
click at [113, 360] on input "Запустить GPEMT с глоссариями" at bounding box center [101, 368] width 23 height 23
checkbox input "true"
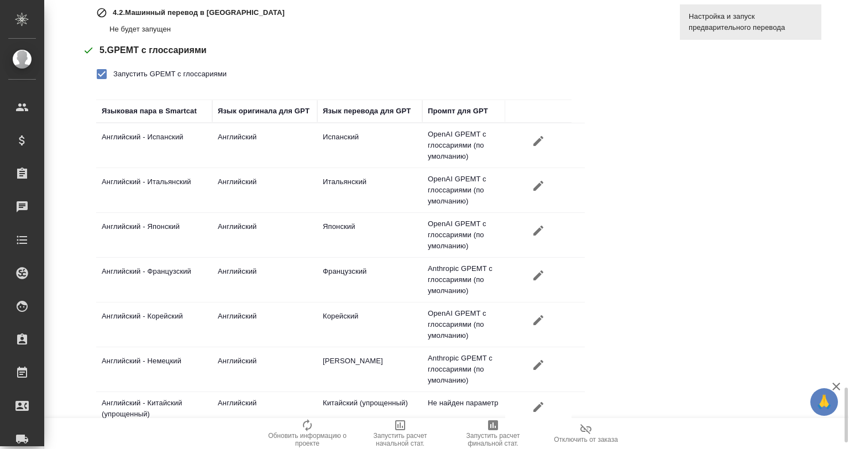
scroll to position [3199, 0]
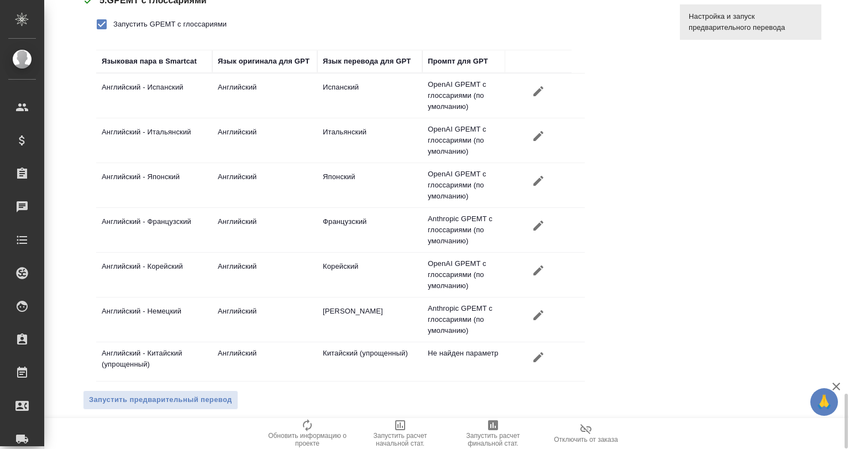
click at [245, 115] on td "Английский" at bounding box center [264, 95] width 105 height 39
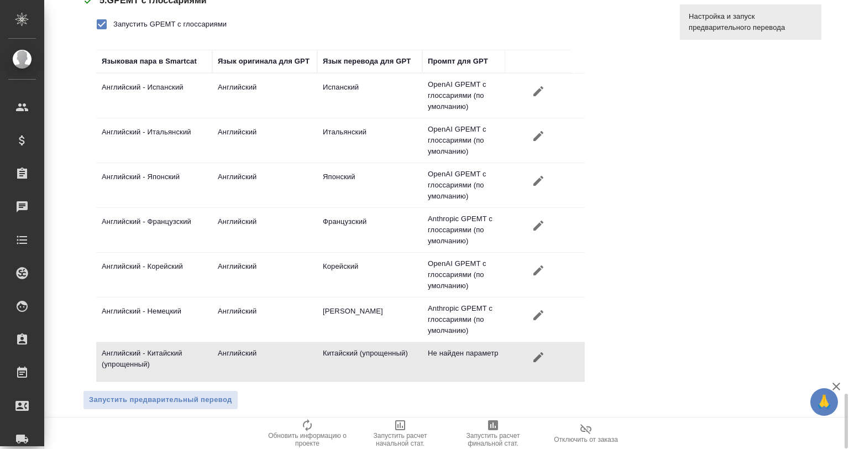
click at [457, 118] on td "Не найден параметр" at bounding box center [463, 96] width 83 height 44
click at [463, 118] on td "Anthropic GPEMT с глоссариями (по умолчанию)" at bounding box center [463, 96] width 83 height 44
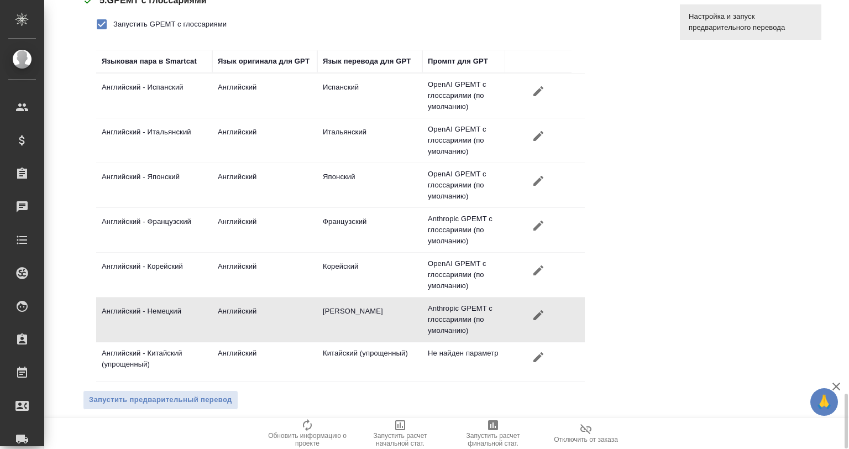
click at [473, 118] on td "Не найден параметр" at bounding box center [463, 96] width 83 height 44
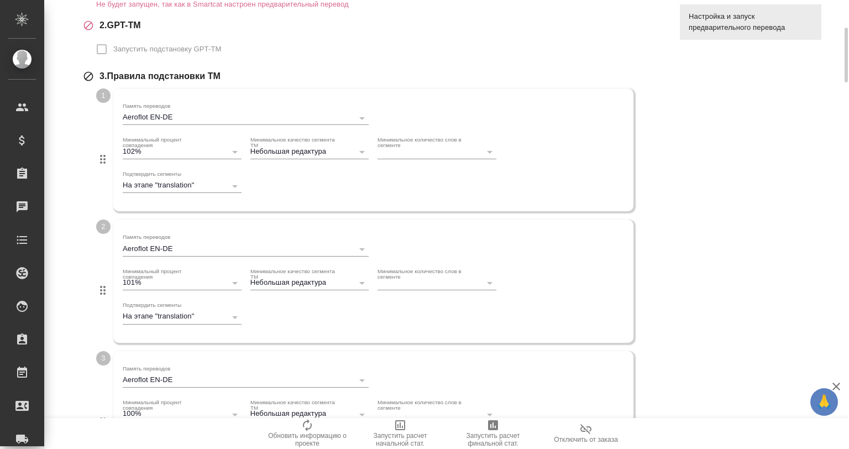
scroll to position [0, 0]
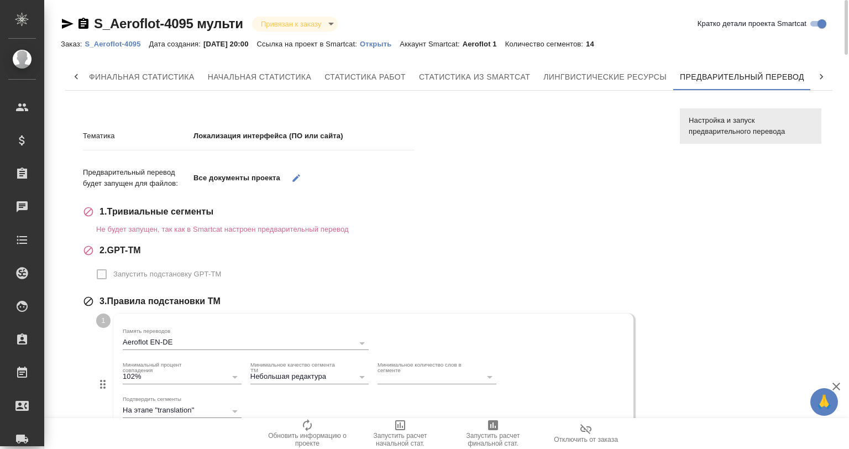
click at [205, 138] on p "Локализация интерфейса (ПО или сайта)" at bounding box center [303, 135] width 221 height 11
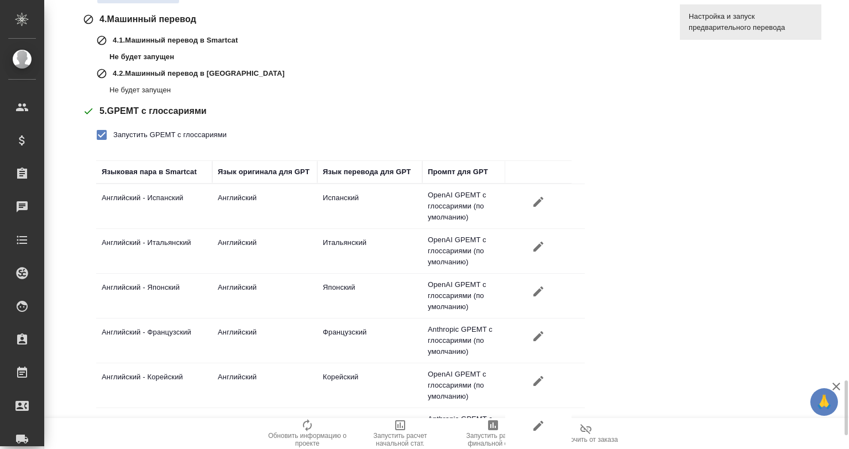
scroll to position [3126, 0]
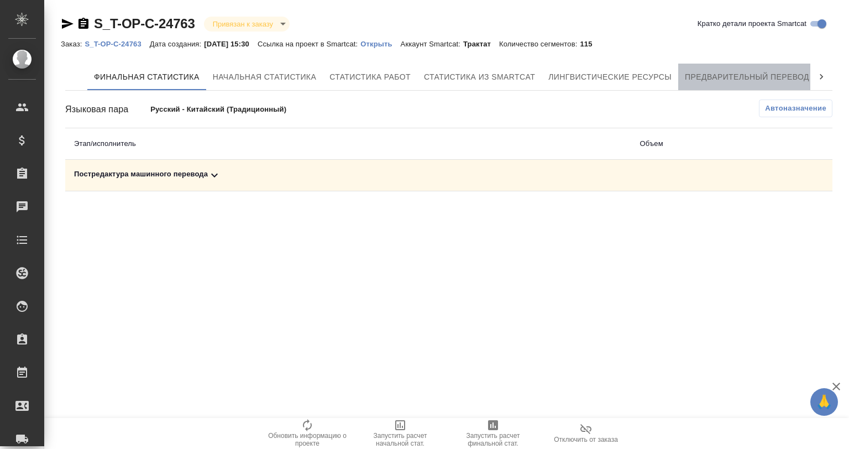
click at [749, 68] on button "Предварительный перевод" at bounding box center [747, 77] width 138 height 27
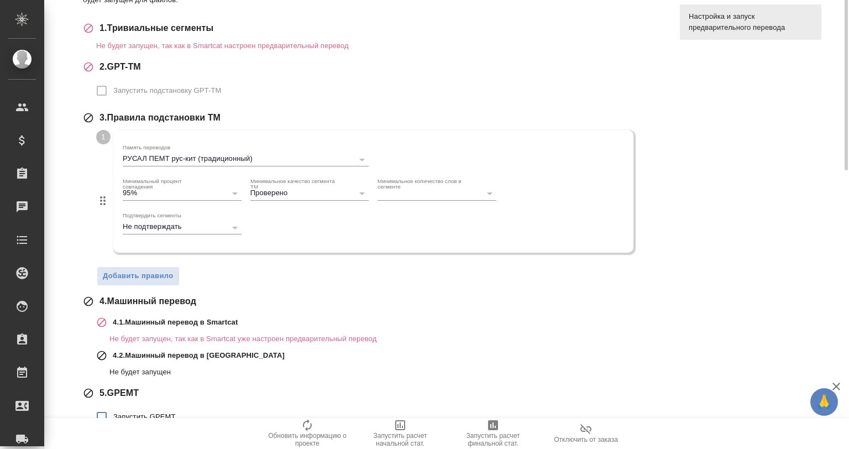
scroll to position [237, 0]
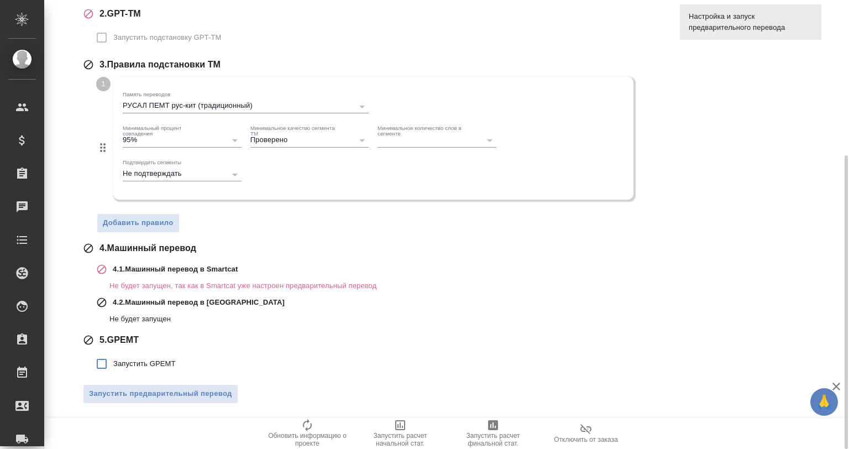
click at [118, 360] on span "Запустить GPEMT" at bounding box center [144, 363] width 62 height 11
click at [113, 360] on input "Запустить GPEMT" at bounding box center [101, 363] width 23 height 23
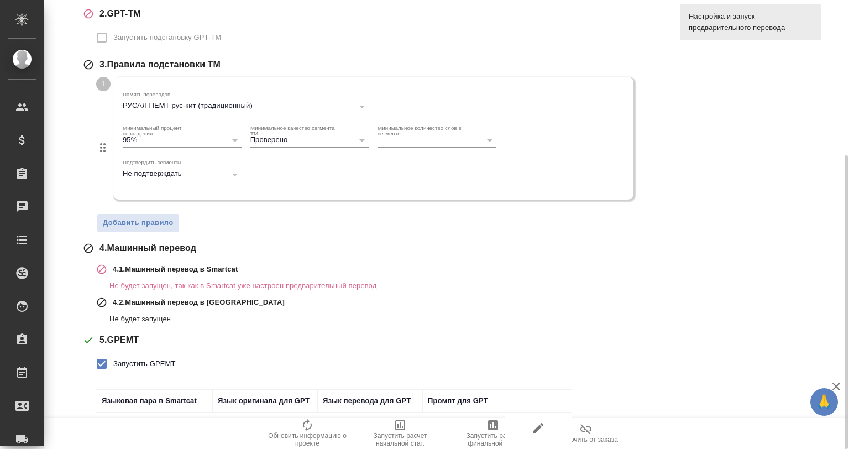
scroll to position [312, 0]
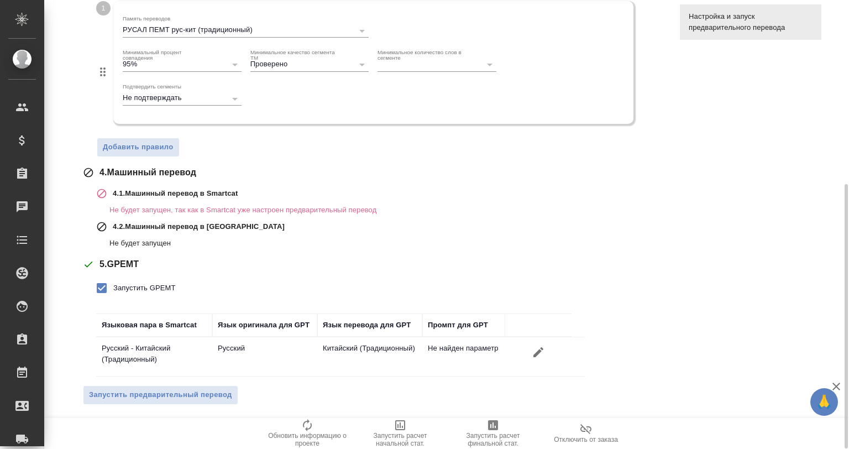
click at [458, 348] on td "Не найден параметр" at bounding box center [463, 356] width 83 height 39
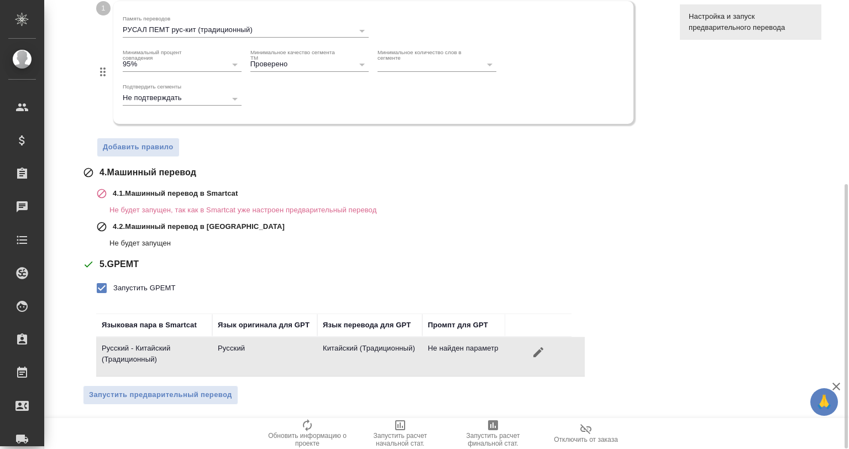
click at [244, 290] on div "Запустить GPEMT Языковая пара в Smartcat Язык оригинала для GPT Язык перевода д…" at bounding box center [379, 326] width 567 height 100
click at [148, 309] on div at bounding box center [345, 311] width 498 height 6
click at [113, 283] on input "Запустить GPEMT" at bounding box center [101, 287] width 23 height 23
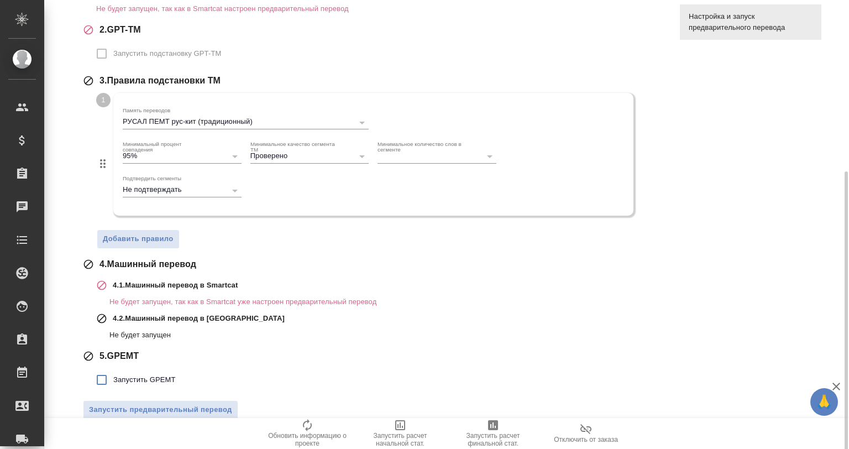
scroll to position [237, 0]
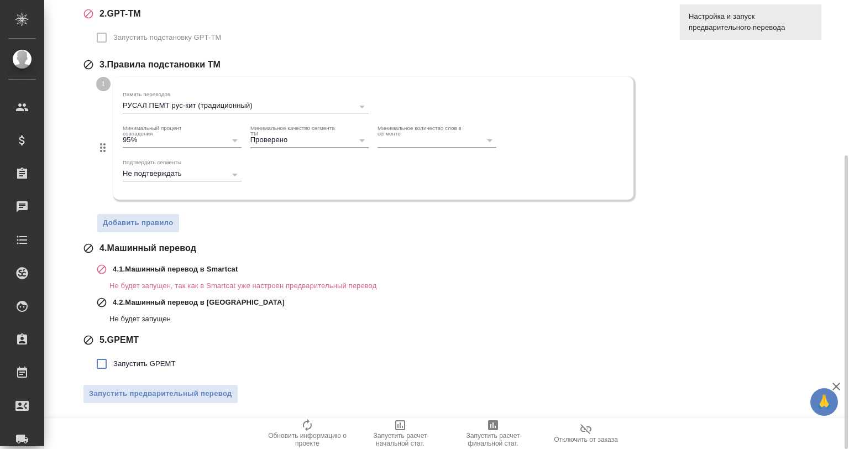
click at [154, 354] on label "Запустить GPEMT" at bounding box center [133, 363] width 86 height 23
click at [113, 354] on input "Запустить GPEMT" at bounding box center [101, 363] width 23 height 23
checkbox input "true"
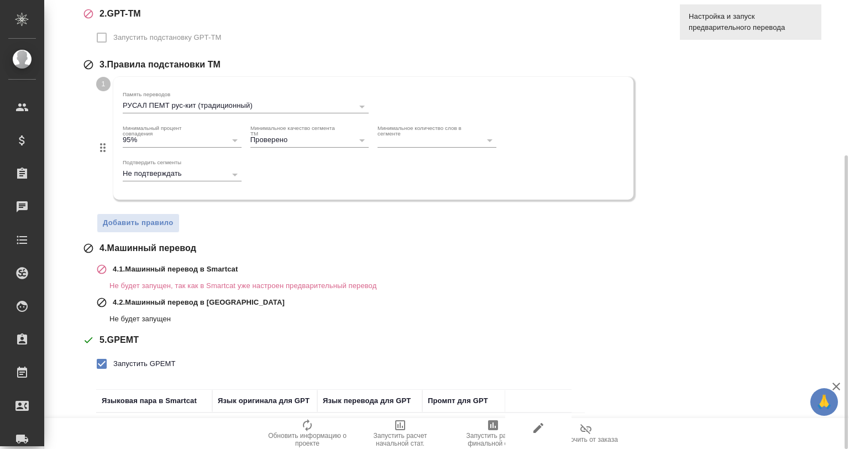
scroll to position [312, 0]
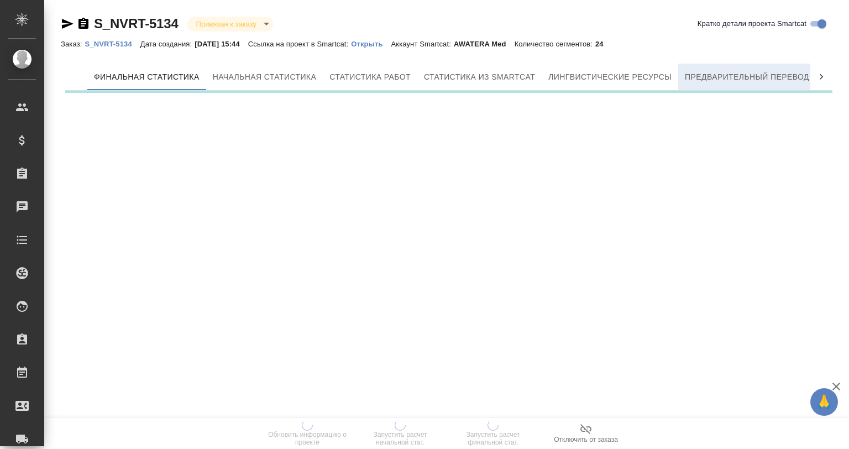
click at [733, 82] on span "Предварительный перевод" at bounding box center [747, 77] width 124 height 14
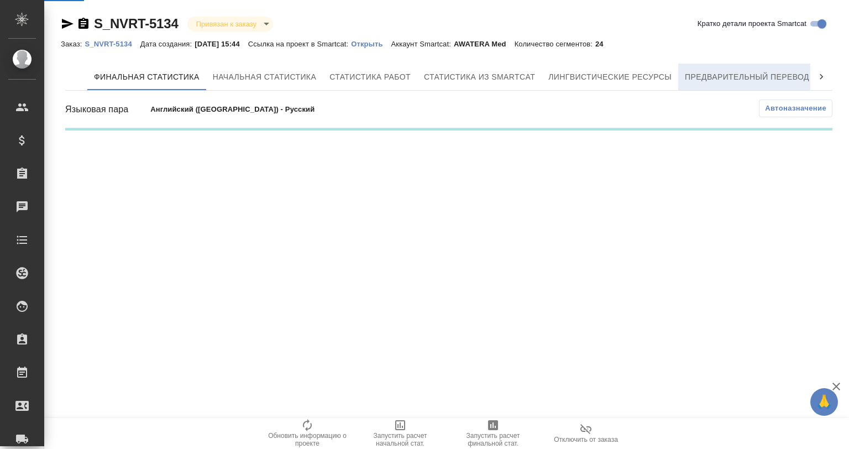
click at [697, 77] on span "Предварительный перевод" at bounding box center [747, 77] width 124 height 14
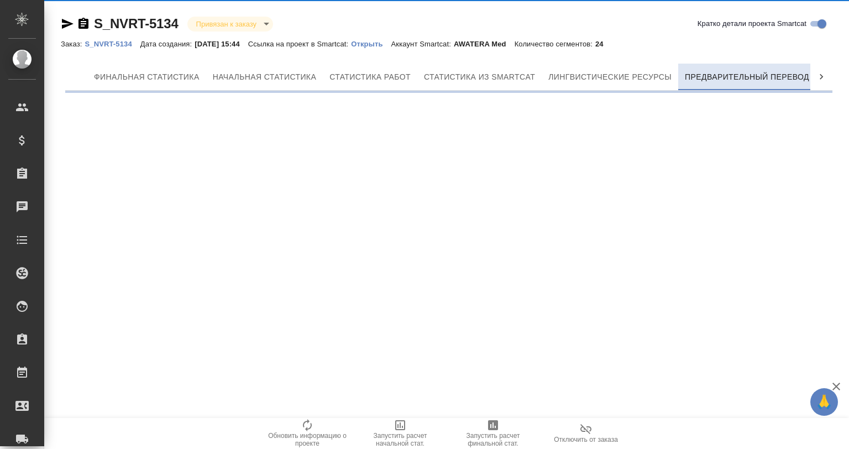
scroll to position [0, 5]
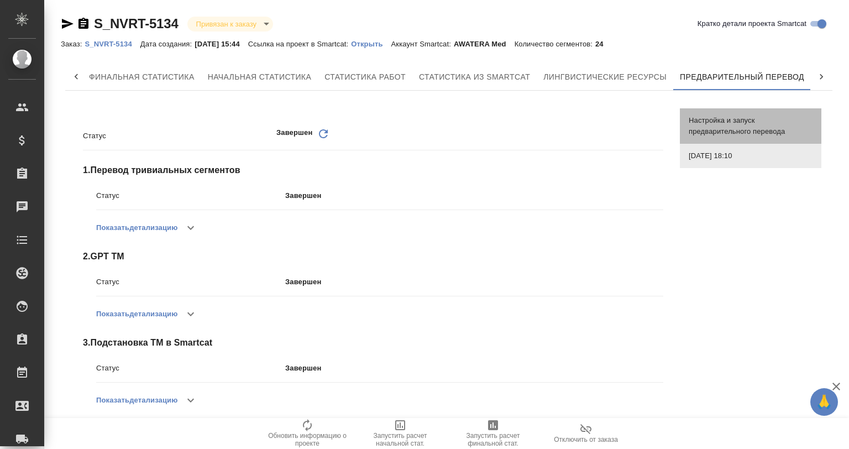
click at [742, 127] on span "Настройка и запуск предварительного перевода" at bounding box center [751, 126] width 124 height 22
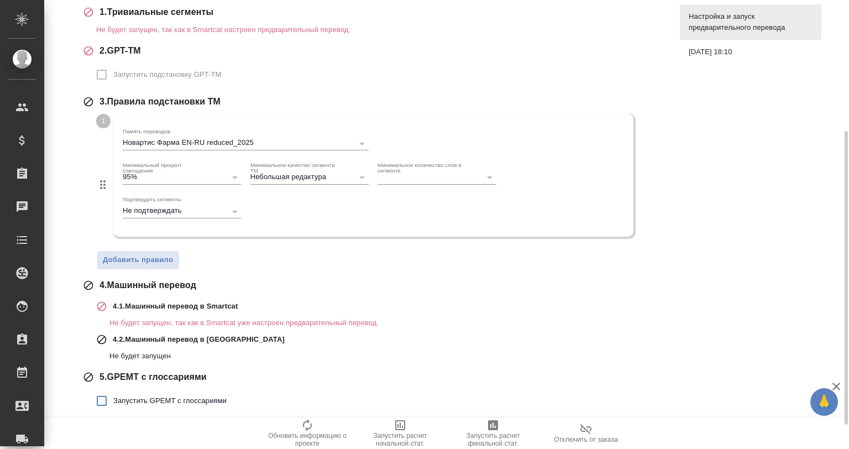
scroll to position [237, 0]
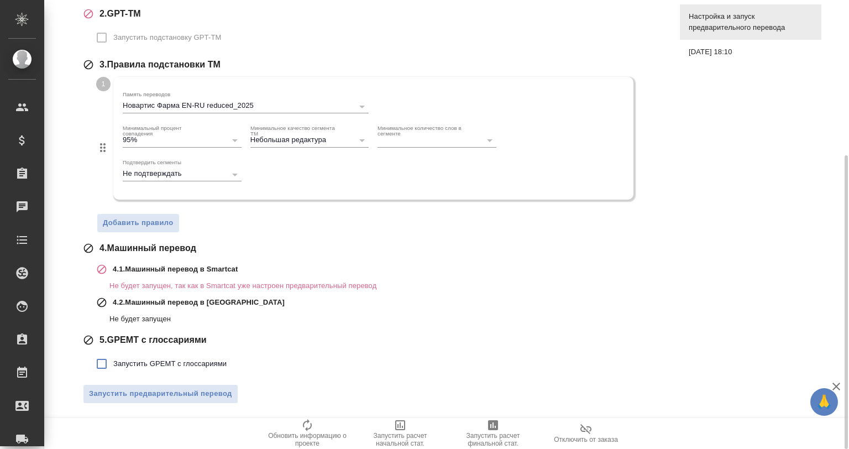
click at [181, 359] on span "Запустить GPEMT с глоссариями" at bounding box center [169, 363] width 113 height 11
click at [113, 359] on input "Запустить GPEMT с глоссариями" at bounding box center [101, 363] width 23 height 23
checkbox input "true"
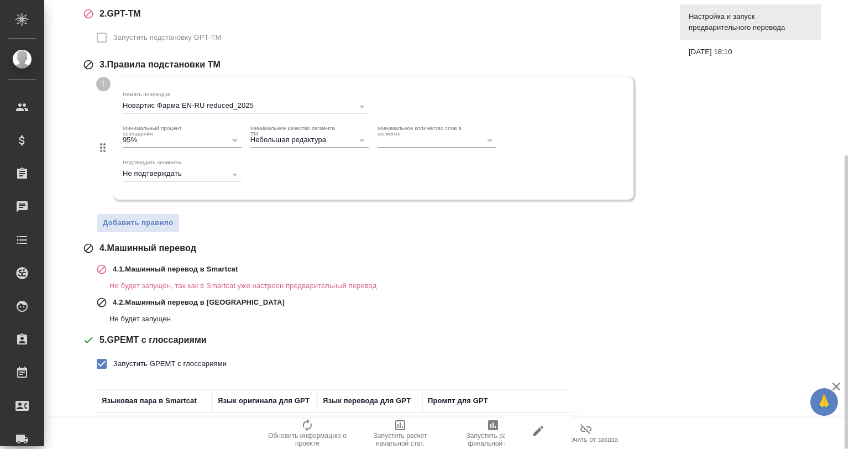
scroll to position [312, 0]
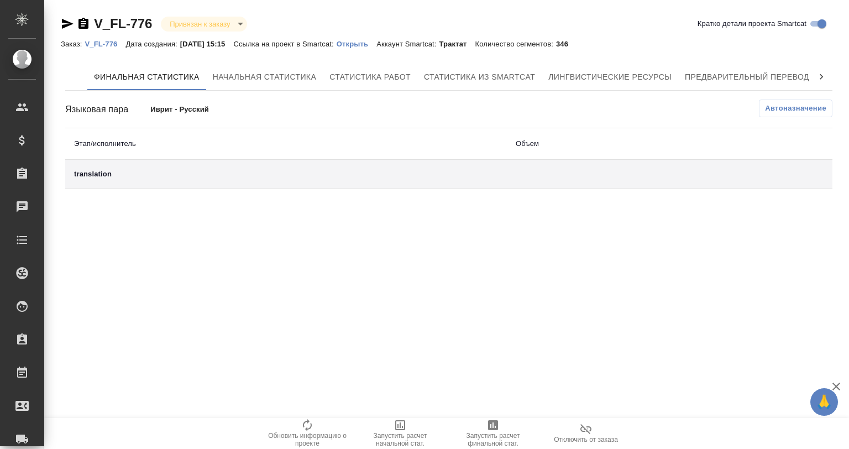
click at [810, 78] on div at bounding box center [821, 77] width 22 height 27
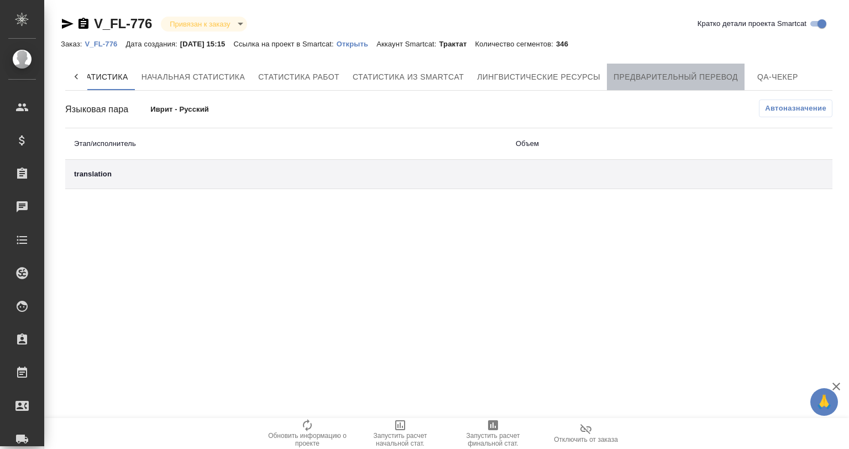
click at [711, 72] on span "Предварительный перевод" at bounding box center [676, 77] width 124 height 14
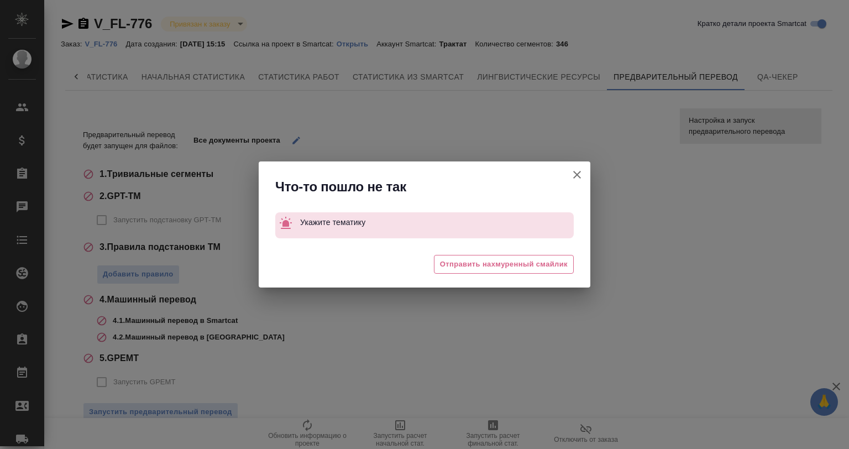
click at [579, 169] on icon "button" at bounding box center [576, 174] width 13 height 13
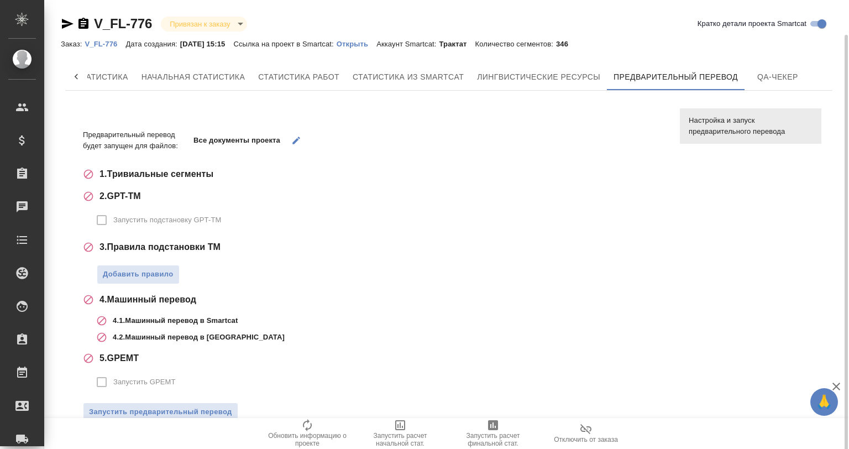
scroll to position [18, 0]
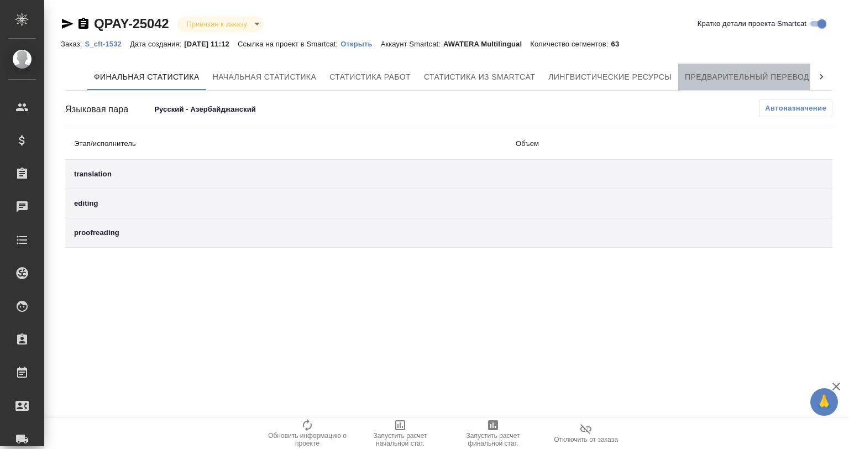
click at [757, 73] on span "Предварительный перевод" at bounding box center [747, 77] width 124 height 14
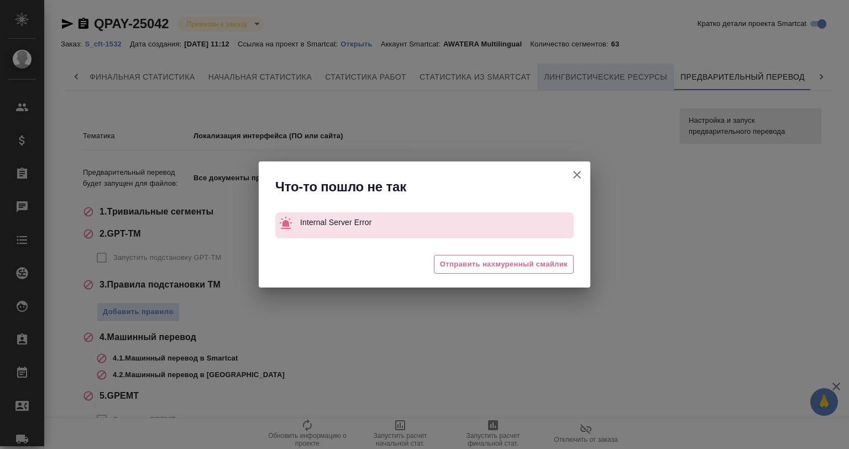
scroll to position [0, 5]
click at [573, 169] on icon "button" at bounding box center [576, 174] width 13 height 13
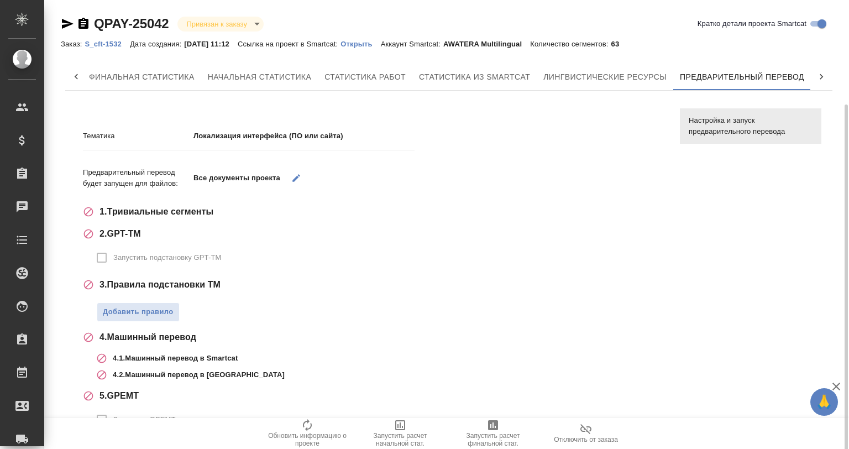
scroll to position [55, 0]
